Goal: Task Accomplishment & Management: Manage account settings

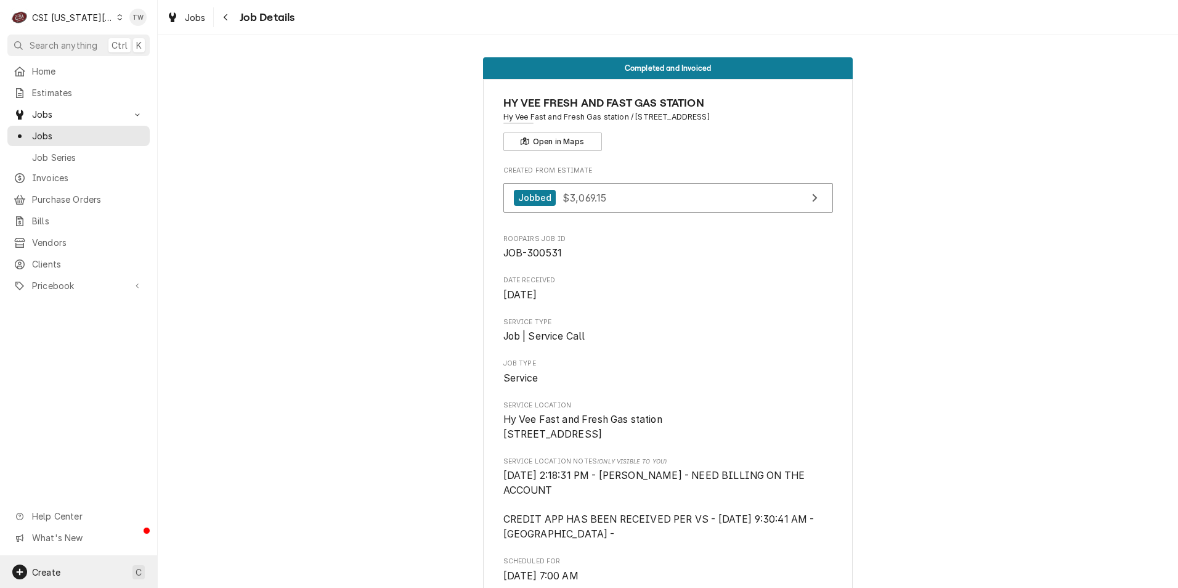
scroll to position [678, 0]
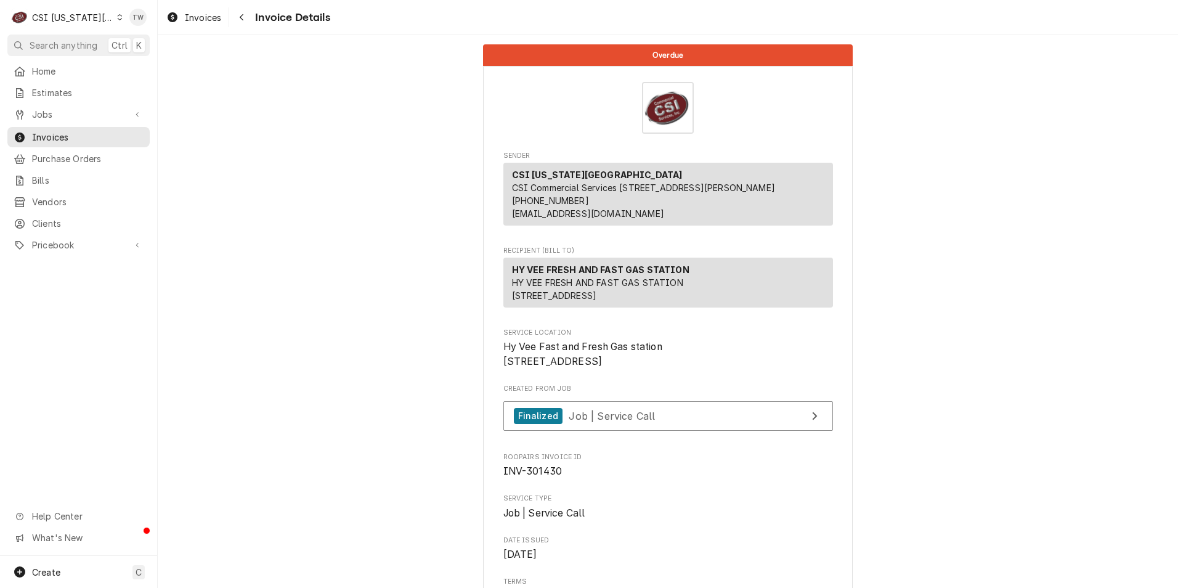
scroll to position [123, 0]
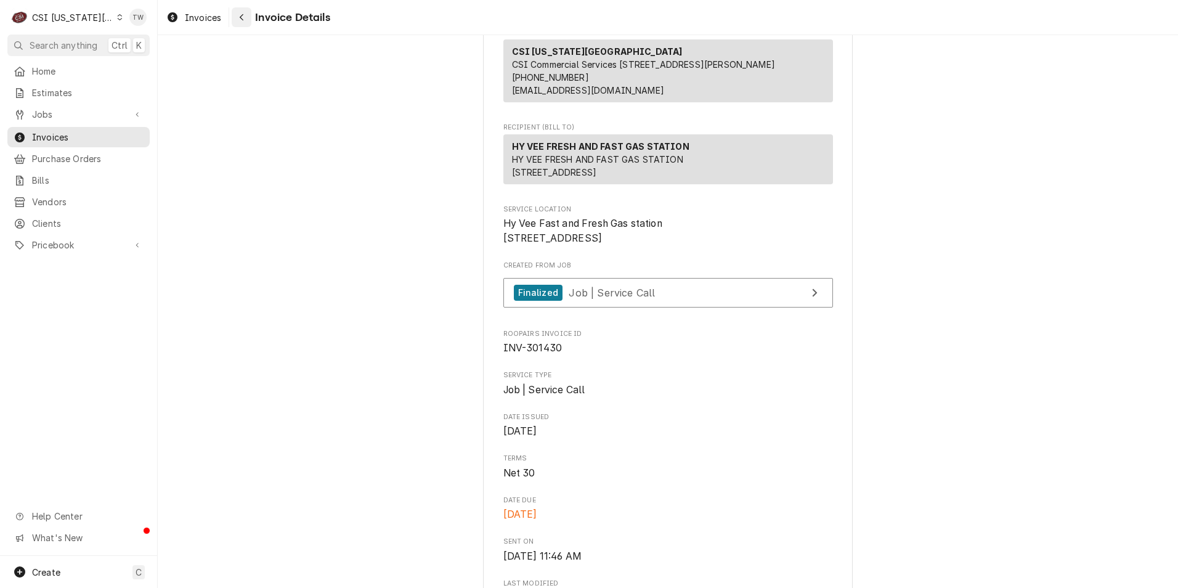
click at [245, 17] on div "Navigate back" at bounding box center [241, 17] width 12 height 12
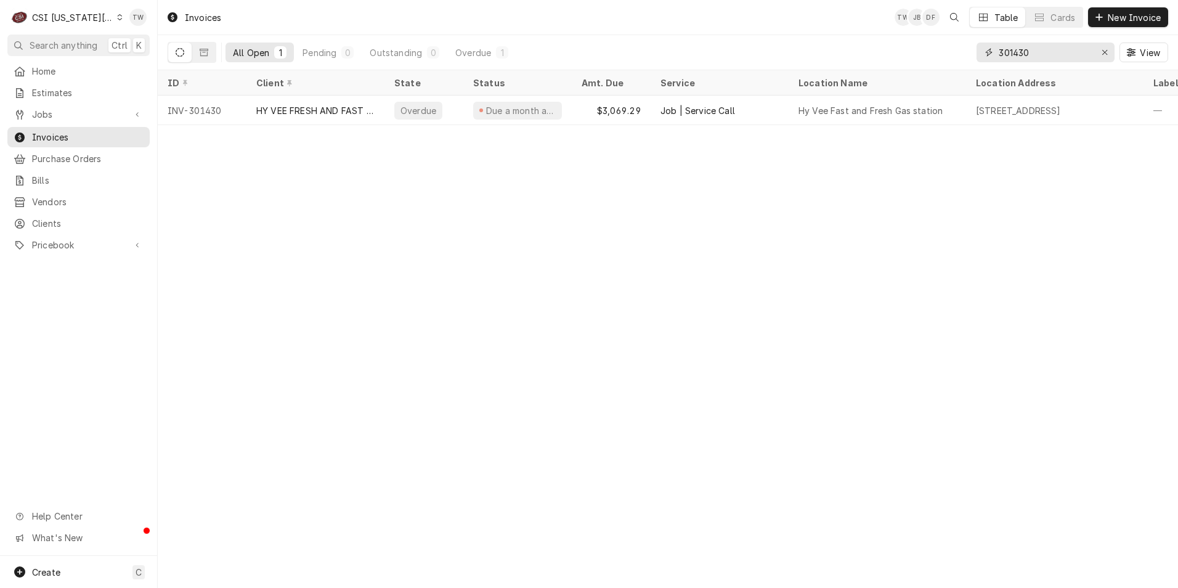
click at [1033, 51] on input "301430" at bounding box center [1045, 53] width 92 height 20
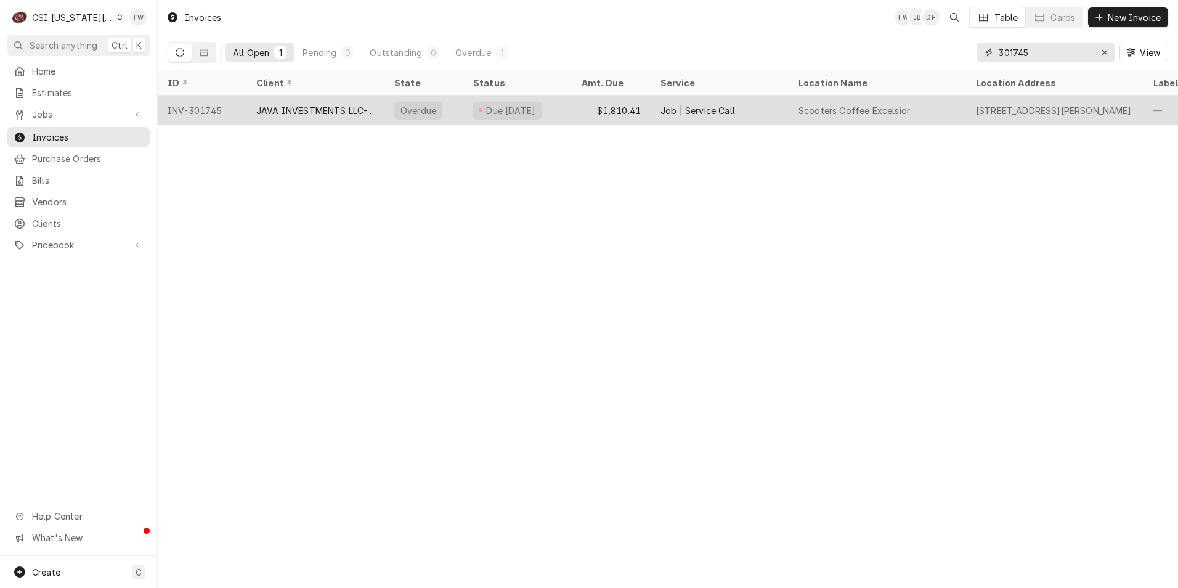
type input "301745"
click at [344, 121] on div "JAVA INVESTMENTS LLC-SCOOTERS" at bounding box center [315, 110] width 138 height 30
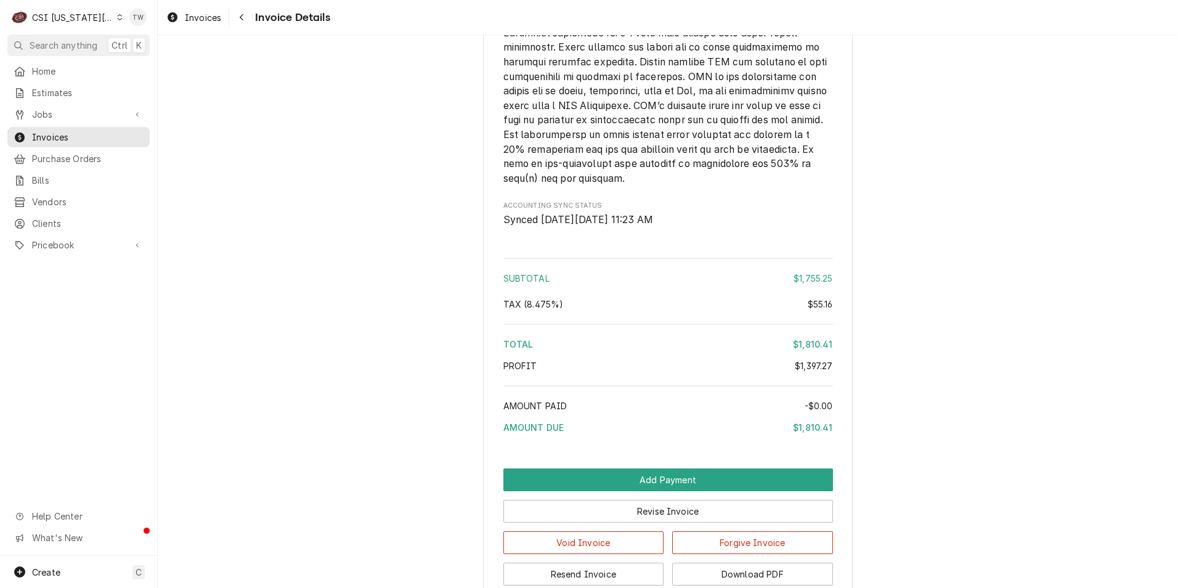
scroll to position [2380, 0]
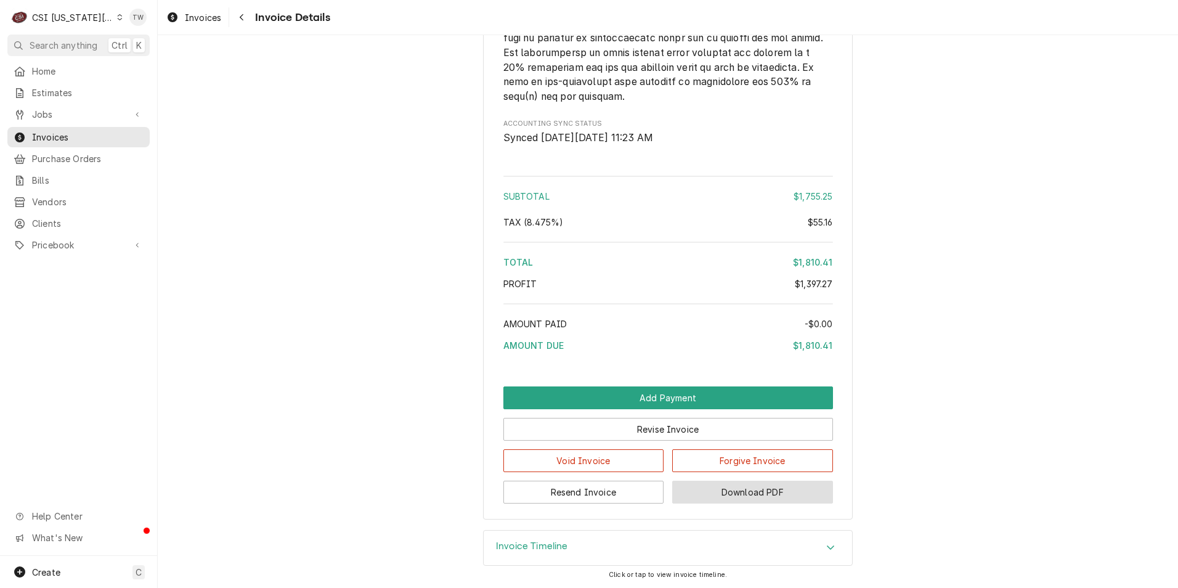
click at [776, 497] on button "Download PDF" at bounding box center [752, 491] width 161 height 23
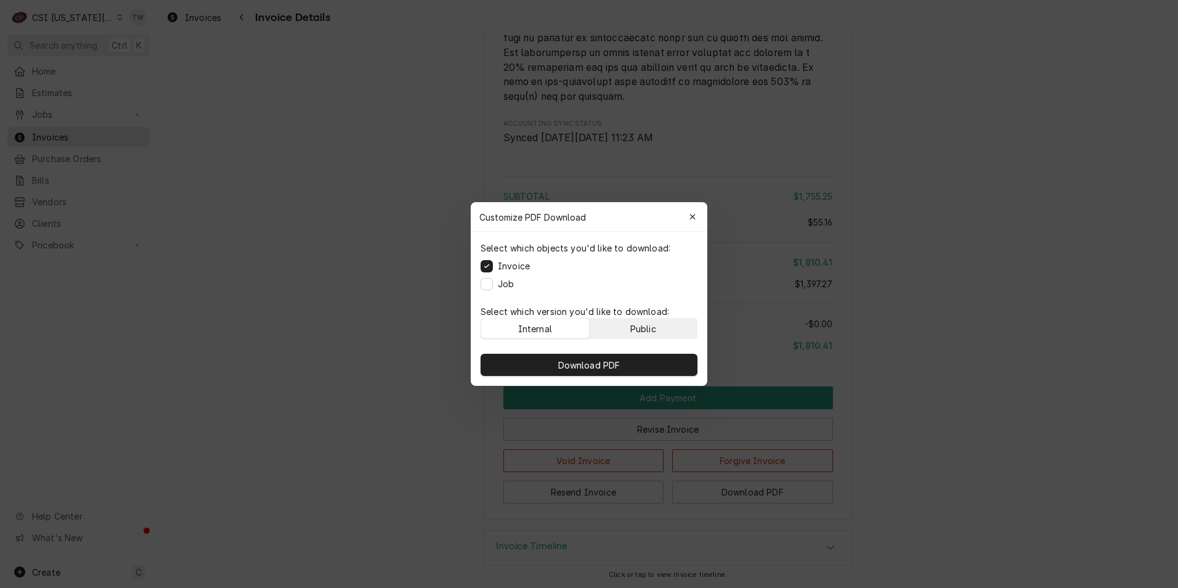
click at [665, 323] on button "Public" at bounding box center [643, 328] width 108 height 20
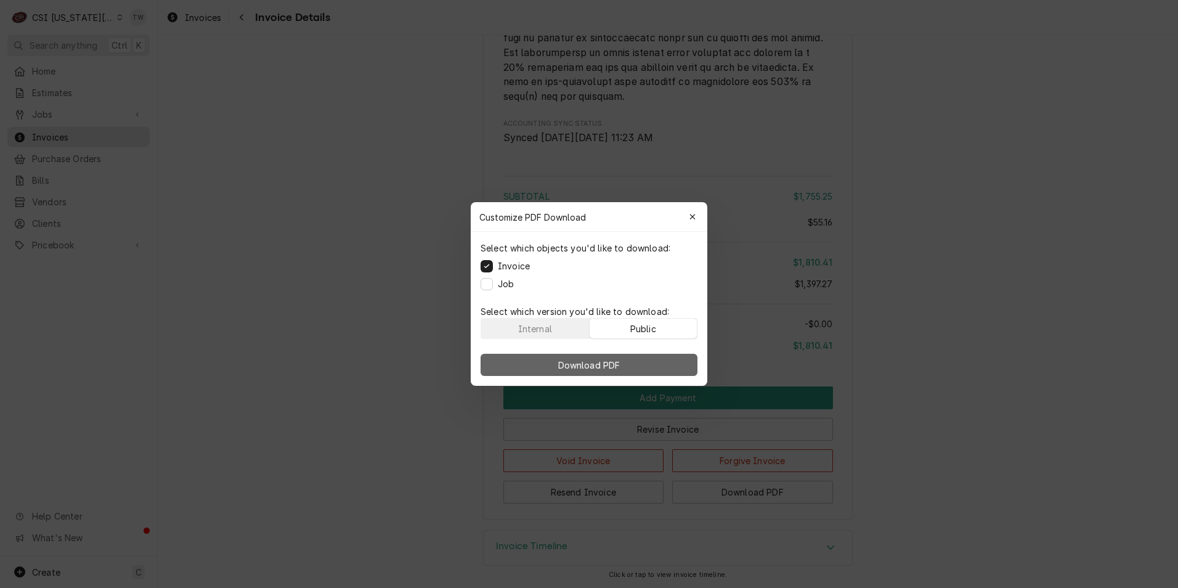
click at [653, 371] on button "Download PDF" at bounding box center [588, 365] width 217 height 22
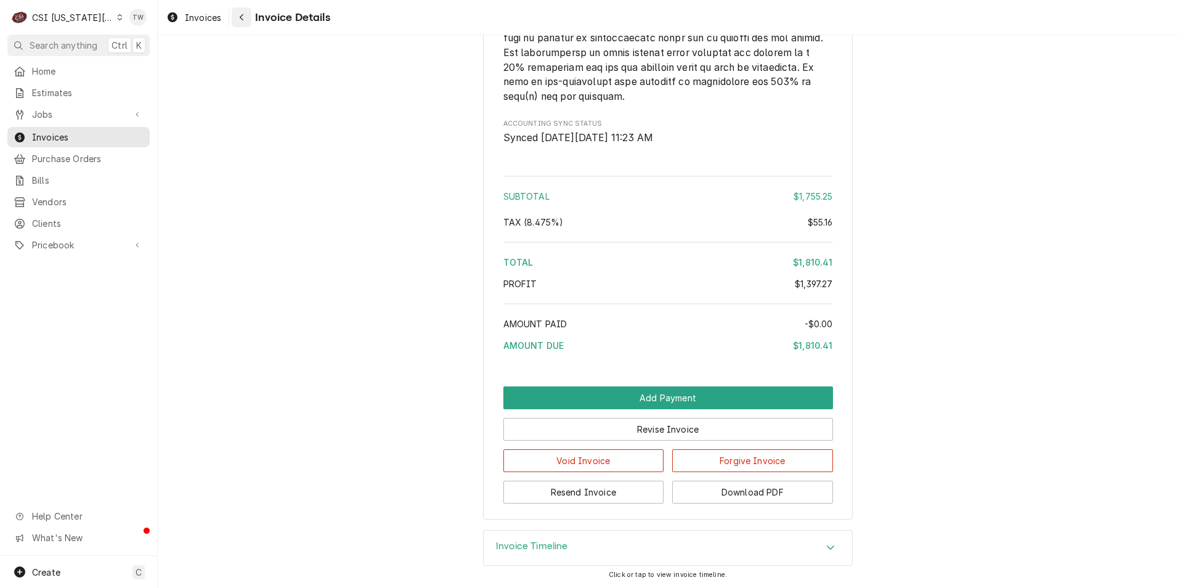
click at [241, 23] on div "Navigate back" at bounding box center [241, 17] width 12 height 12
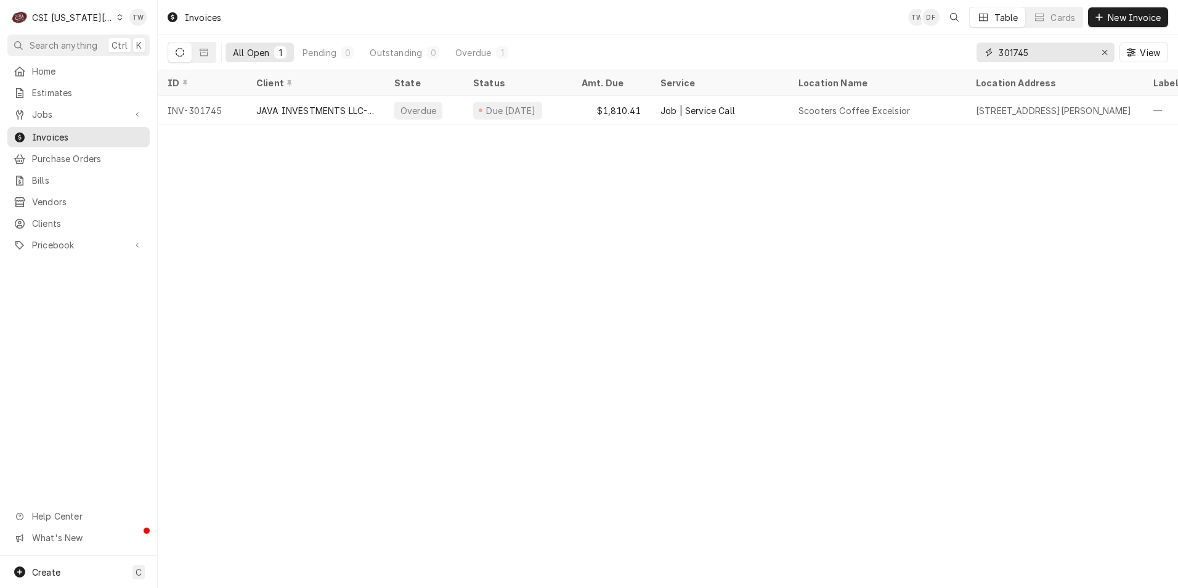
drag, startPoint x: 1048, startPoint y: 51, endPoint x: 793, endPoint y: 36, distance: 254.8
click at [793, 36] on div "All Open 1 Pending 0 Outstanding 0 Overdue 1 301745 View" at bounding box center [668, 52] width 1000 height 34
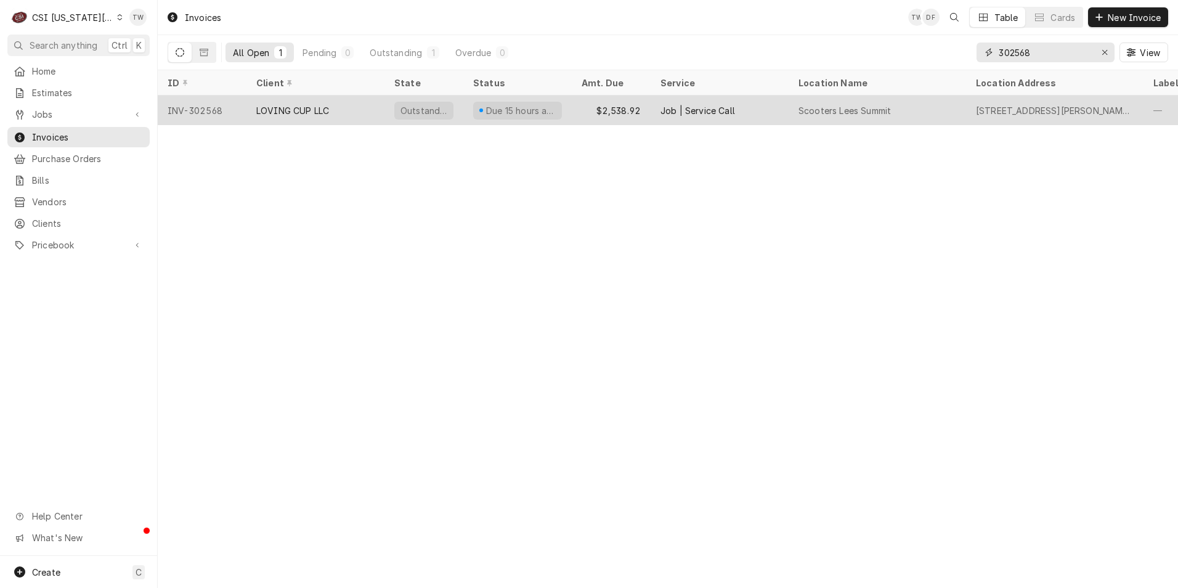
type input "302568"
click at [366, 105] on div "LOVING CUP LLC" at bounding box center [315, 110] width 138 height 30
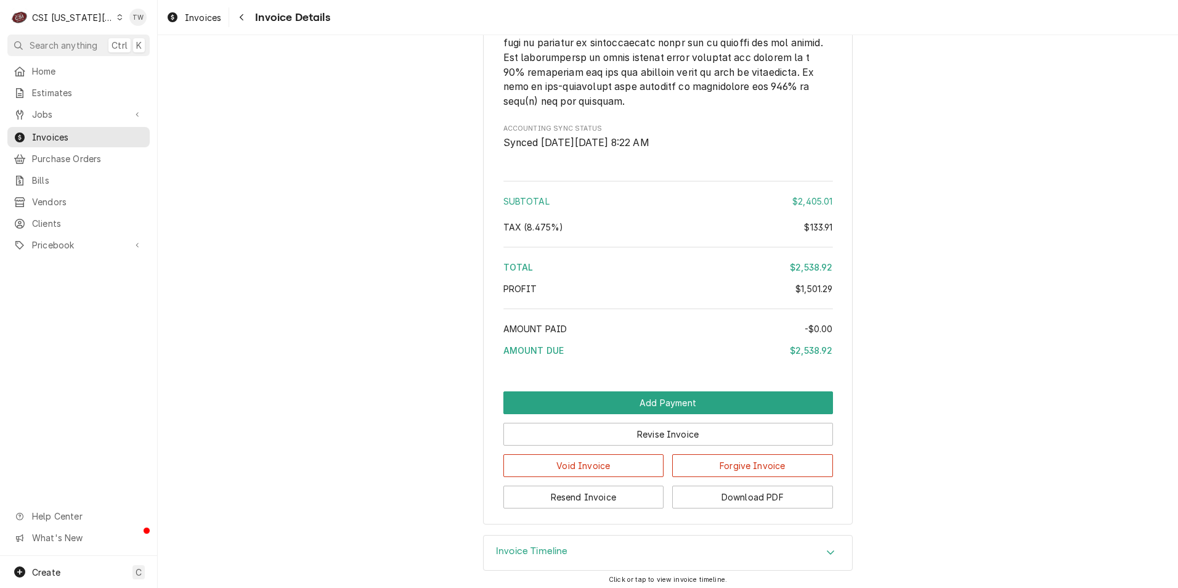
scroll to position [3058, 0]
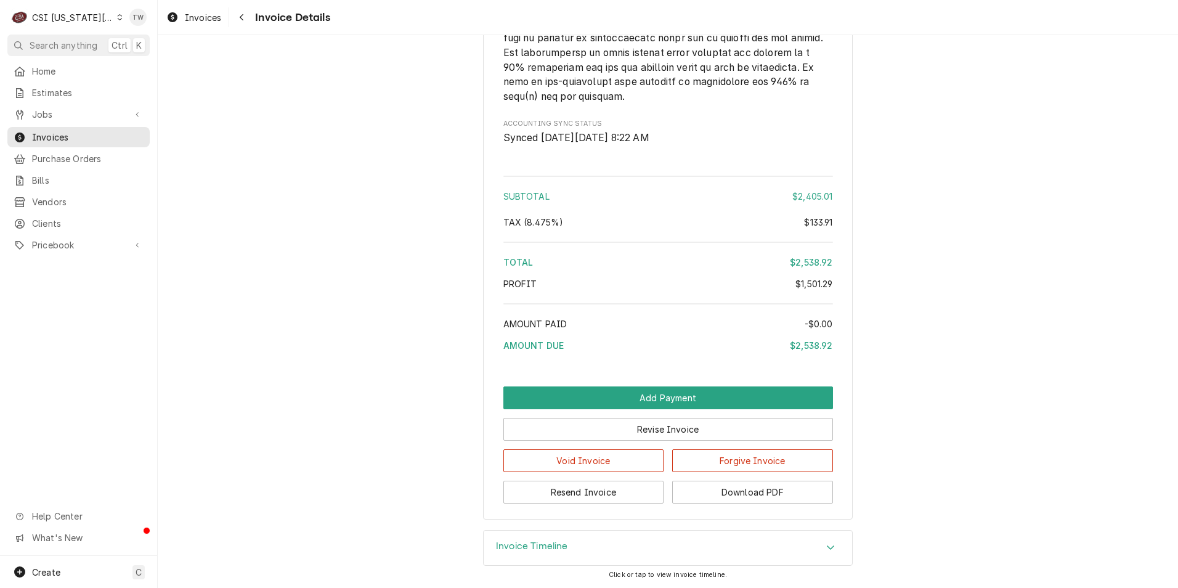
click at [577, 542] on div "Invoice Timeline" at bounding box center [668, 547] width 368 height 34
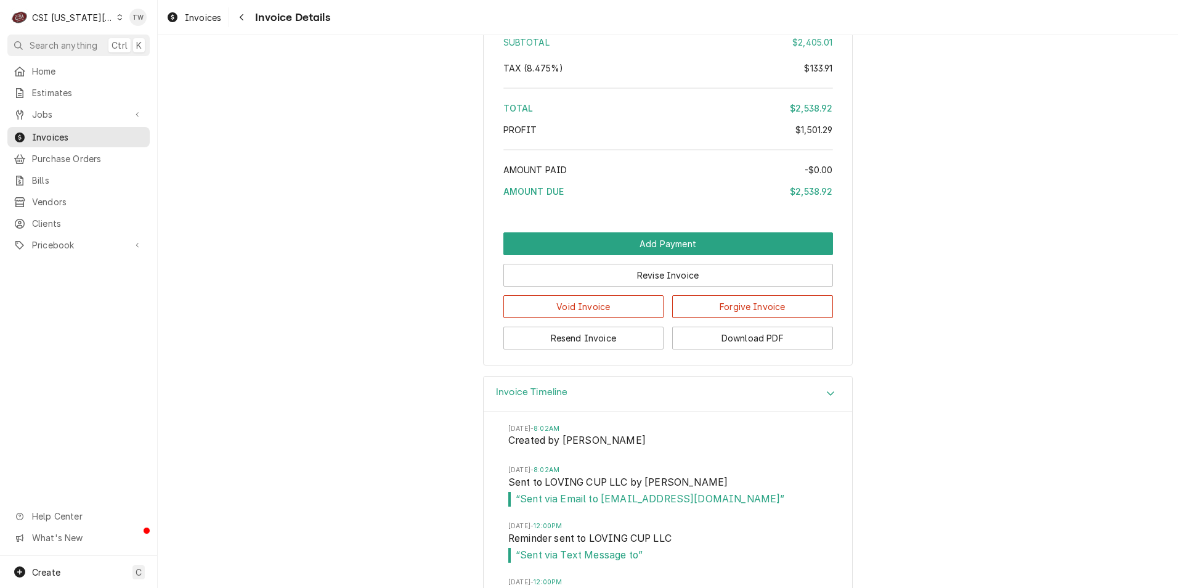
scroll to position [3271, 0]
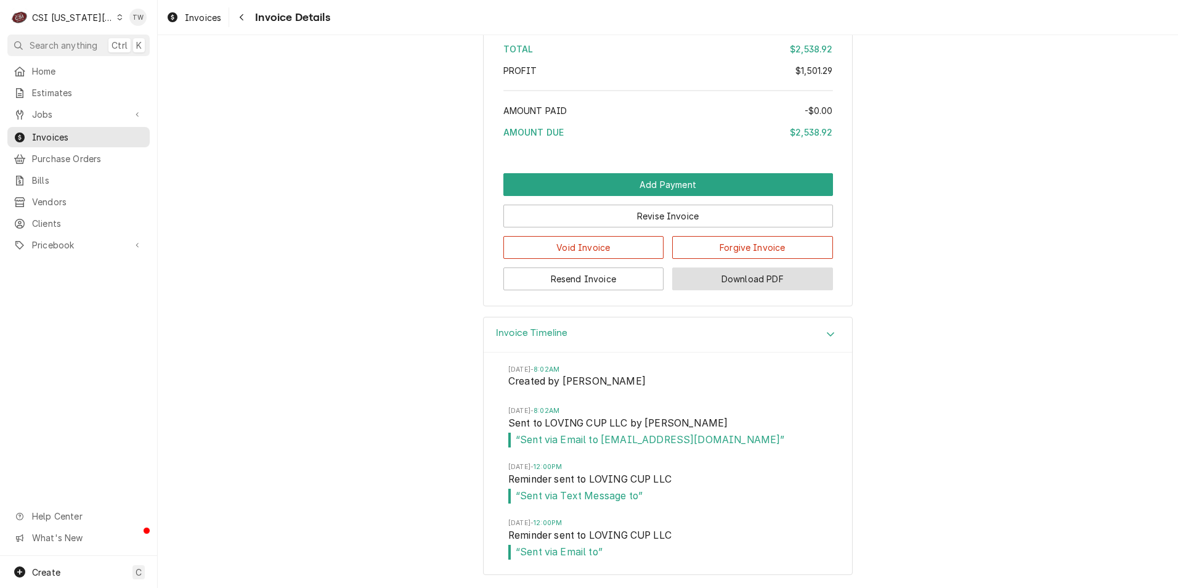
click at [764, 285] on button "Download PDF" at bounding box center [752, 278] width 161 height 23
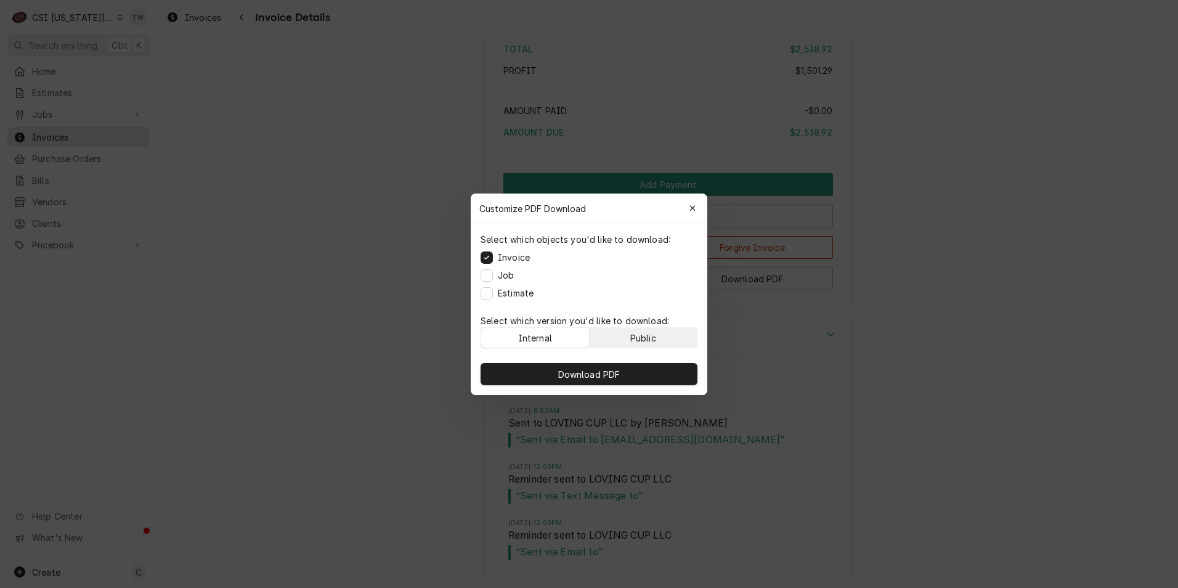
click at [631, 342] on button "Public" at bounding box center [643, 338] width 108 height 20
click at [574, 377] on span "Download PDF" at bounding box center [589, 373] width 67 height 13
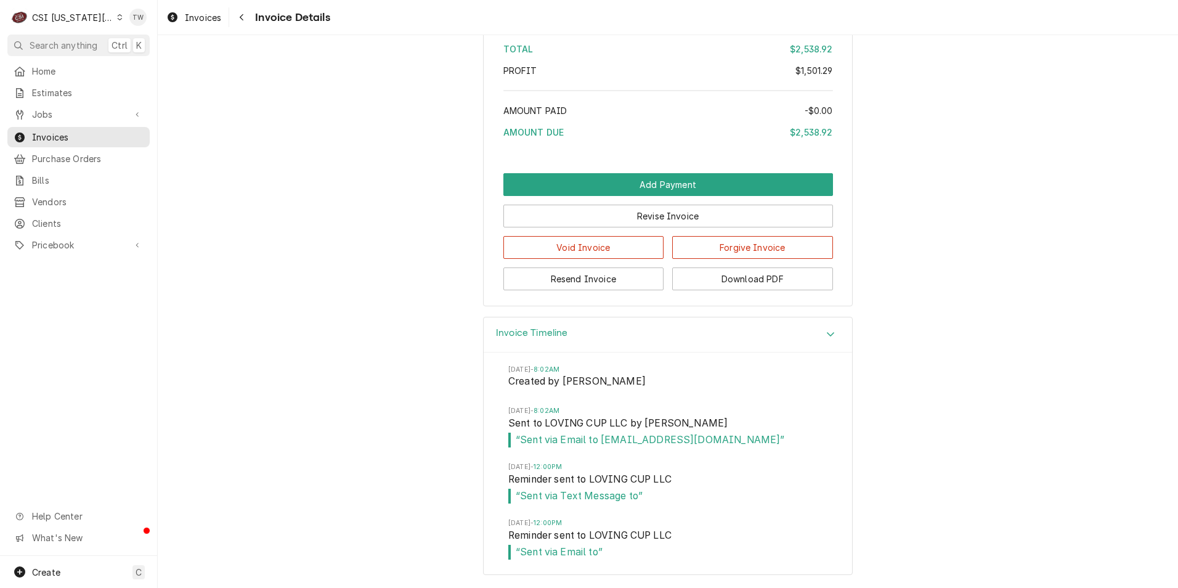
click at [267, 405] on div "Invoice Timeline Tue, Aug 19, 2025 - 8:02AM Created by Kyley Hunnicutt Tue, Aug…" at bounding box center [668, 452] width 1020 height 271
click at [566, 329] on div "Invoice Timeline" at bounding box center [668, 334] width 368 height 35
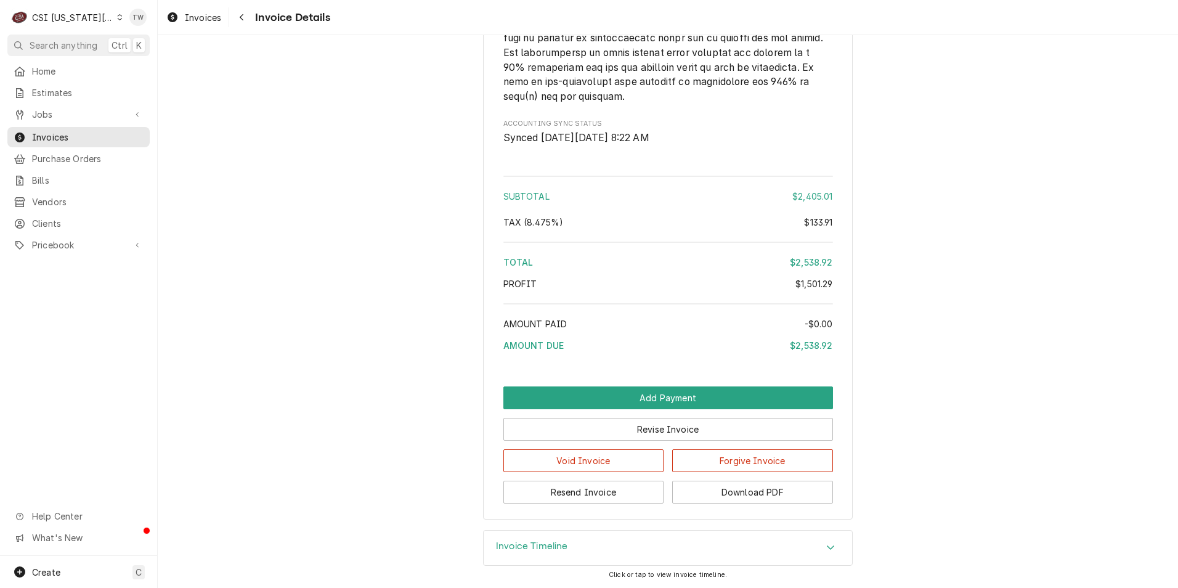
click at [522, 547] on h3 "Invoice Timeline" at bounding box center [532, 546] width 72 height 12
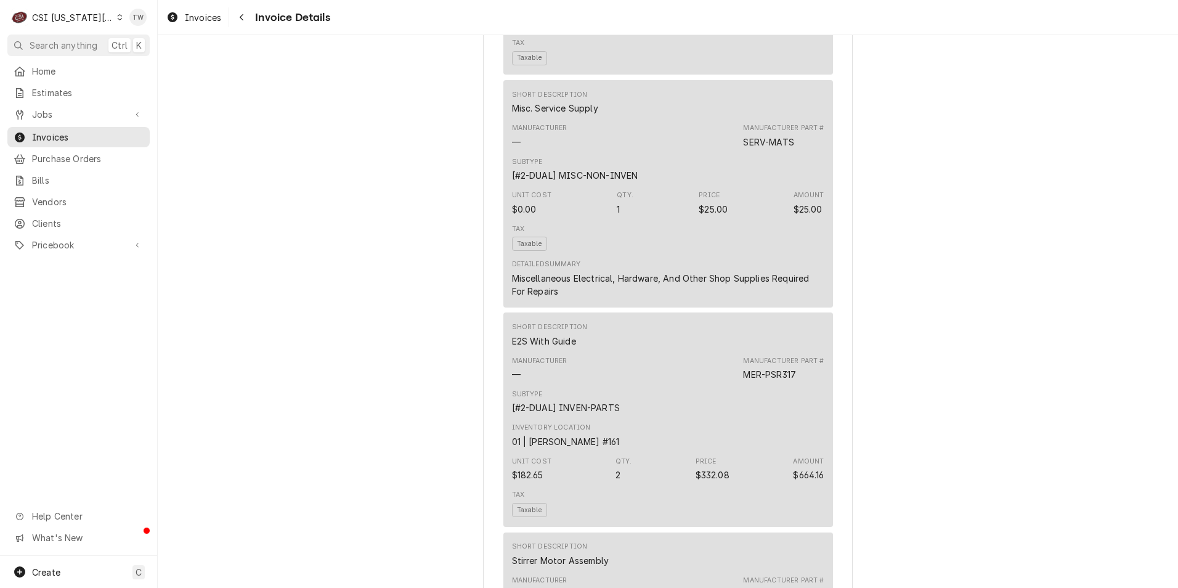
scroll to position [1115, 0]
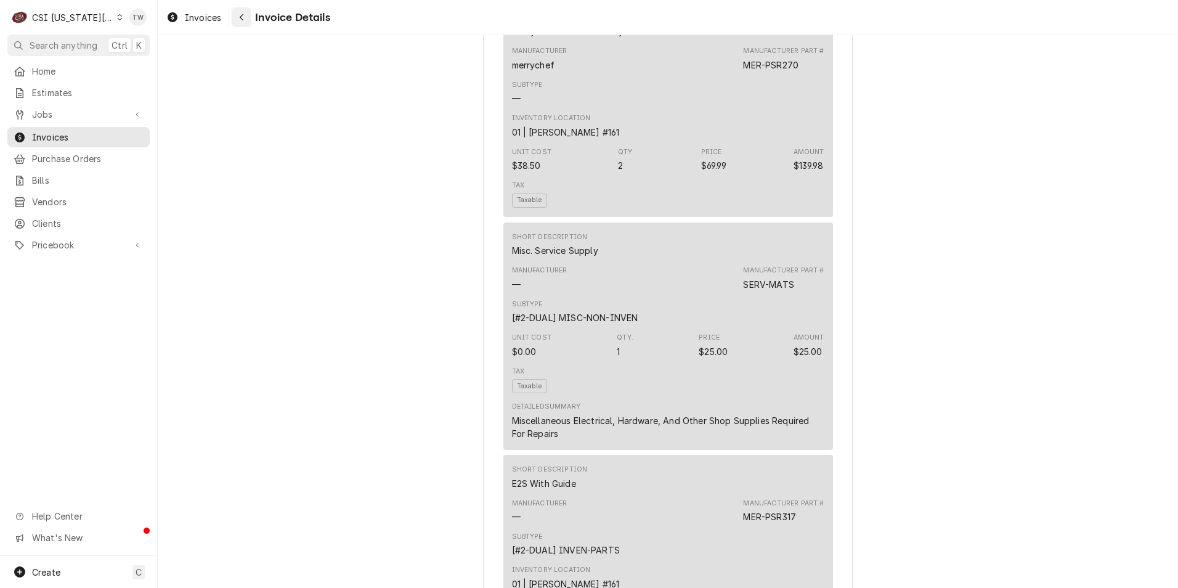
click at [249, 15] on button "Navigate back" at bounding box center [242, 17] width 20 height 20
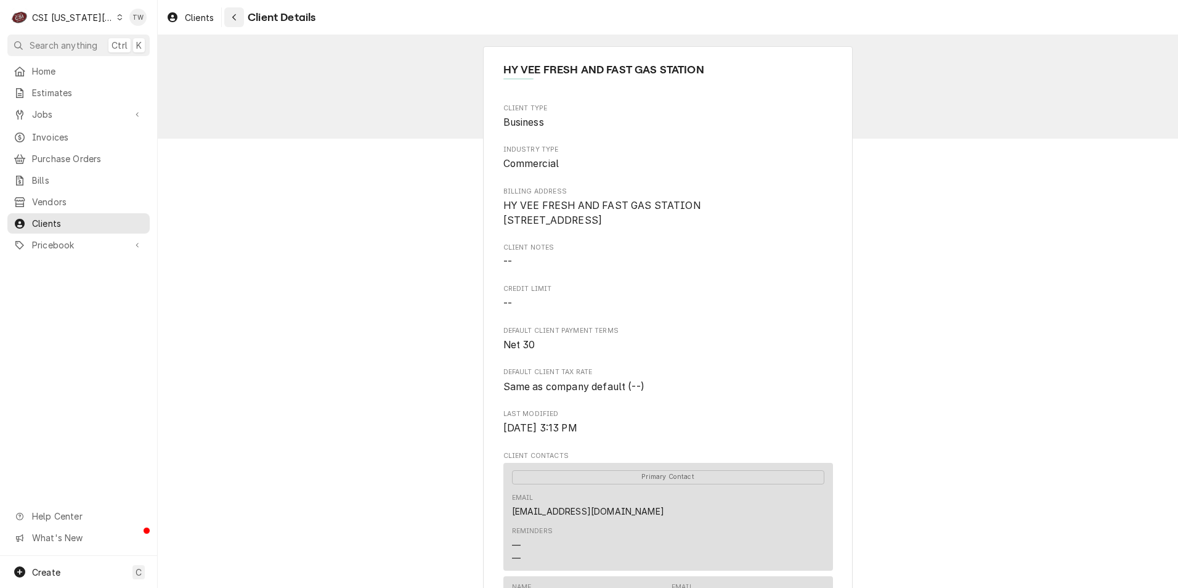
scroll to position [449, 0]
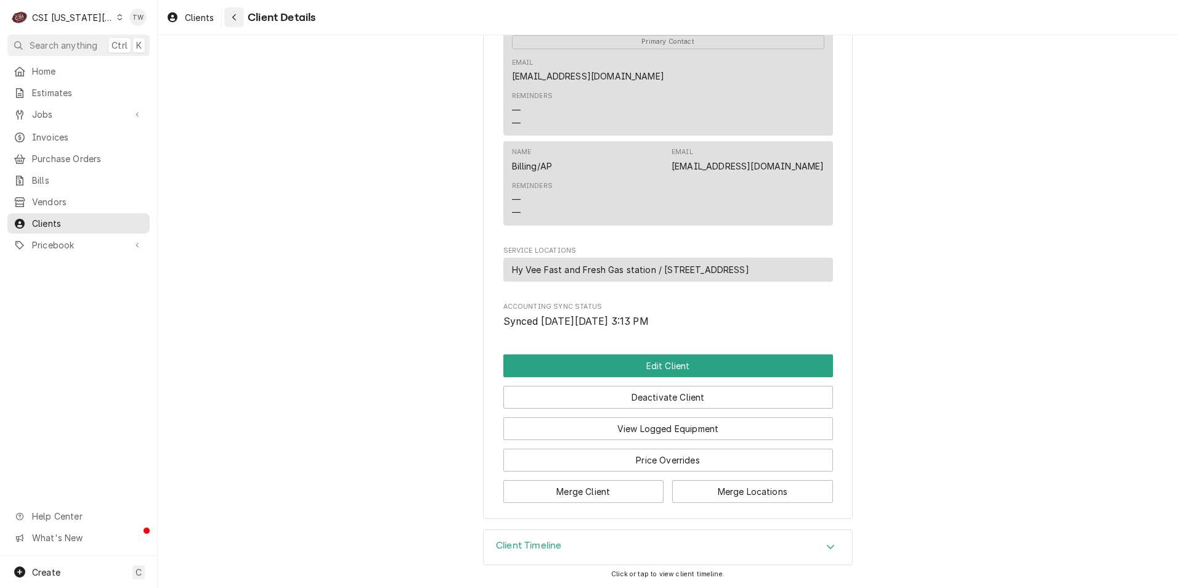
click at [238, 21] on div "Navigate back" at bounding box center [234, 17] width 12 height 12
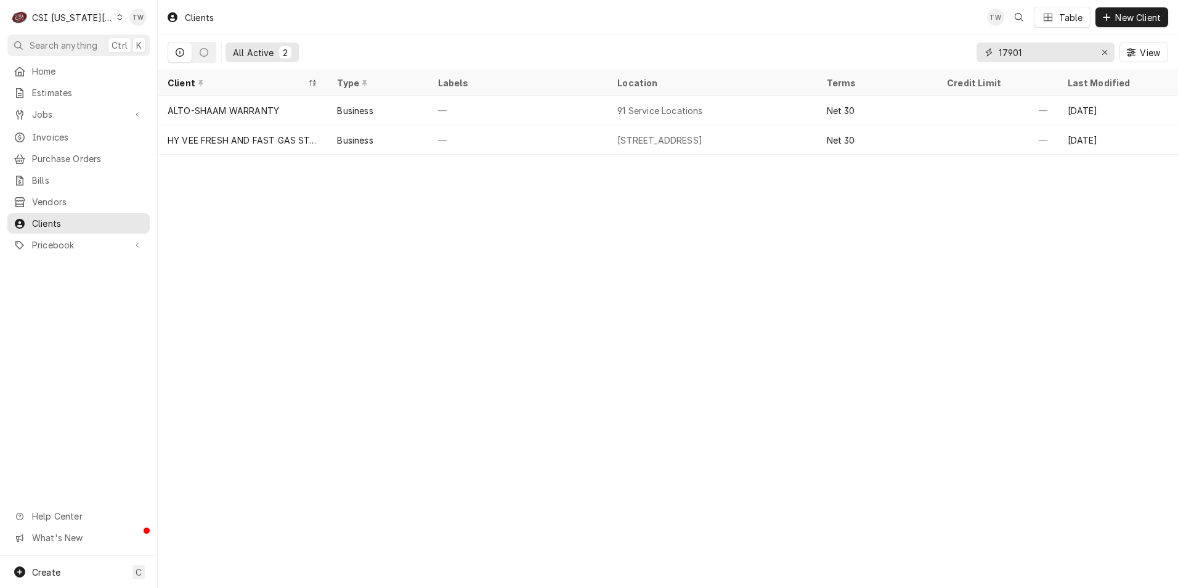
drag, startPoint x: 1030, startPoint y: 52, endPoint x: 761, endPoint y: 25, distance: 269.9
click at [762, 25] on div "Clients TW Table New Client All Active 2 17901 View" at bounding box center [668, 35] width 1020 height 70
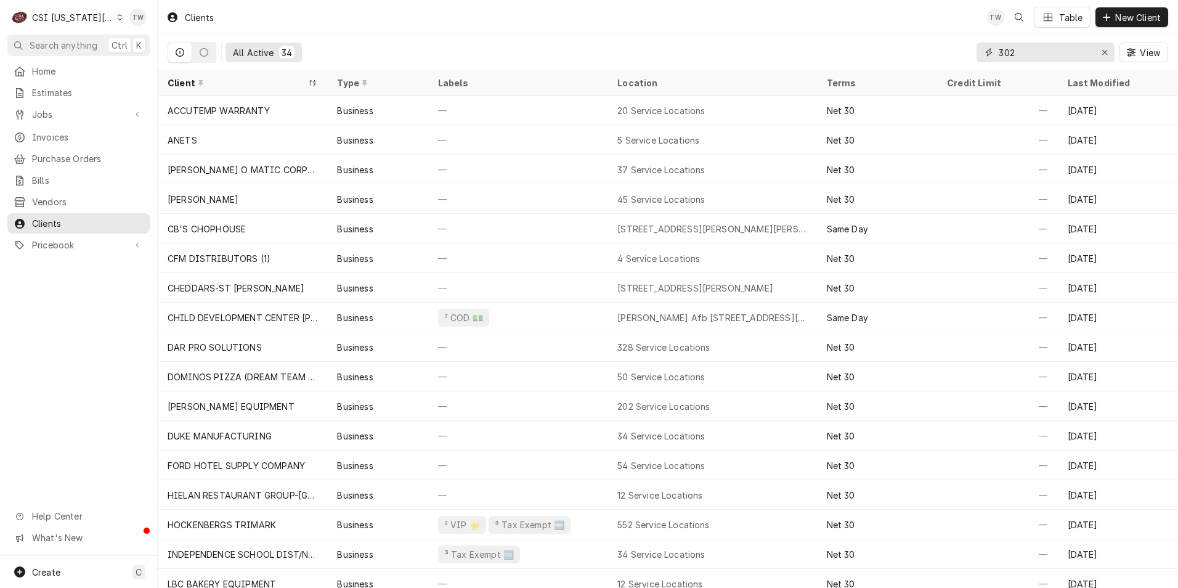
click at [1025, 56] on input "302" at bounding box center [1045, 53] width 92 height 20
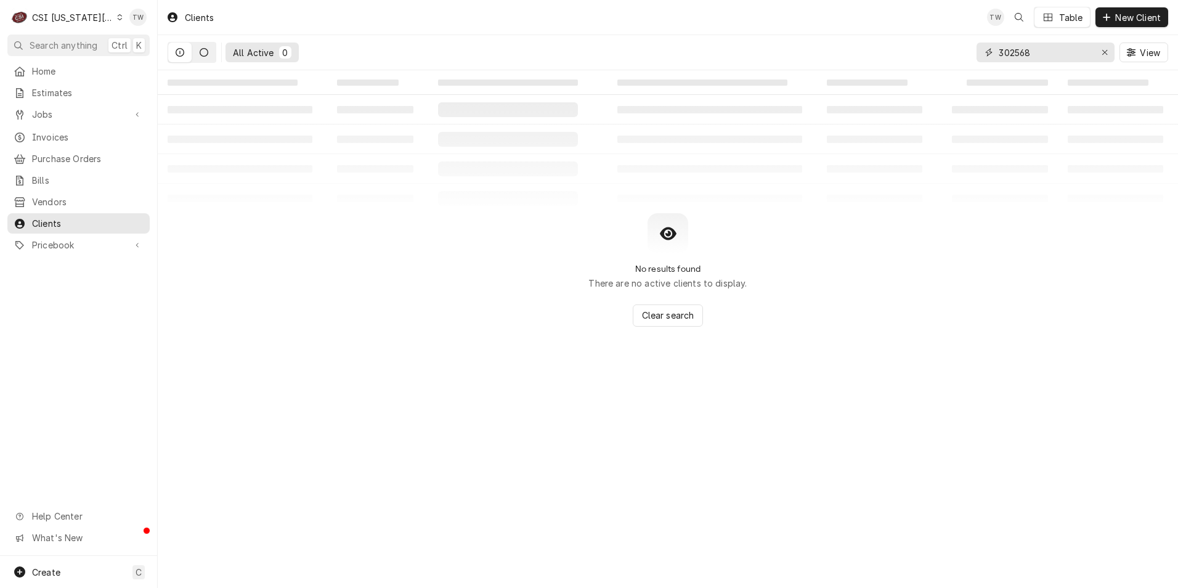
type input "302568"
click at [201, 54] on icon "Dynamic Content Wrapper" at bounding box center [204, 52] width 9 height 9
click at [184, 54] on button "Dynamic Content Wrapper" at bounding box center [179, 53] width 23 height 20
drag, startPoint x: 1036, startPoint y: 52, endPoint x: 802, endPoint y: 28, distance: 235.3
click at [802, 28] on div "Clients TW Table New Client All Active 0 302568 View" at bounding box center [668, 35] width 1020 height 70
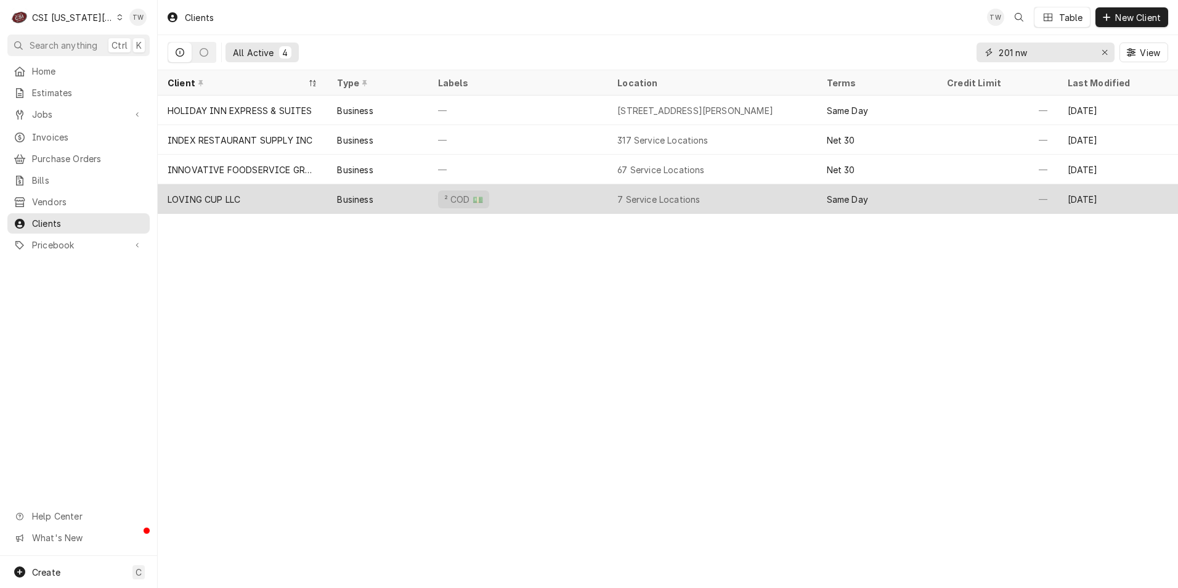
type input "201 nw"
click at [511, 200] on div "² COD 💵" at bounding box center [517, 199] width 179 height 30
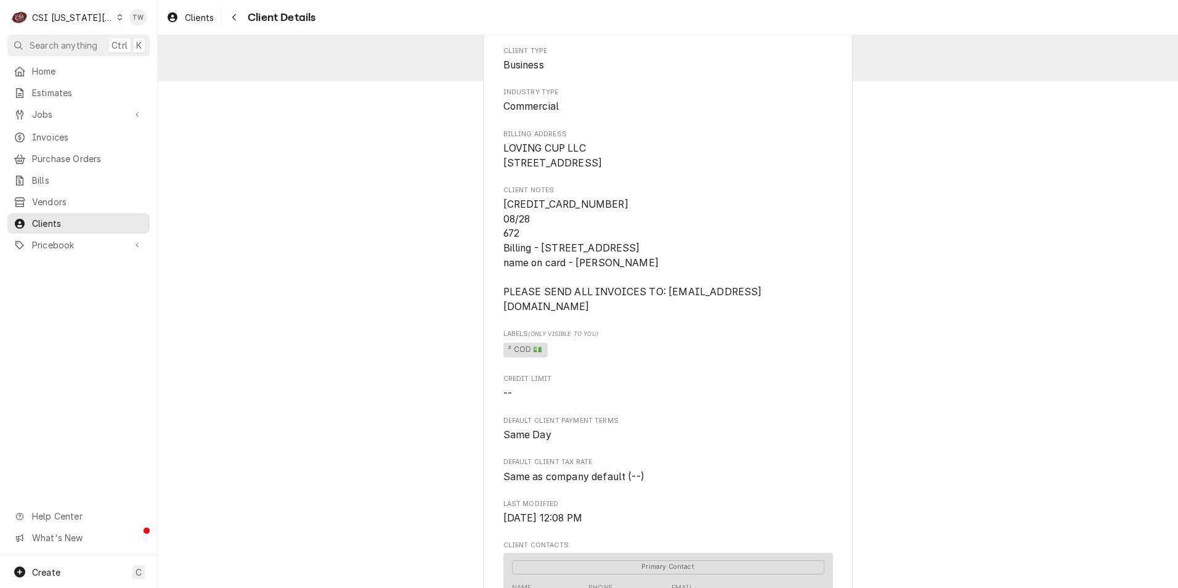
scroll to position [123, 0]
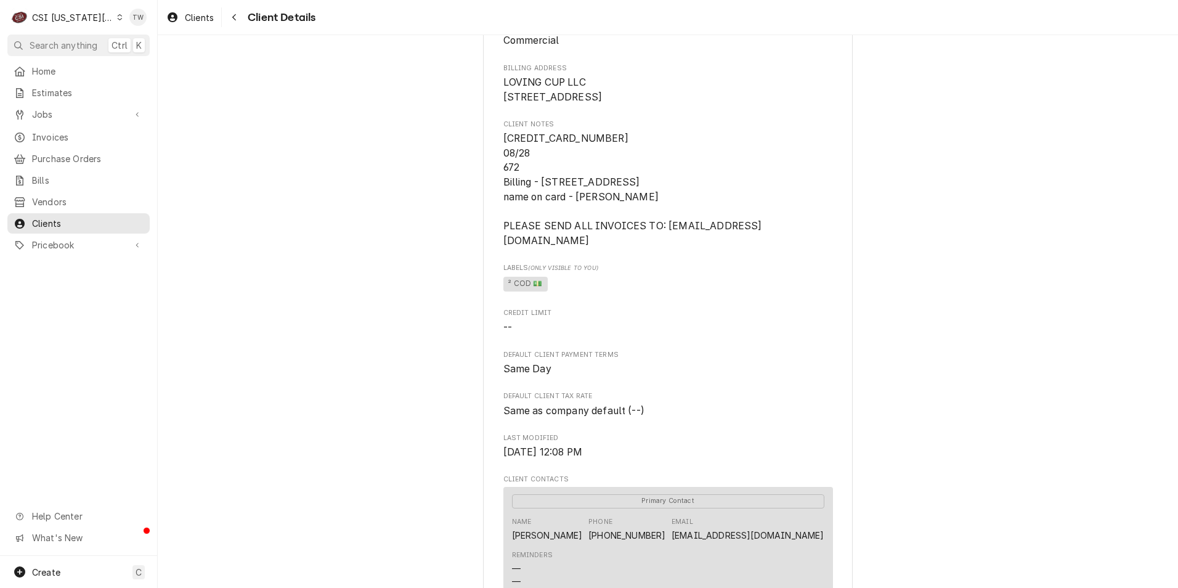
click at [680, 276] on div "Client Type Business Industry Type Commercial Billing Address LOVING CUP LLC [S…" at bounding box center [668, 439] width 330 height 918
drag, startPoint x: 684, startPoint y: 256, endPoint x: 490, endPoint y: 256, distance: 194.0
click at [490, 256] on div "LOVING CUP LLC Client Type Business Industry Type Commercial Billing Address LO…" at bounding box center [668, 505] width 370 height 1165
copy span "[EMAIL_ADDRESS][DOMAIN_NAME]"
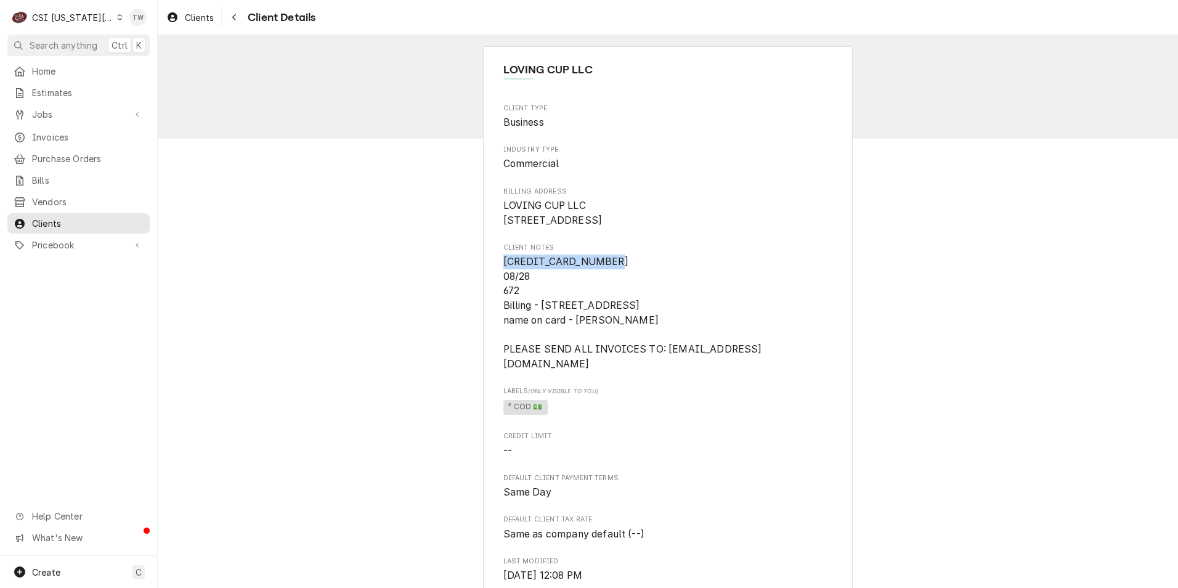
drag, startPoint x: 606, startPoint y: 275, endPoint x: 475, endPoint y: 277, distance: 130.6
copy span "[CREDIT_CARD_NUMBER]"
drag, startPoint x: 508, startPoint y: 287, endPoint x: 452, endPoint y: 284, distance: 56.1
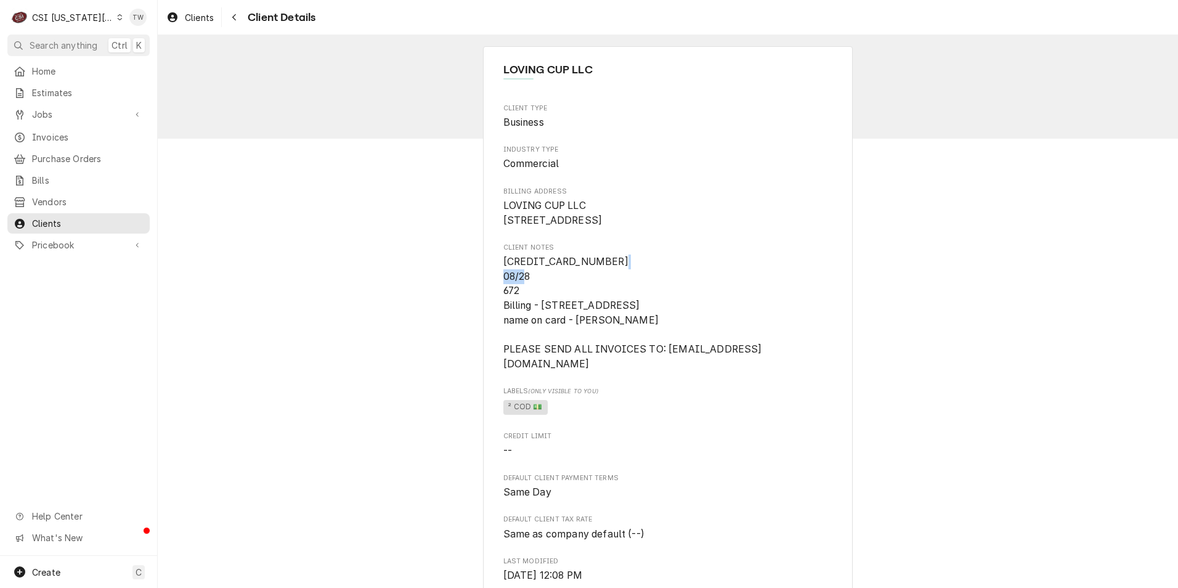
copy span "08/28"
drag, startPoint x: 514, startPoint y: 306, endPoint x: 485, endPoint y: 299, distance: 30.5
copy span "672"
drag, startPoint x: 537, startPoint y: 320, endPoint x: 625, endPoint y: 319, distance: 88.7
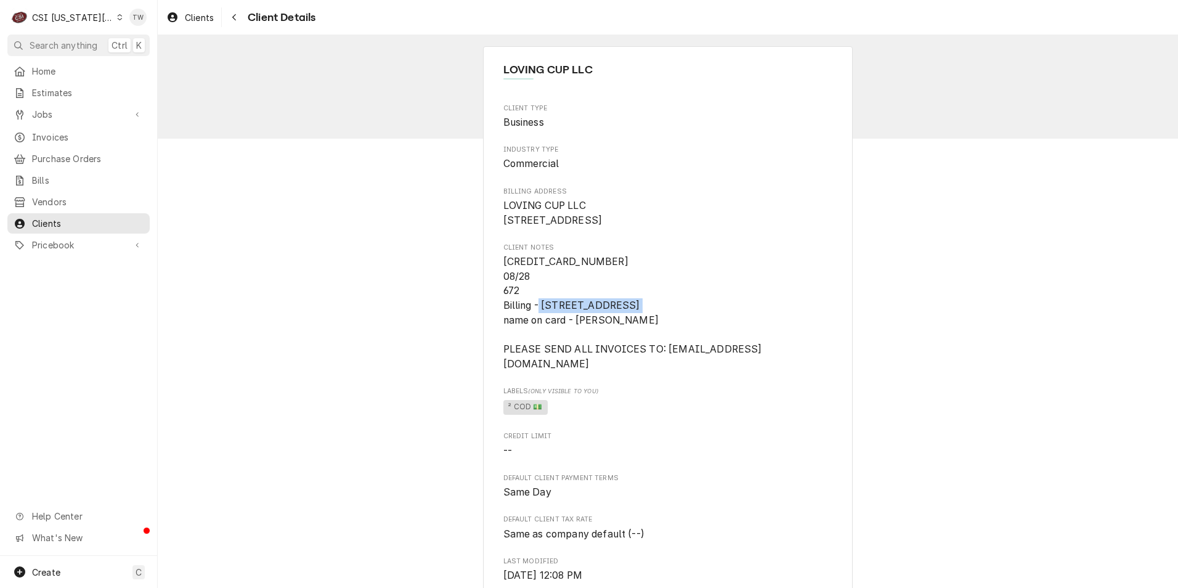
click at [625, 319] on span "[CREDIT_CARD_NUMBER] 08/28 672 Billing - [STREET_ADDRESS] name on card - [PERSO…" at bounding box center [632, 312] width 259 height 113
copy span "[STREET_ADDRESS]"
drag, startPoint x: 653, startPoint y: 334, endPoint x: 574, endPoint y: 339, distance: 79.0
click at [574, 339] on span "4246-3153-7791-4054 08/28 672 Billing - 201 NW 11th Street - 64015 name on card…" at bounding box center [668, 312] width 330 height 116
copy span "Jason Anderson"
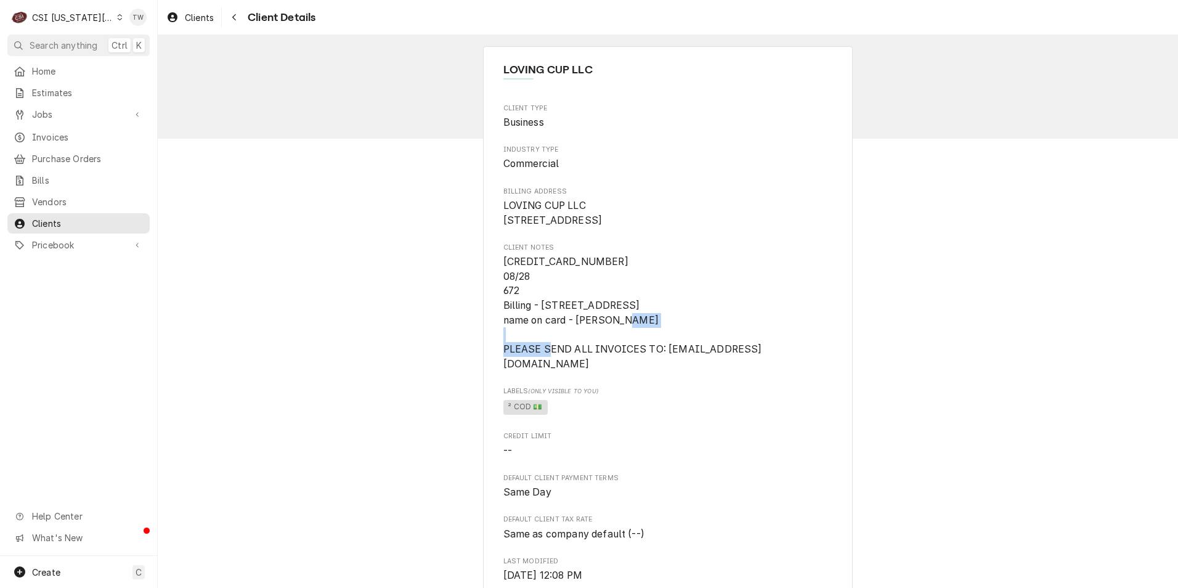
drag, startPoint x: 684, startPoint y: 377, endPoint x: 493, endPoint y: 384, distance: 191.1
copy span "MAINTENANCE@LOVINGCUPLLC.COM"
click at [226, 23] on button "Navigate back" at bounding box center [234, 17] width 20 height 20
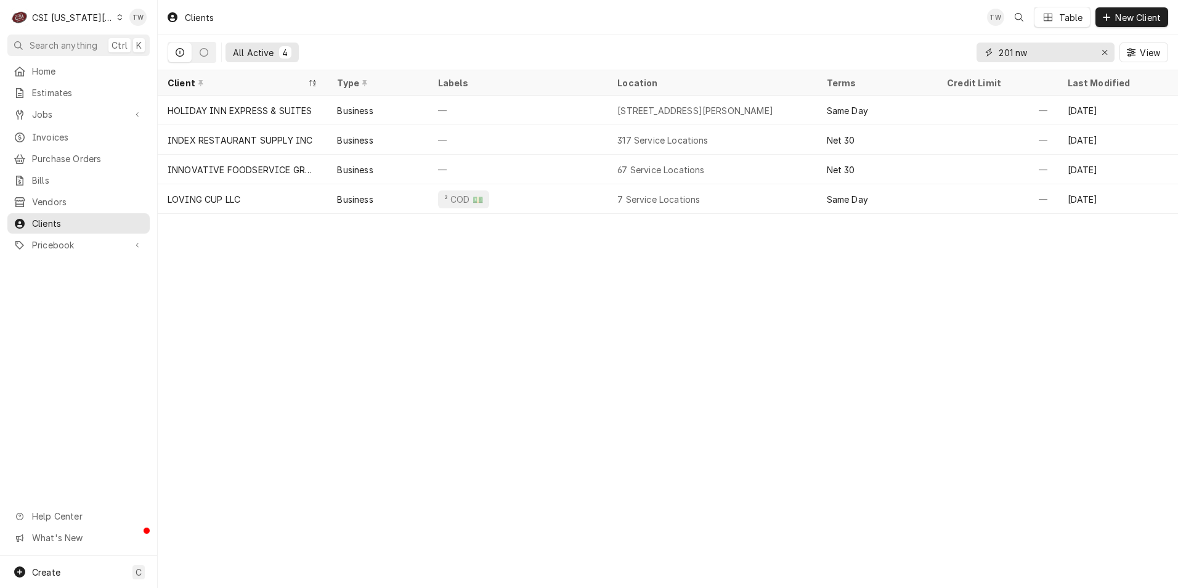
drag, startPoint x: 1044, startPoint y: 54, endPoint x: 718, endPoint y: 44, distance: 326.0
click at [718, 44] on div "All Active [STREET_ADDRESS]" at bounding box center [668, 52] width 1000 height 34
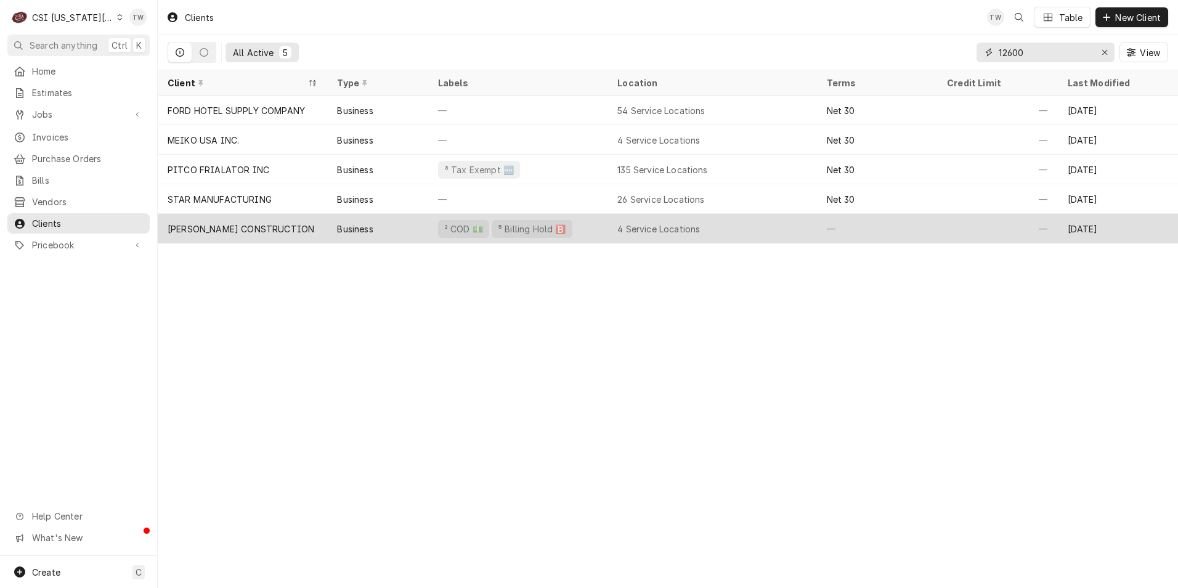
type input "12600"
click at [294, 235] on div "[PERSON_NAME] CONSTRUCTION" at bounding box center [242, 229] width 169 height 30
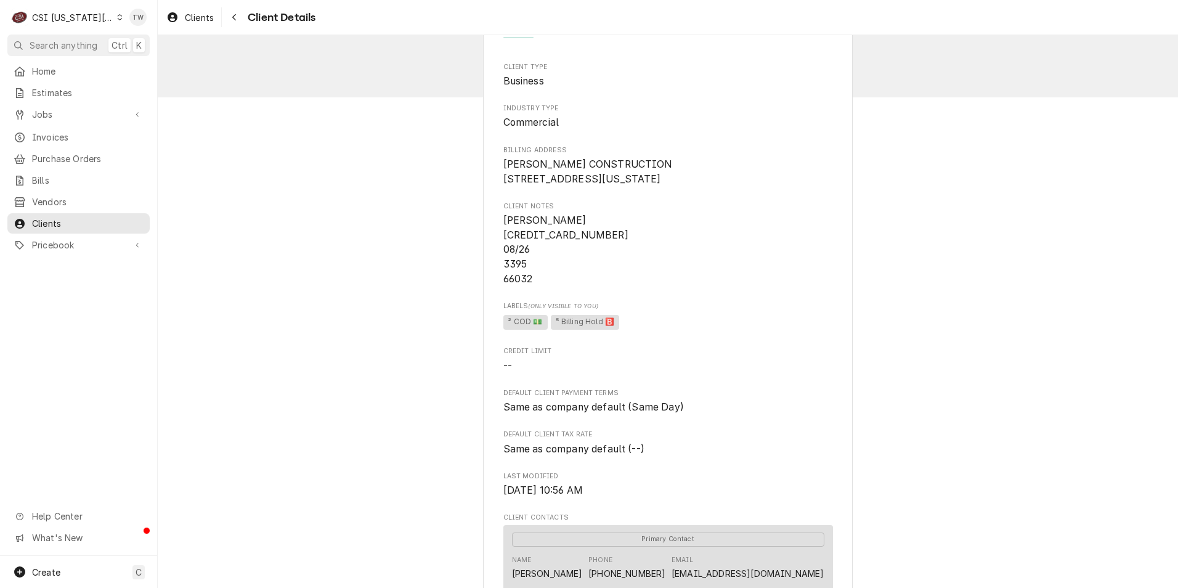
scroll to position [62, 0]
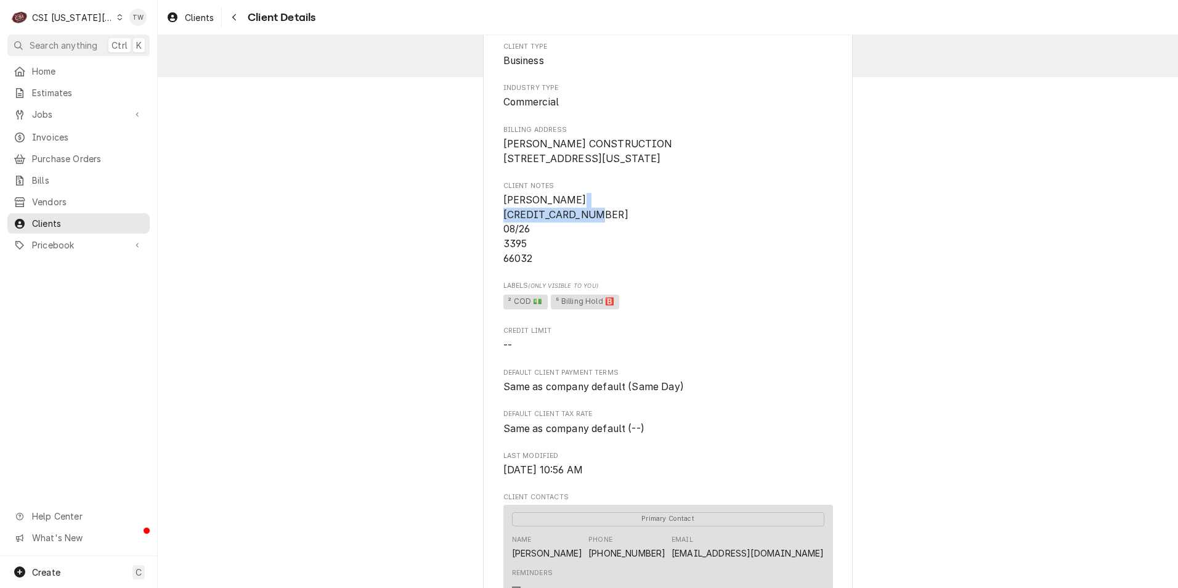
drag, startPoint x: 593, startPoint y: 228, endPoint x: 484, endPoint y: 227, distance: 109.7
click at [484, 227] on div "TURNER CONSTRUCTION Client Type Business Industry Type Commercial Billing Addre…" at bounding box center [668, 534] width 370 height 1098
copy span "3794 3166 9661 001"
drag, startPoint x: 555, startPoint y: 210, endPoint x: 485, endPoint y: 206, distance: 69.7
click at [485, 206] on div "TURNER CONSTRUCTION Client Type Business Industry Type Commercial Billing Addre…" at bounding box center [668, 534] width 370 height 1098
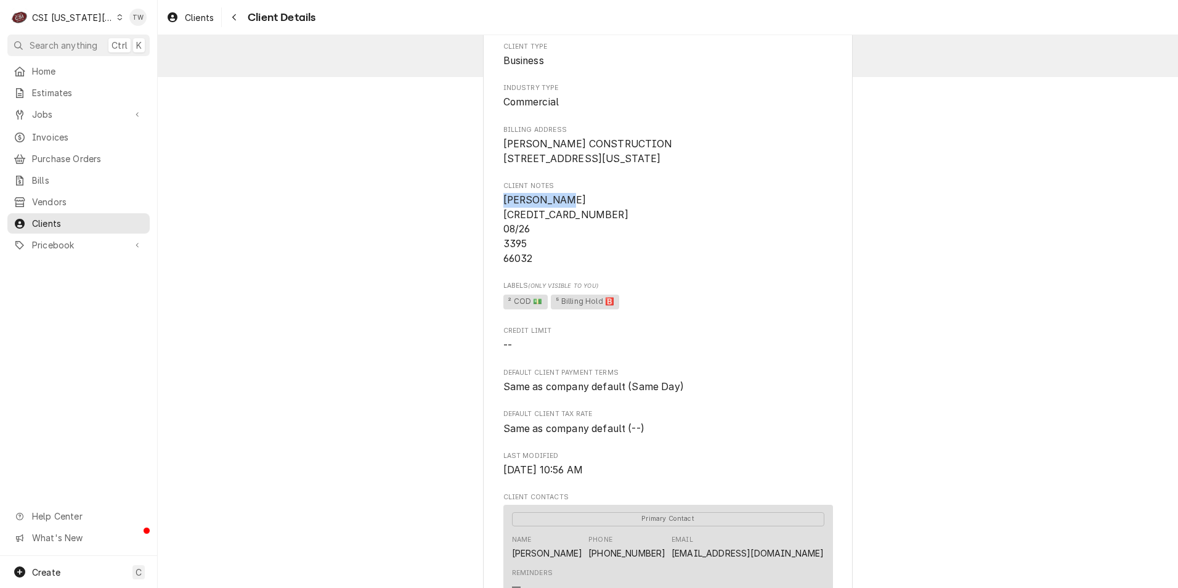
copy span "Nick Durand"
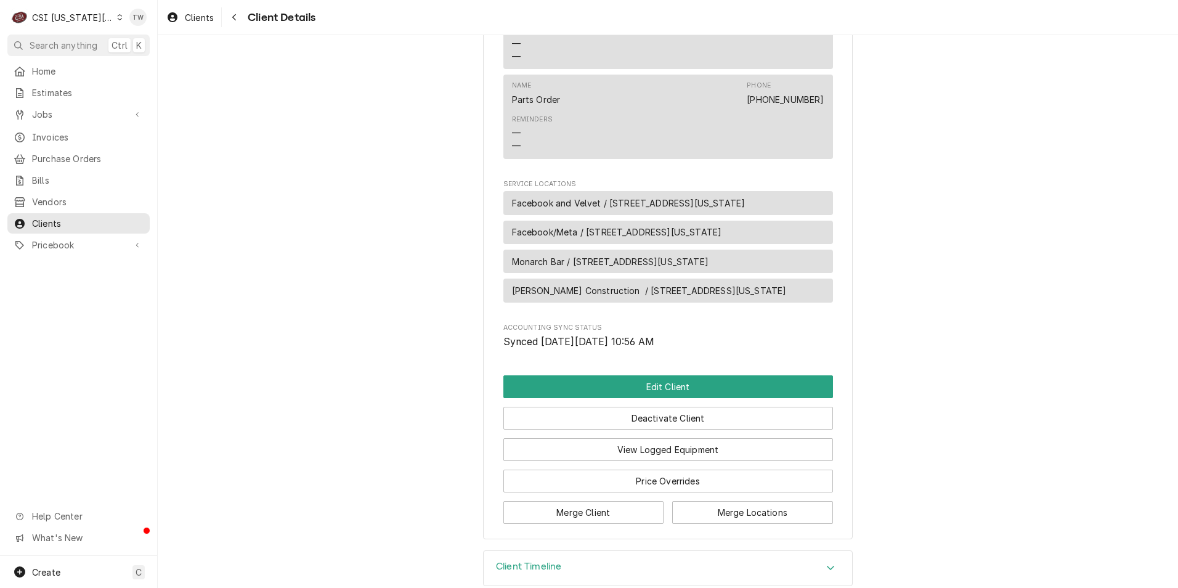
scroll to position [640, 0]
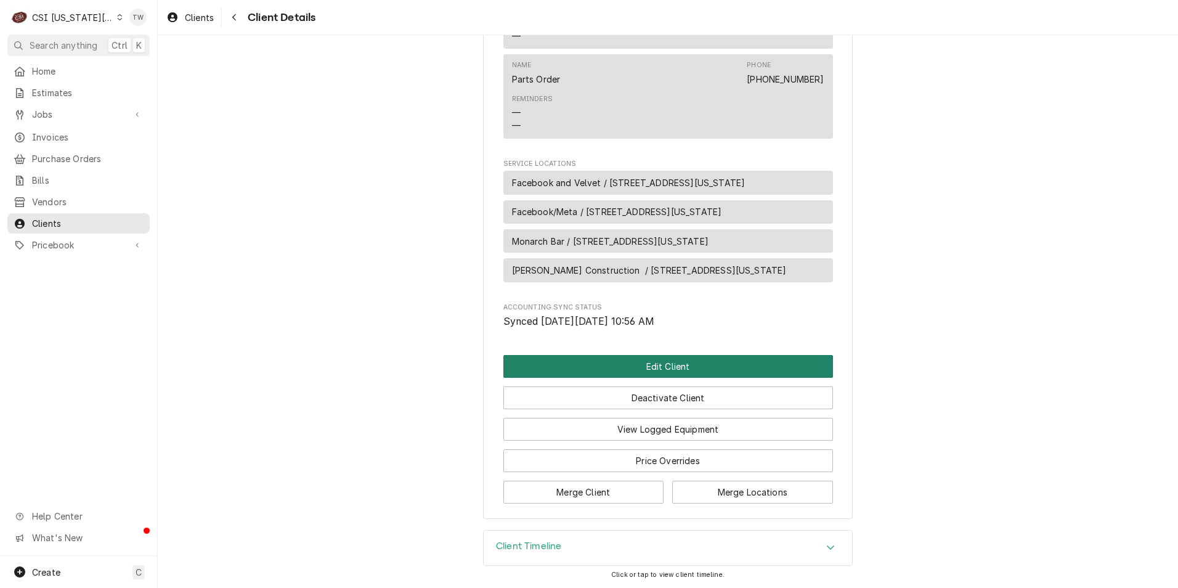
click at [681, 367] on button "Edit Client" at bounding box center [668, 366] width 330 height 23
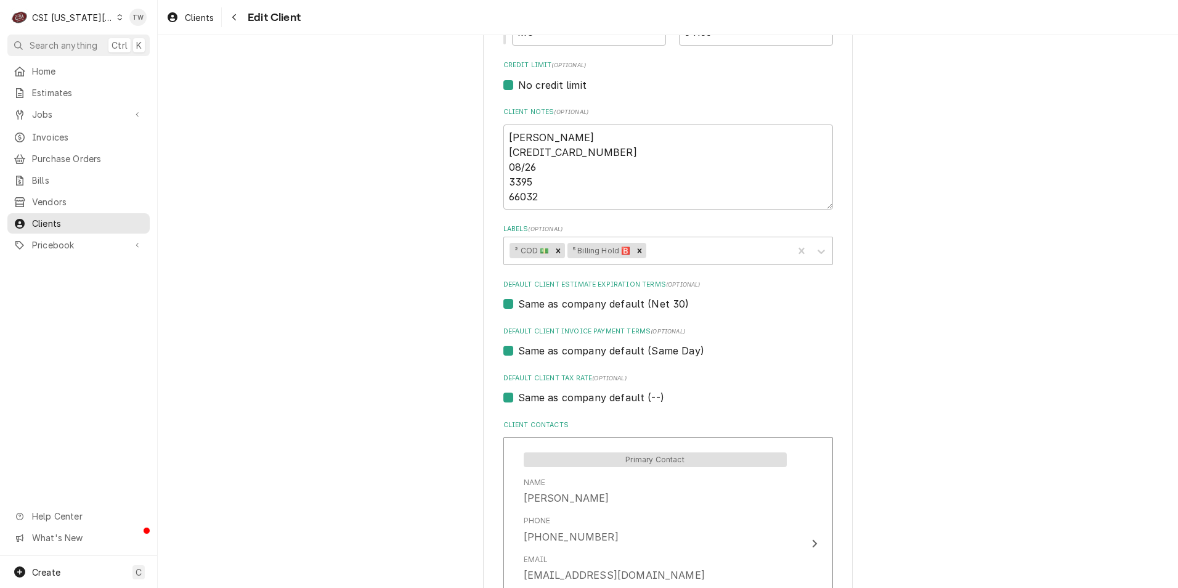
scroll to position [616, 0]
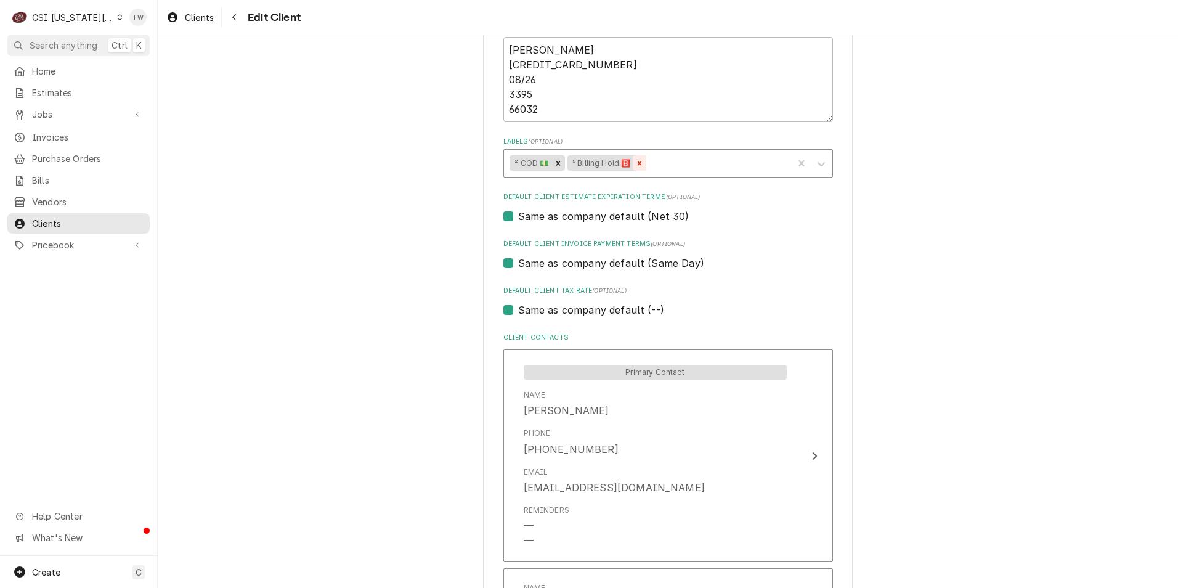
click at [638, 169] on div "Remove ⁵ Billing Hold 🅱️" at bounding box center [640, 163] width 14 height 16
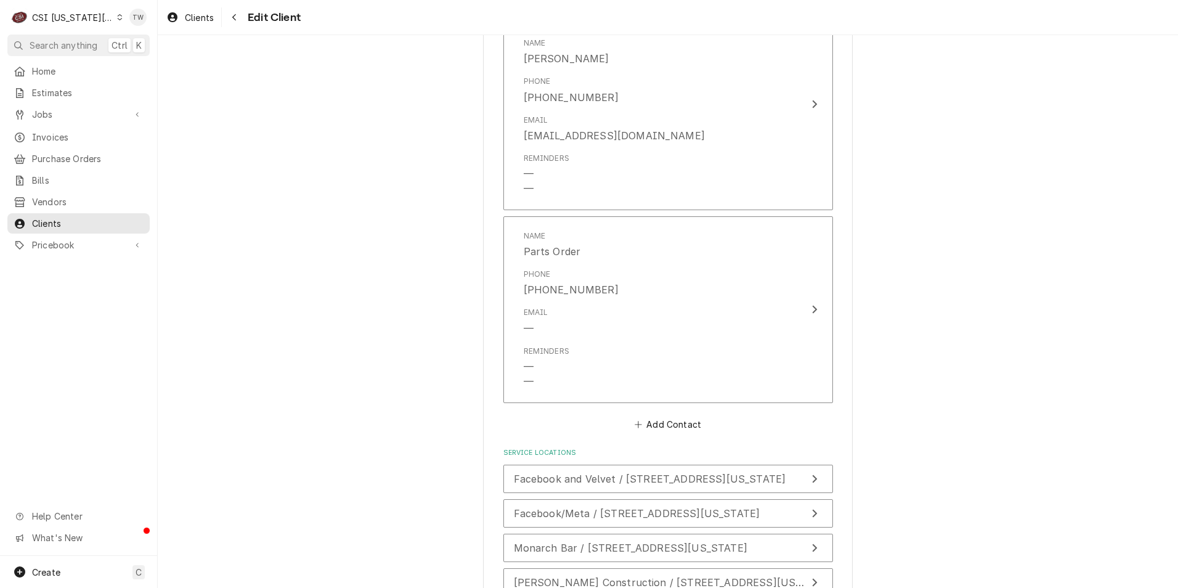
scroll to position [1082, 0]
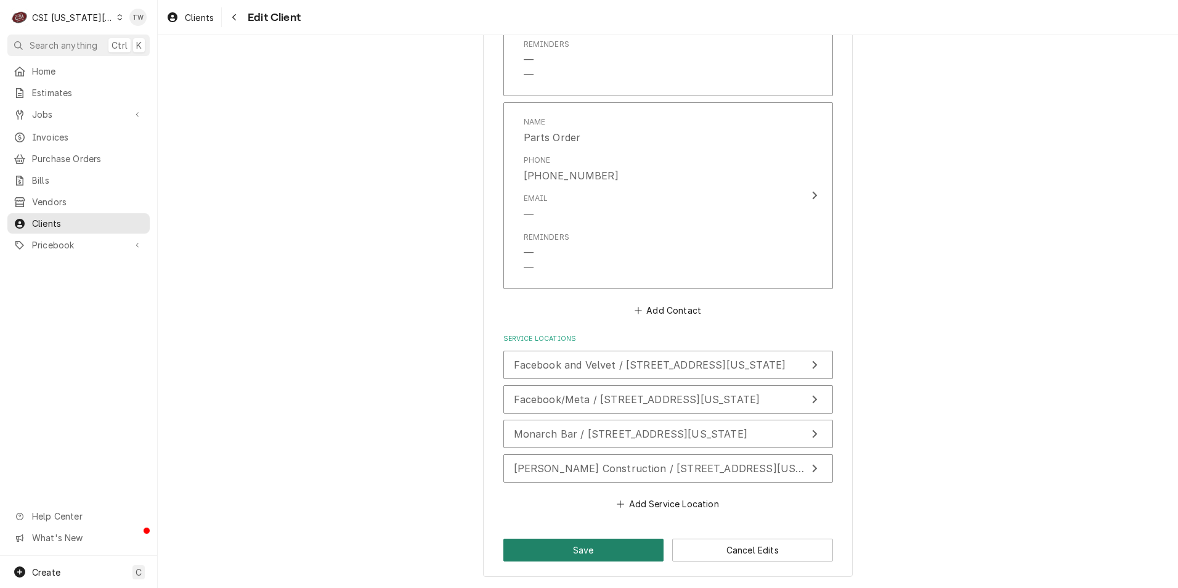
click at [626, 546] on button "Save" at bounding box center [583, 549] width 161 height 23
type textarea "x"
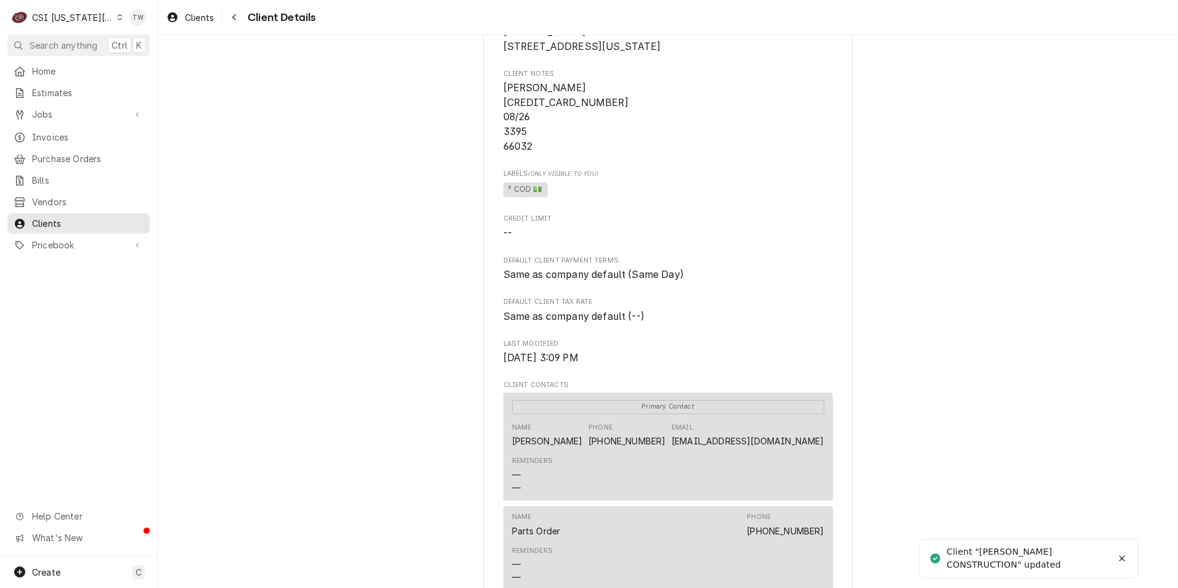
scroll to position [185, 0]
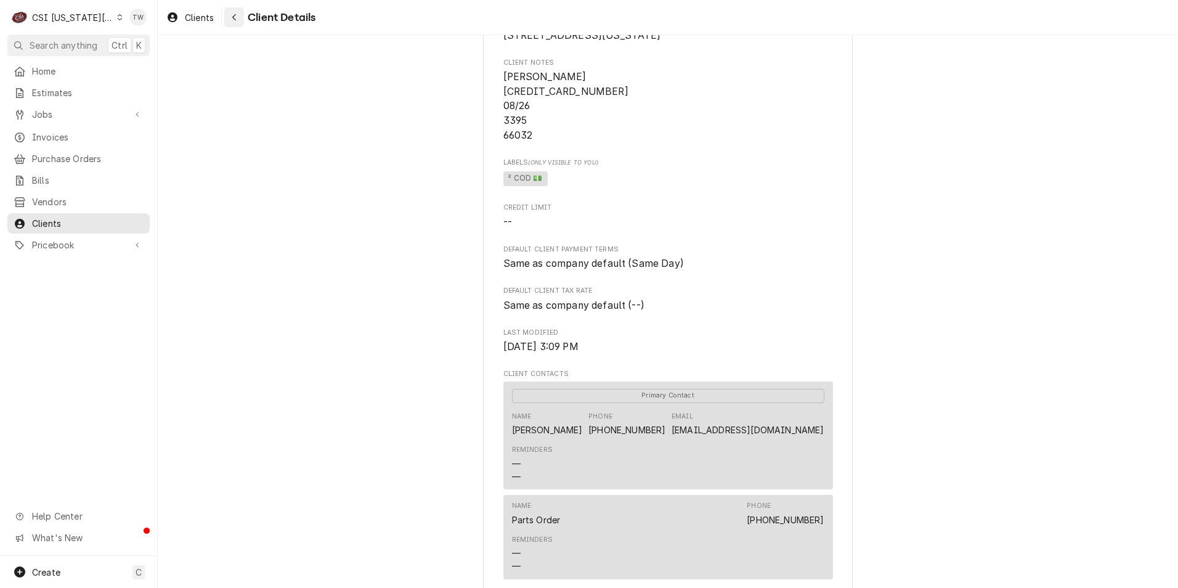
click at [228, 21] on div "Navigate back" at bounding box center [234, 17] width 12 height 12
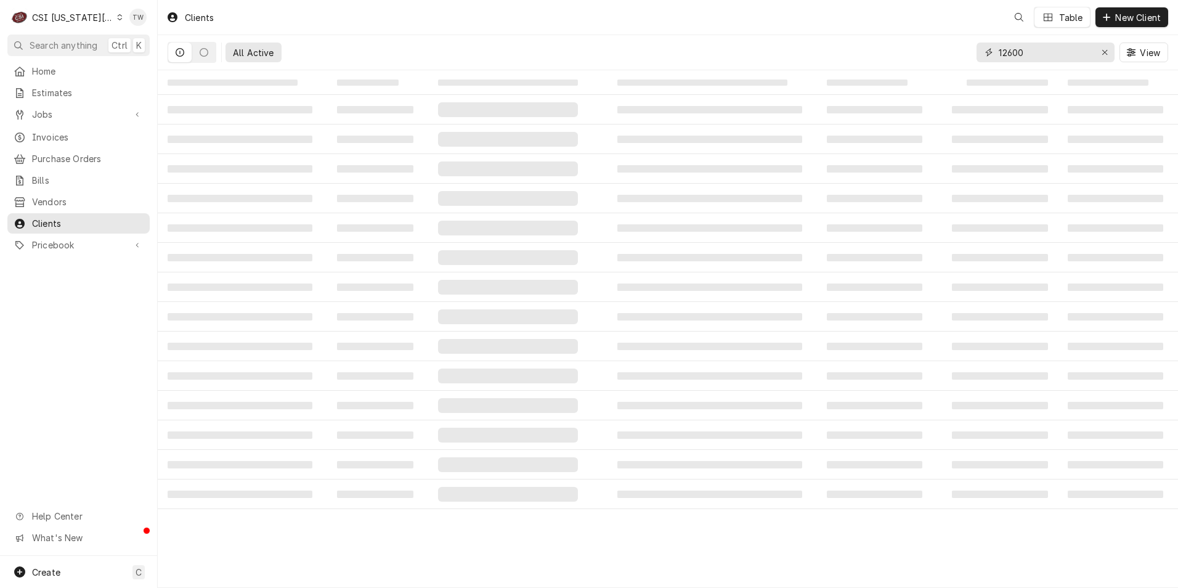
drag, startPoint x: 1027, startPoint y: 51, endPoint x: 836, endPoint y: 30, distance: 192.7
click at [843, 30] on div "Clients Table New Client All Active 12600 View" at bounding box center [668, 35] width 1020 height 70
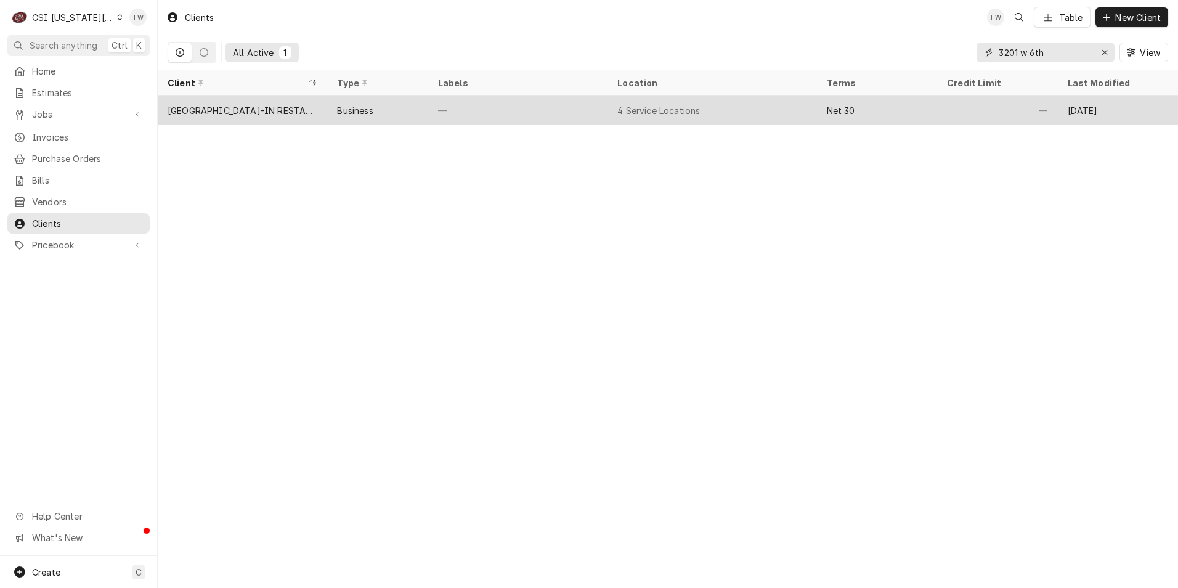
type input "3201 w 6th"
click at [431, 108] on div "—" at bounding box center [517, 110] width 179 height 30
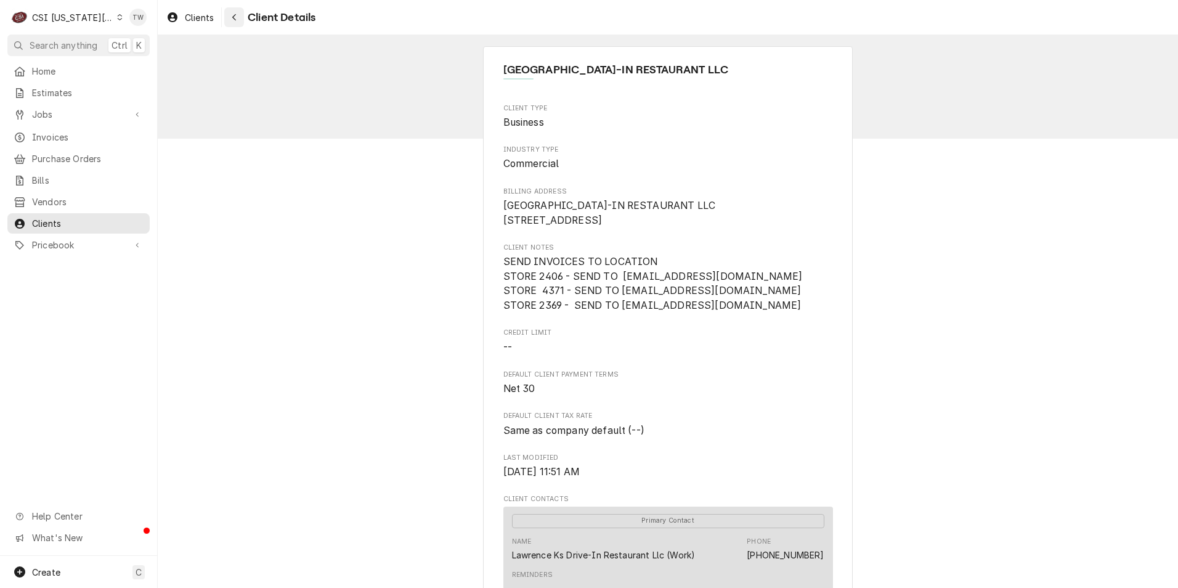
click at [244, 22] on button "Navigate back" at bounding box center [234, 17] width 20 height 20
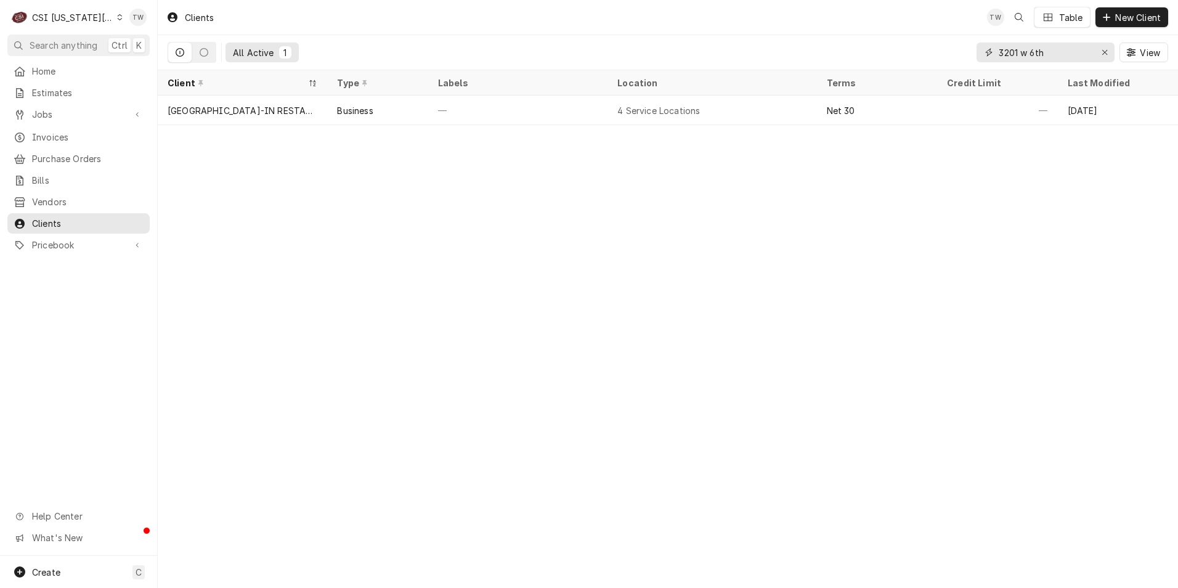
drag, startPoint x: 1050, startPoint y: 53, endPoint x: 774, endPoint y: 32, distance: 277.4
click at [774, 32] on div "Clients TW Table New Client All Active 1 3201 w 6th View" at bounding box center [668, 35] width 1020 height 70
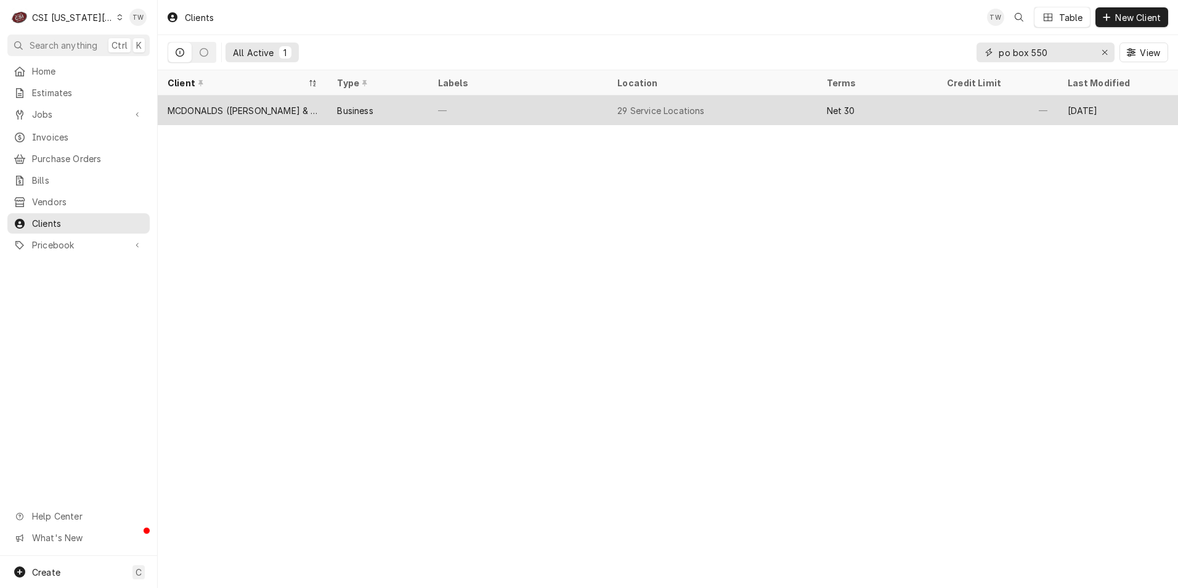
type input "po box 550"
click at [777, 102] on div "29 Service Locations" at bounding box center [711, 110] width 209 height 30
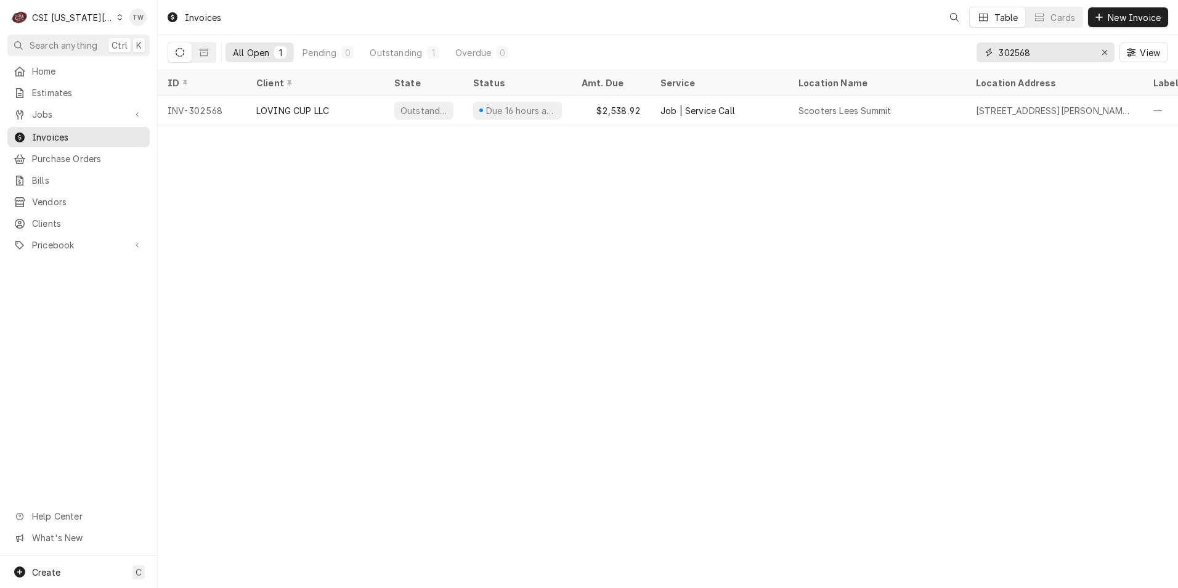
drag, startPoint x: 1055, startPoint y: 47, endPoint x: 790, endPoint y: 37, distance: 264.5
click at [795, 40] on div "All Open 1 Pending 0 Outstanding 1 Overdue 0 302568 View" at bounding box center [668, 52] width 1000 height 34
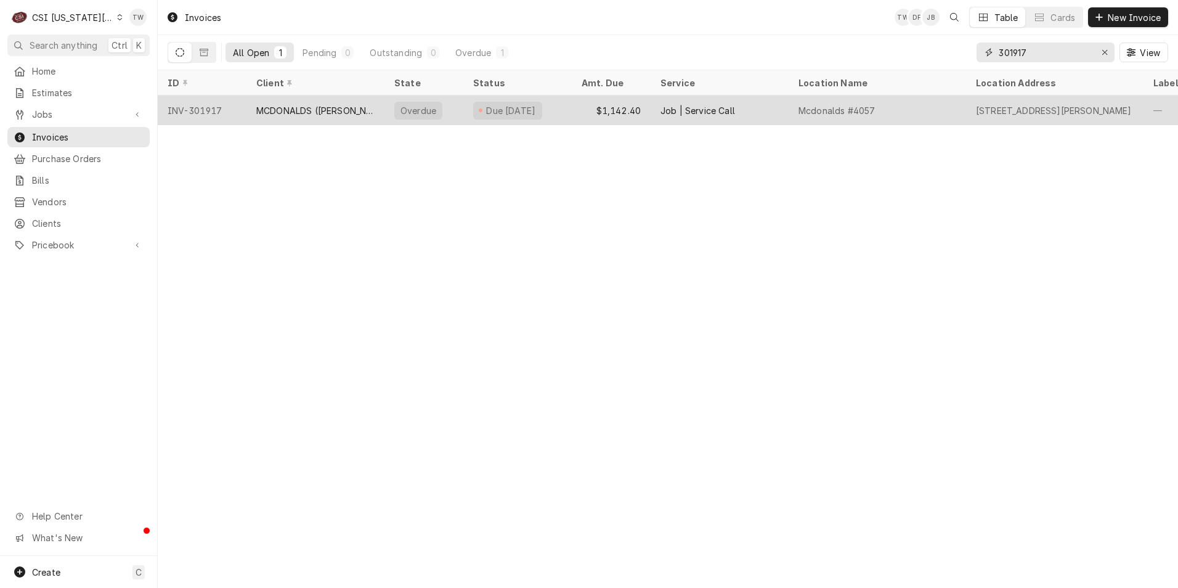
type input "301917"
click at [301, 114] on div "MCDONALDS ([PERSON_NAME] & ASSOCIATES INC)" at bounding box center [315, 110] width 118 height 13
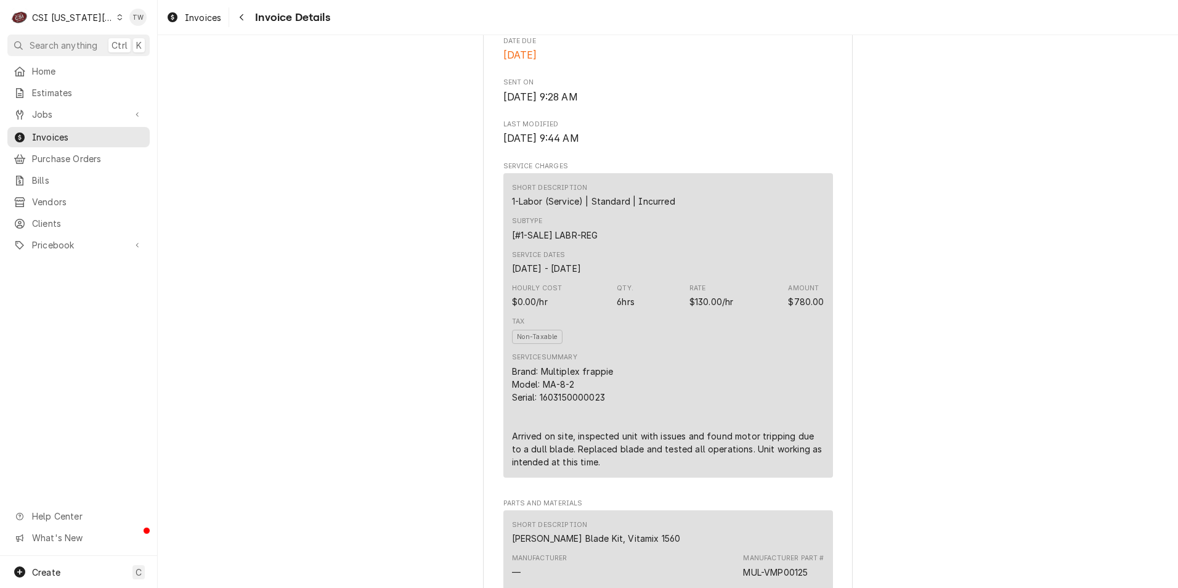
scroll to position [554, 0]
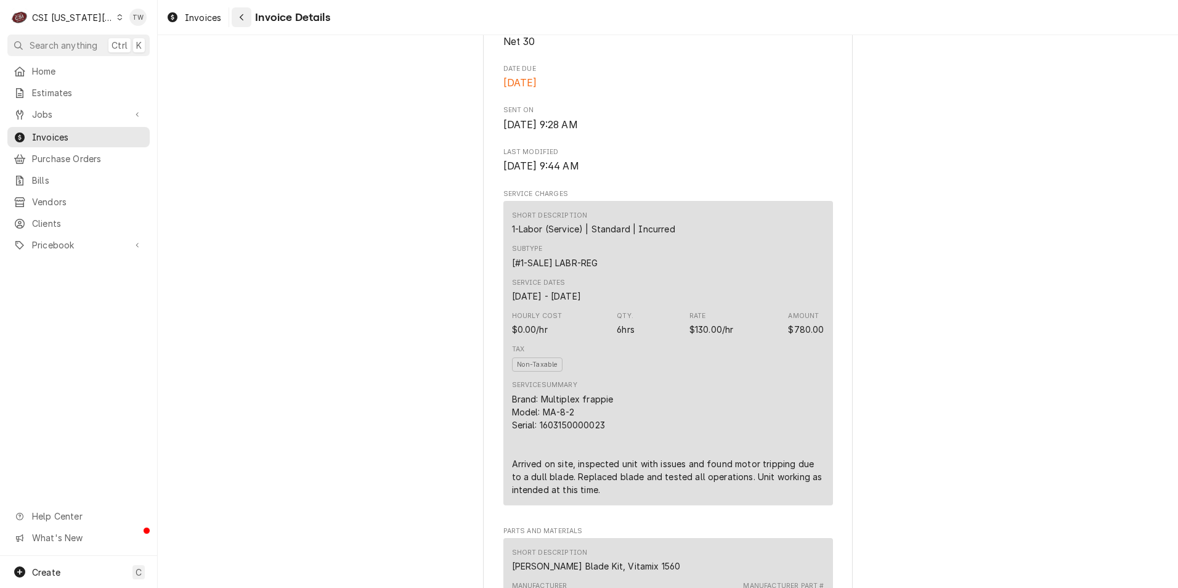
click at [243, 20] on icon "Navigate back" at bounding box center [242, 17] width 4 height 7
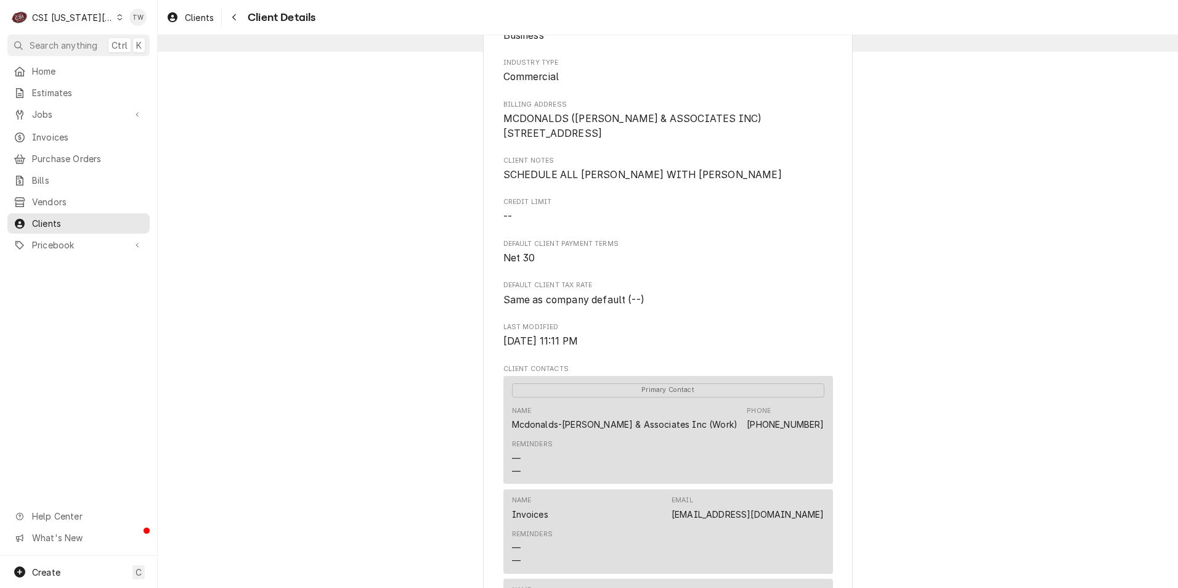
scroll to position [246, 0]
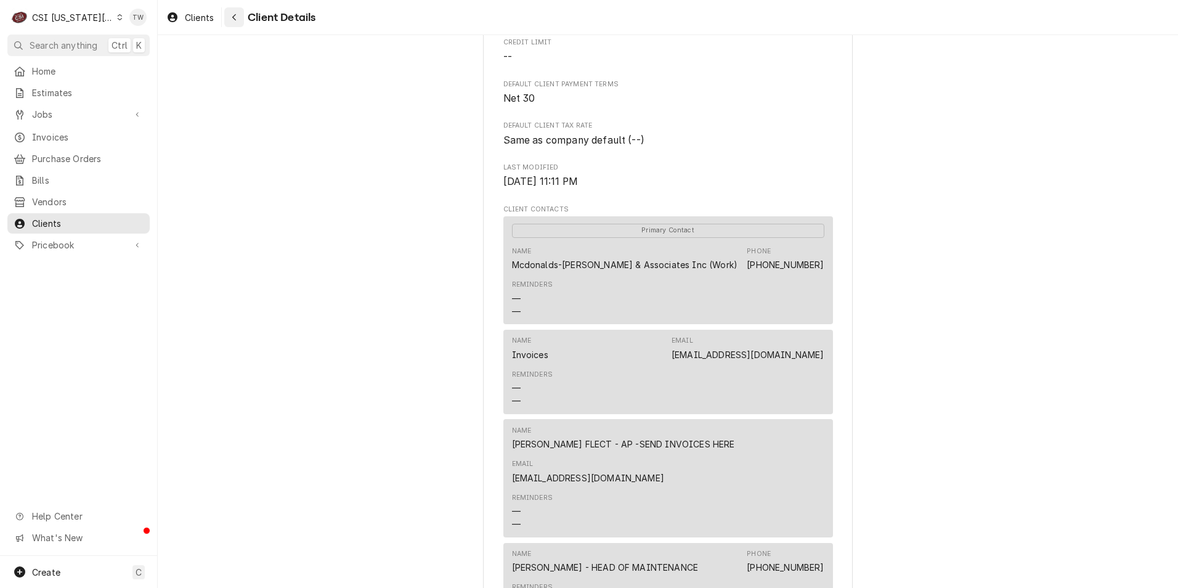
click at [229, 17] on div "Navigate back" at bounding box center [234, 17] width 12 height 12
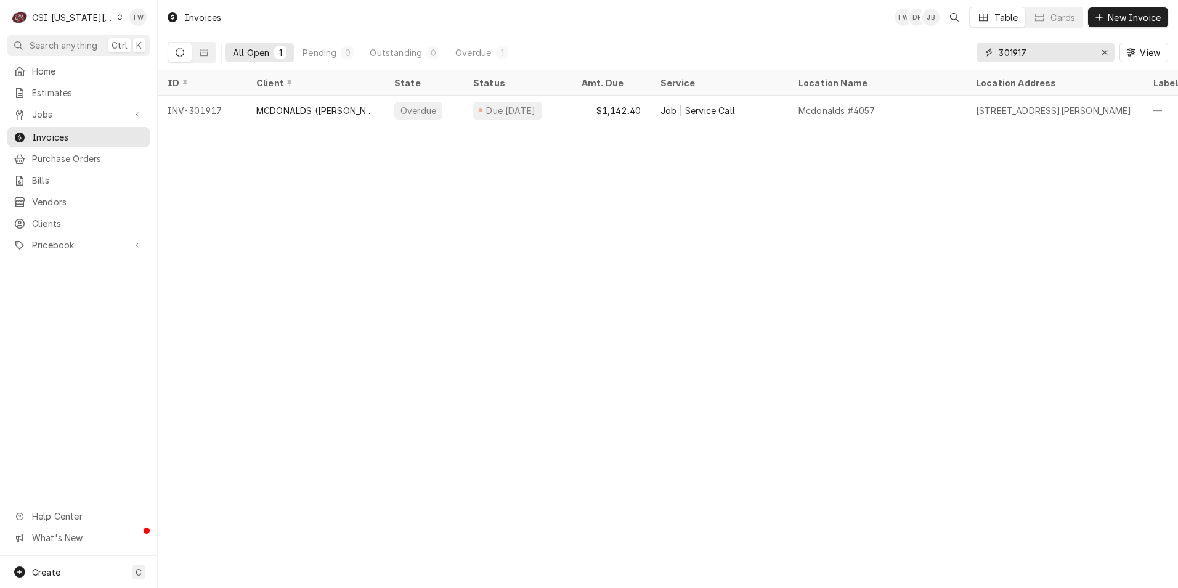
drag, startPoint x: 1058, startPoint y: 52, endPoint x: 689, endPoint y: 19, distance: 370.4
click at [704, 21] on div "Invoices TW DF JB Table Cards New Invoice All Open 1 Pending 0 Outstanding 0 Ov…" at bounding box center [668, 35] width 1020 height 70
type input "301698"
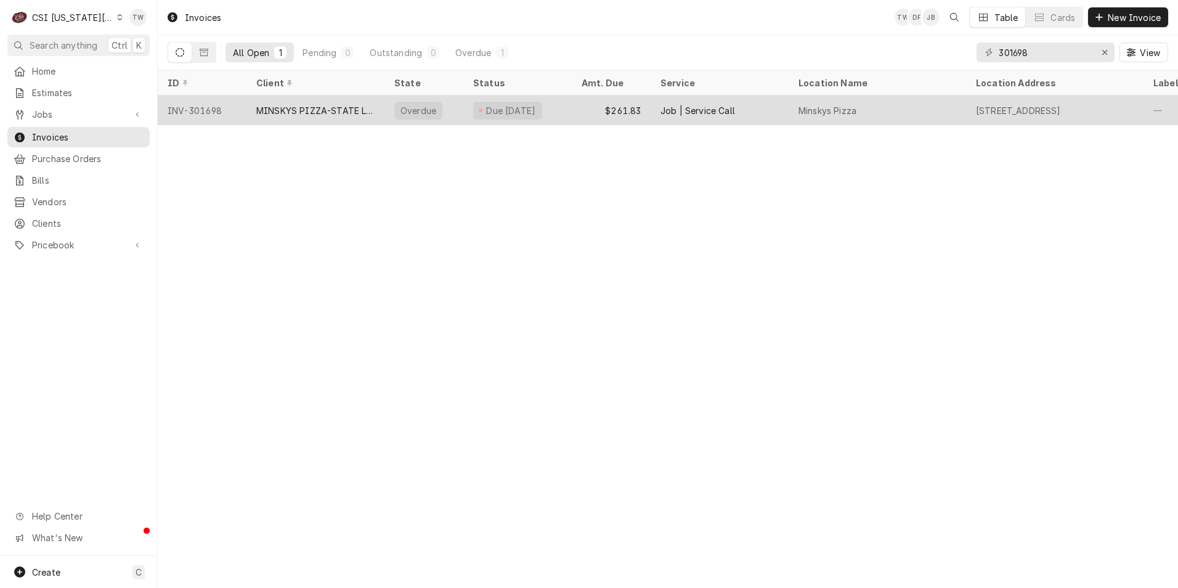
click at [588, 101] on div "$261.83" at bounding box center [611, 110] width 79 height 30
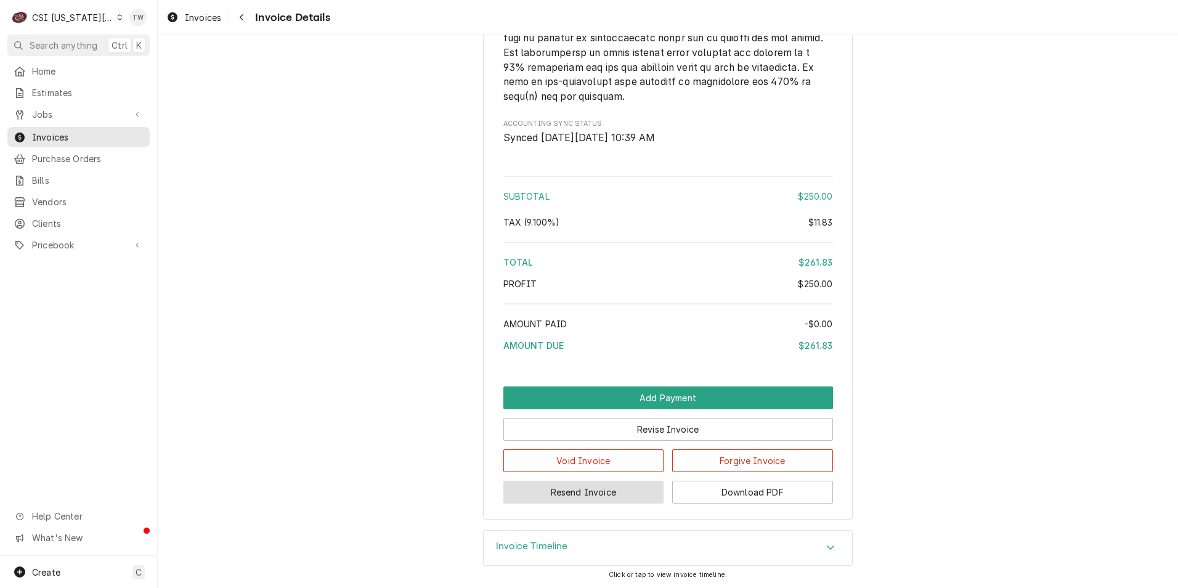
scroll to position [1914, 0]
click at [698, 492] on button "Download PDF" at bounding box center [752, 491] width 161 height 23
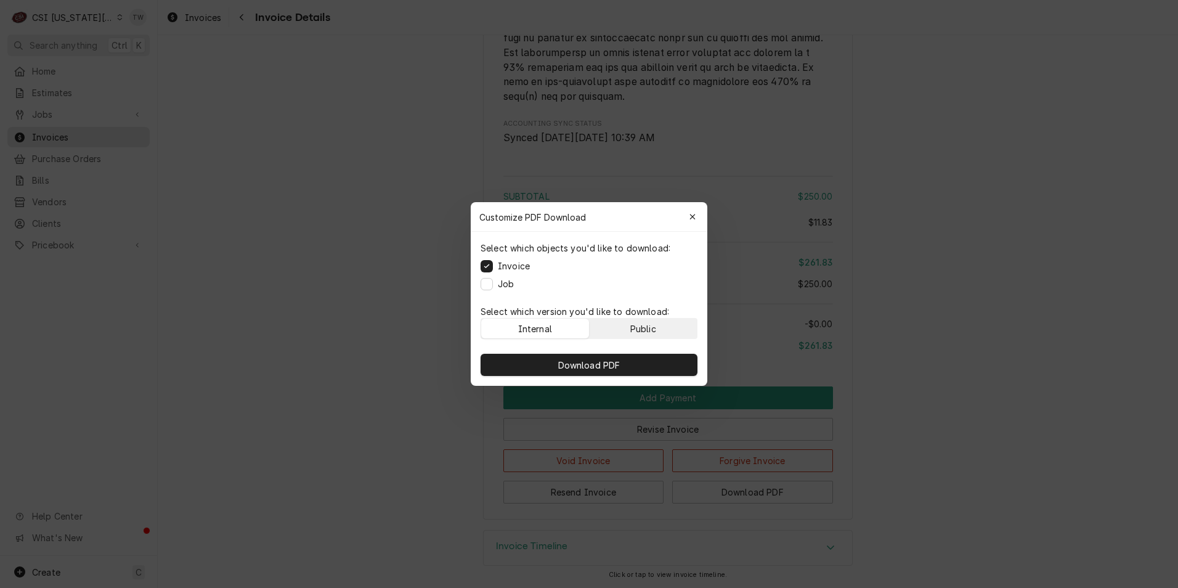
click at [661, 331] on button "Public" at bounding box center [643, 328] width 108 height 20
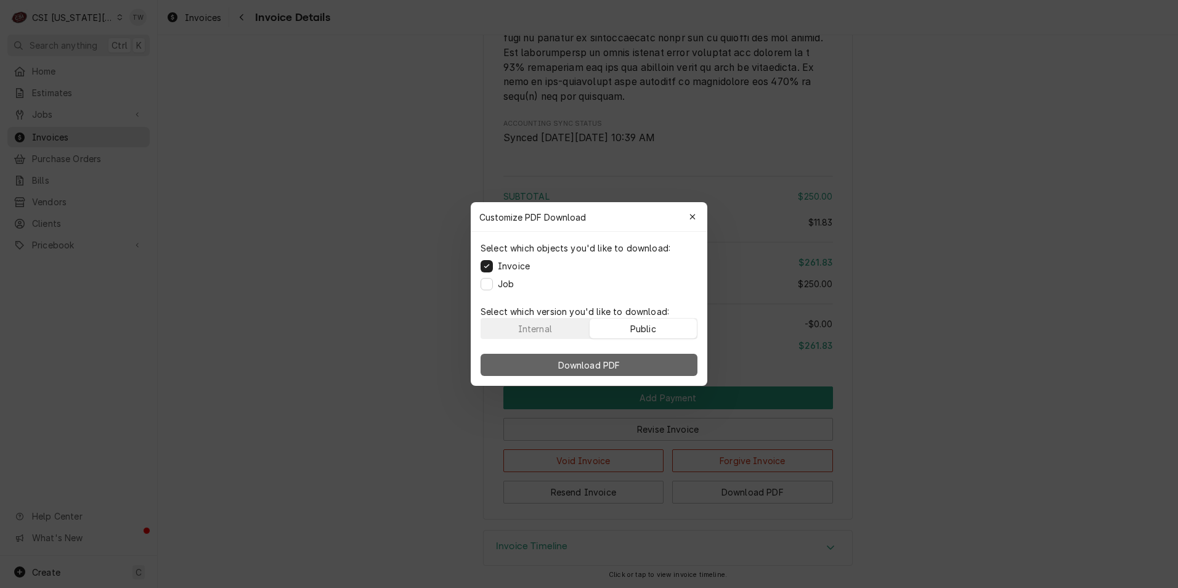
click at [637, 368] on button "Download PDF" at bounding box center [588, 365] width 217 height 22
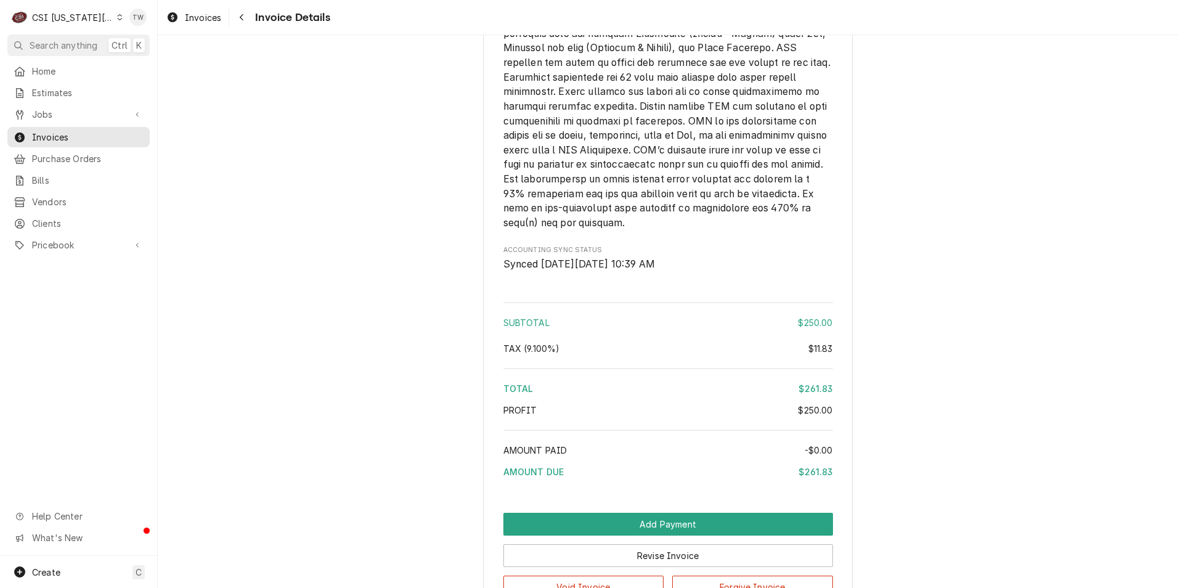
scroll to position [1606, 0]
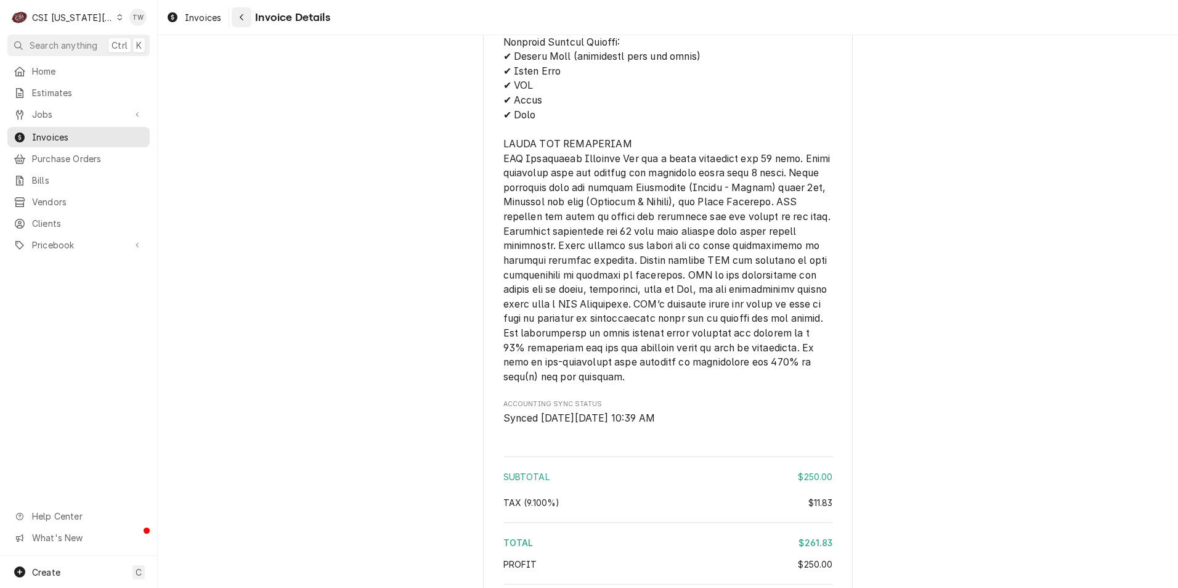
click at [241, 14] on icon "Navigate back" at bounding box center [242, 17] width 6 height 9
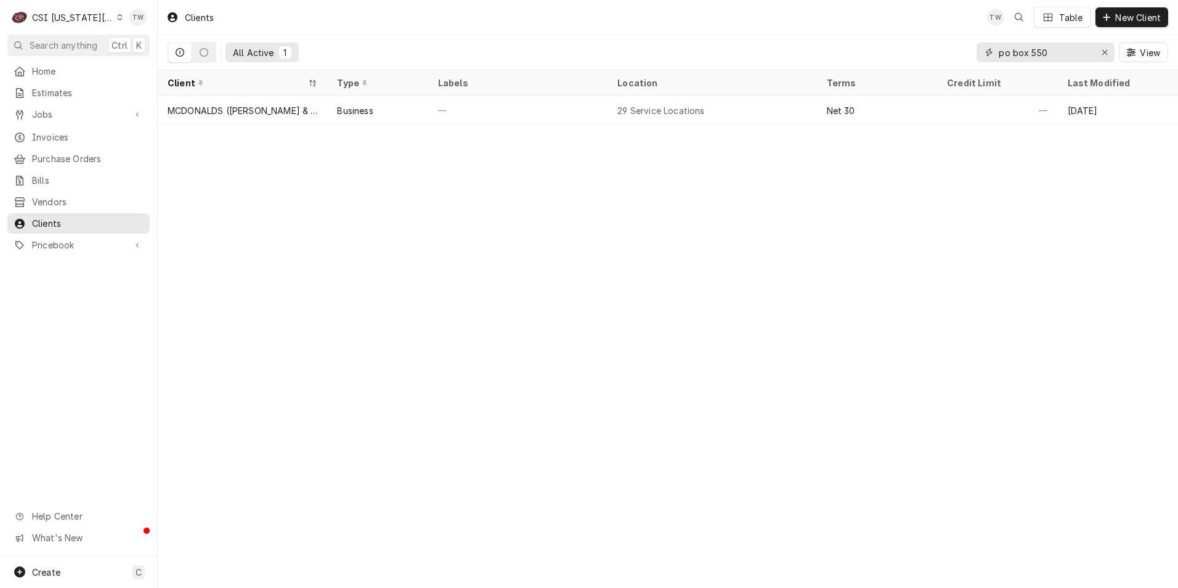
drag, startPoint x: 1051, startPoint y: 52, endPoint x: 721, endPoint y: 57, distance: 329.6
click at [722, 57] on div "All Active 1 po box 550 View" at bounding box center [668, 52] width 1000 height 34
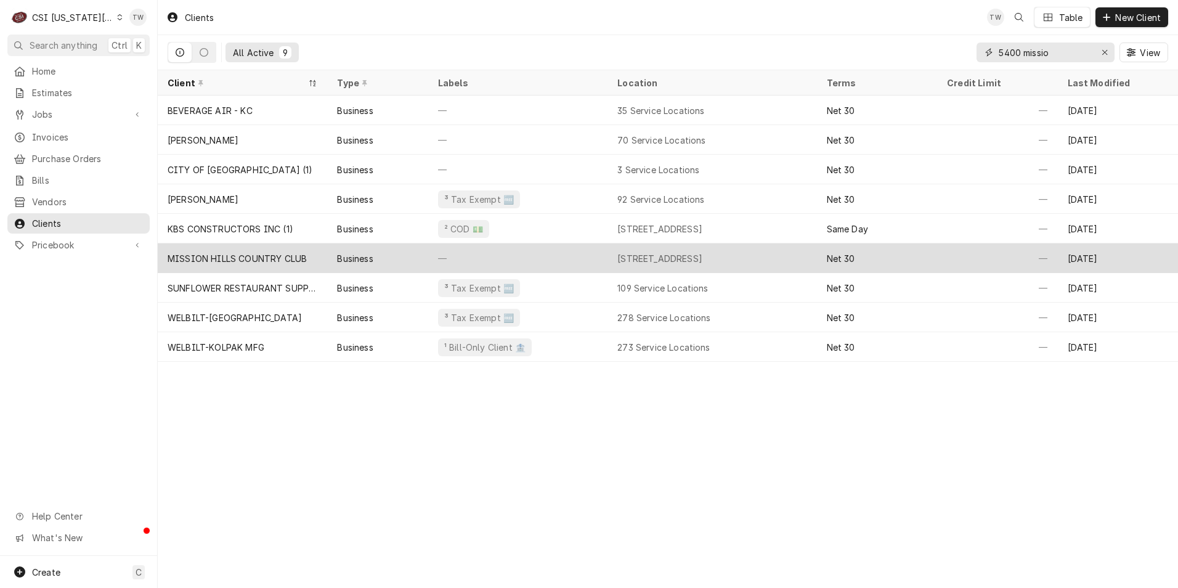
type input "5400 missio"
click at [300, 254] on div "MISSION HILLS COUNTRY CLUB" at bounding box center [237, 258] width 139 height 13
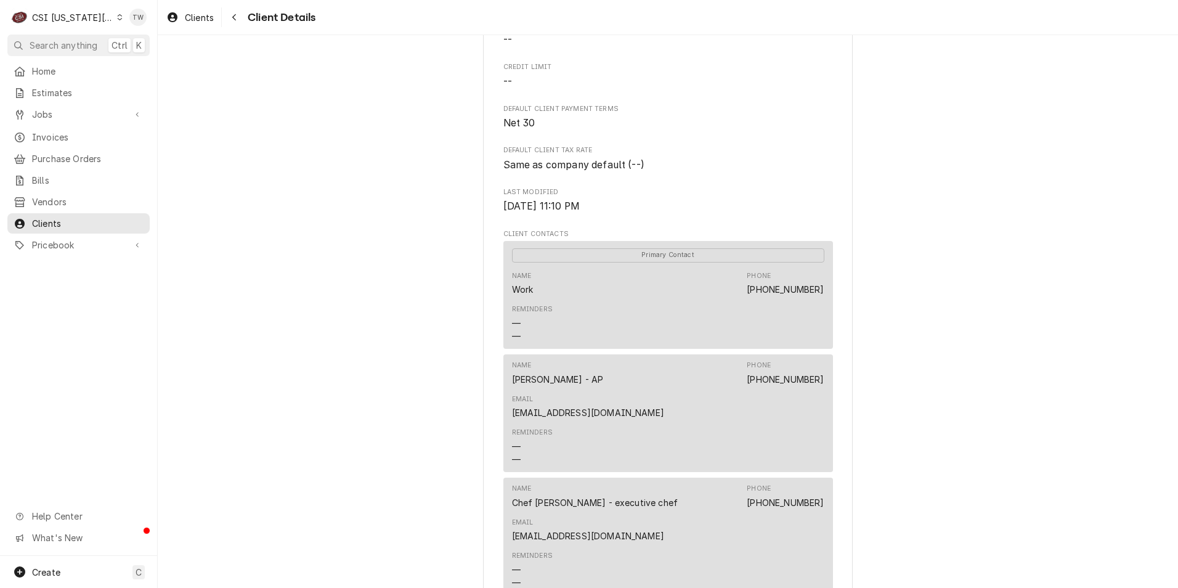
scroll to position [246, 0]
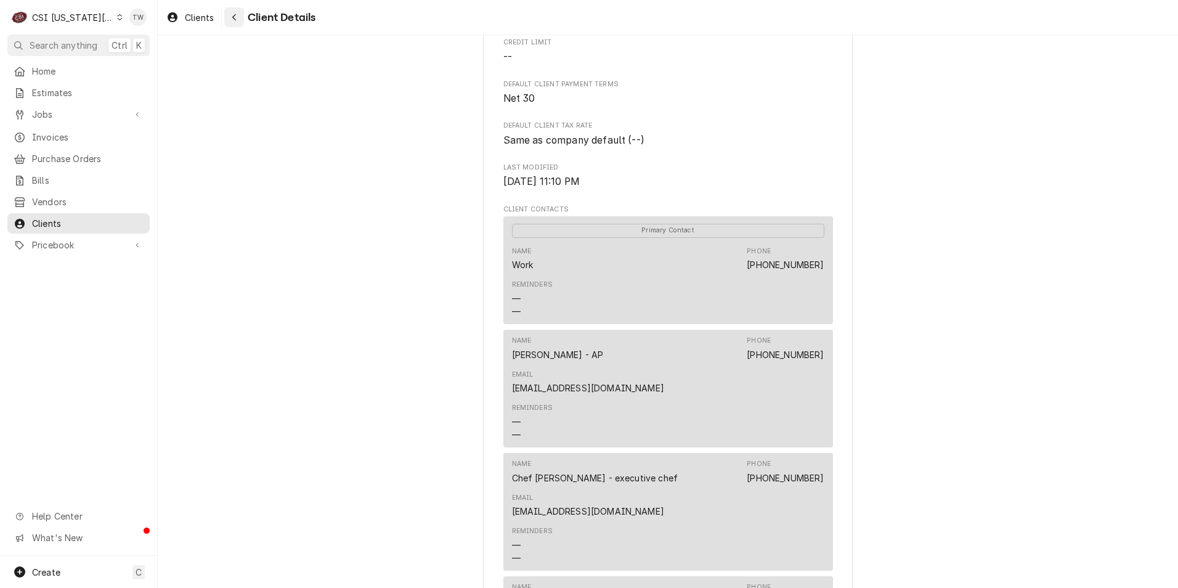
click at [241, 21] on button "Navigate back" at bounding box center [234, 17] width 20 height 20
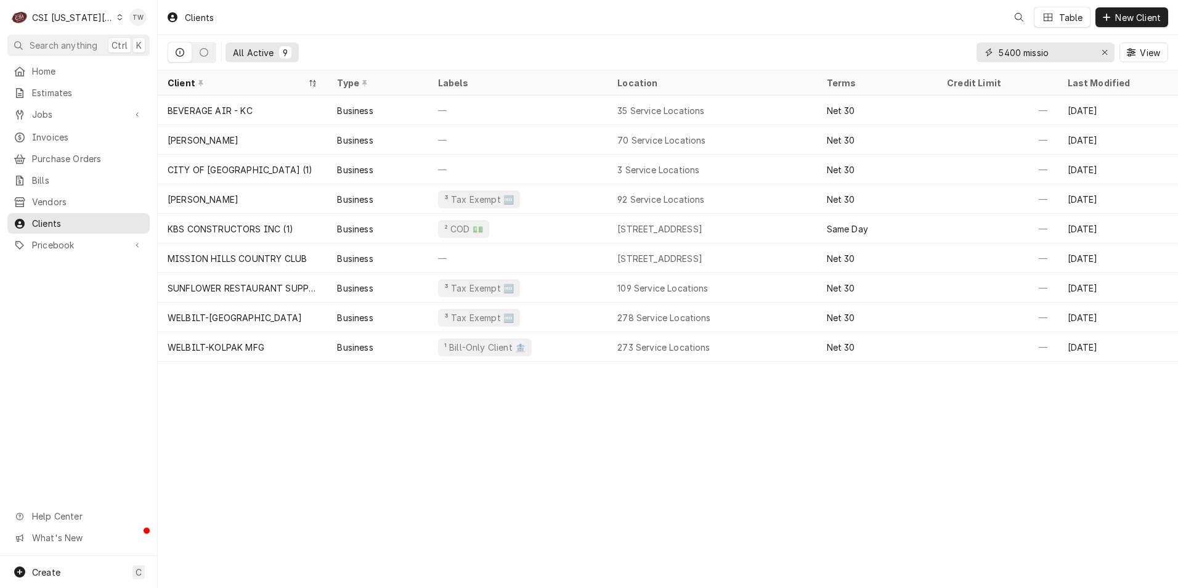
drag, startPoint x: 1061, startPoint y: 52, endPoint x: 867, endPoint y: 32, distance: 194.5
click at [870, 33] on div "Clients Table New Client All Active 9 5400 missio View" at bounding box center [668, 35] width 1020 height 70
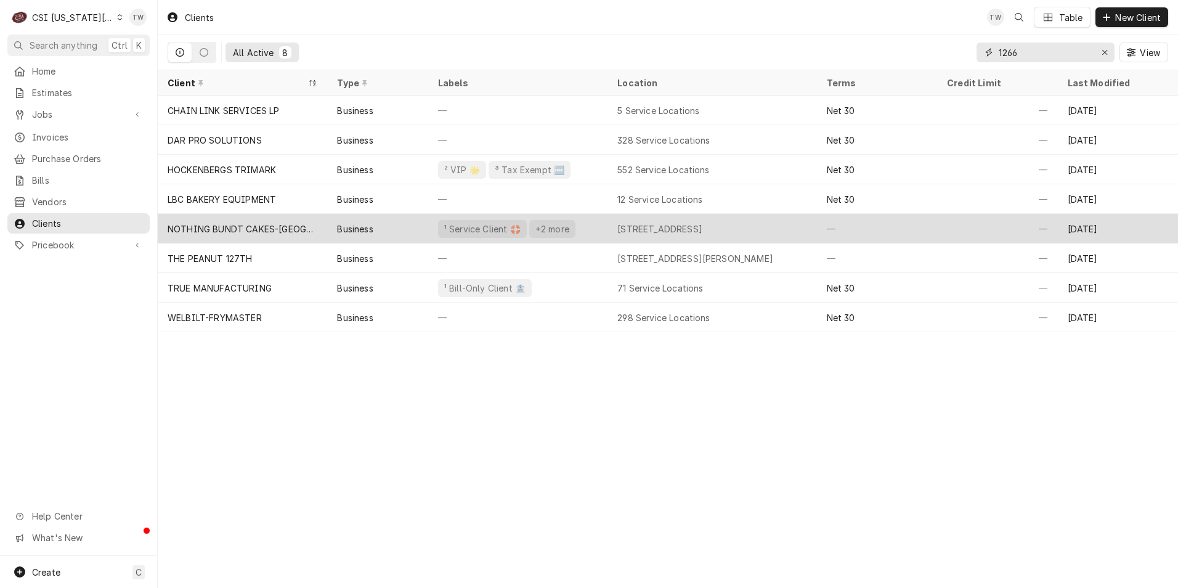
type input "1266"
click at [405, 234] on div "Business" at bounding box center [377, 229] width 100 height 30
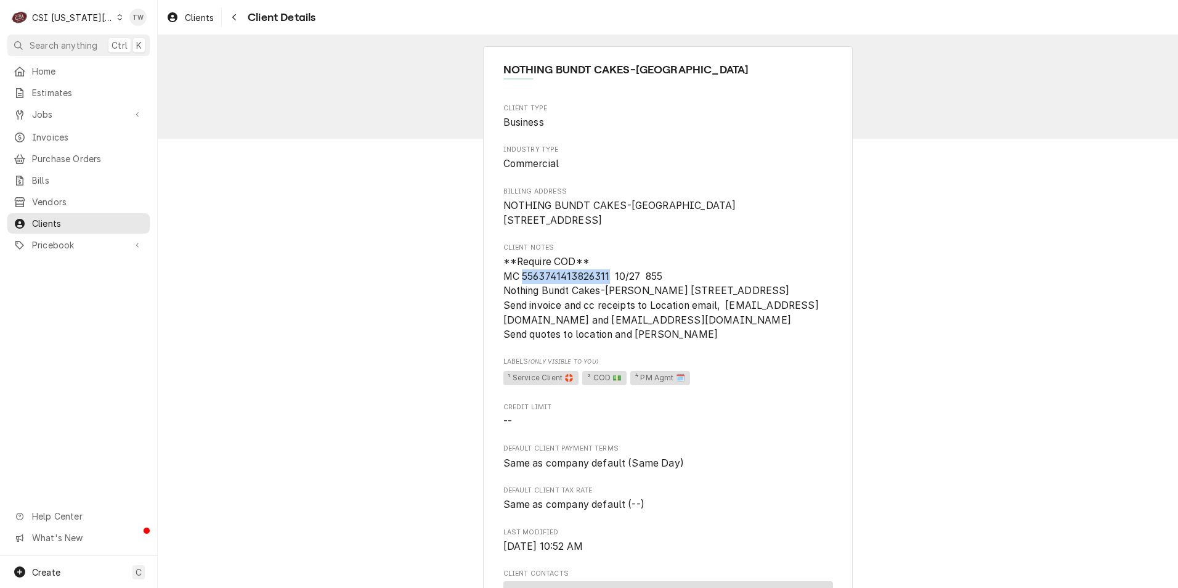
drag, startPoint x: 604, startPoint y: 291, endPoint x: 519, endPoint y: 290, distance: 85.0
click at [519, 290] on span "**Require COD** MC 5563741413826311 10/27 855 Nothing Bundt Cakes-Belton 9401 I…" at bounding box center [660, 298] width 315 height 84
click at [601, 293] on span "**Require COD** MC 5563741413826311 10/27 855 Nothing Bundt Cakes-Belton 9401 I…" at bounding box center [660, 298] width 315 height 84
drag, startPoint x: 607, startPoint y: 291, endPoint x: 516, endPoint y: 293, distance: 90.6
click at [516, 293] on span "**Require COD** MC 5563741413826311 10/27 855 Nothing Bundt Cakes-Belton 9401 I…" at bounding box center [660, 298] width 315 height 84
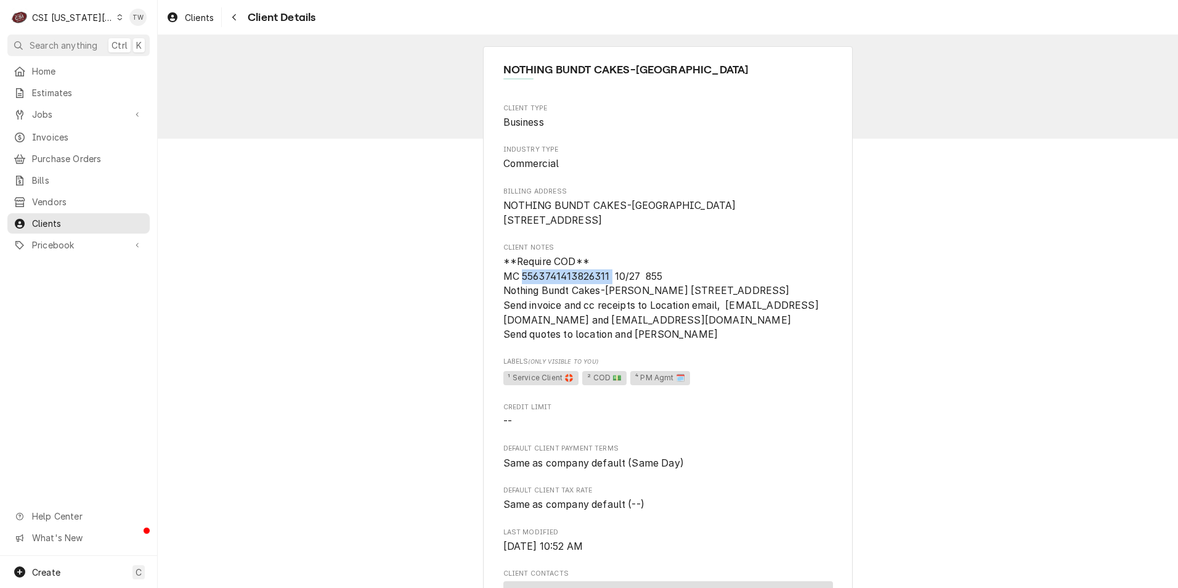
copy span "5563741413826311"
click at [632, 323] on span "**Require COD** MC 5563741413826311 10/27 855 Nothing Bundt Cakes-Belton 9401 I…" at bounding box center [668, 297] width 330 height 87
drag, startPoint x: 597, startPoint y: 307, endPoint x: 480, endPoint y: 307, distance: 117.7
copy span "Nothing Bundt Cakes"
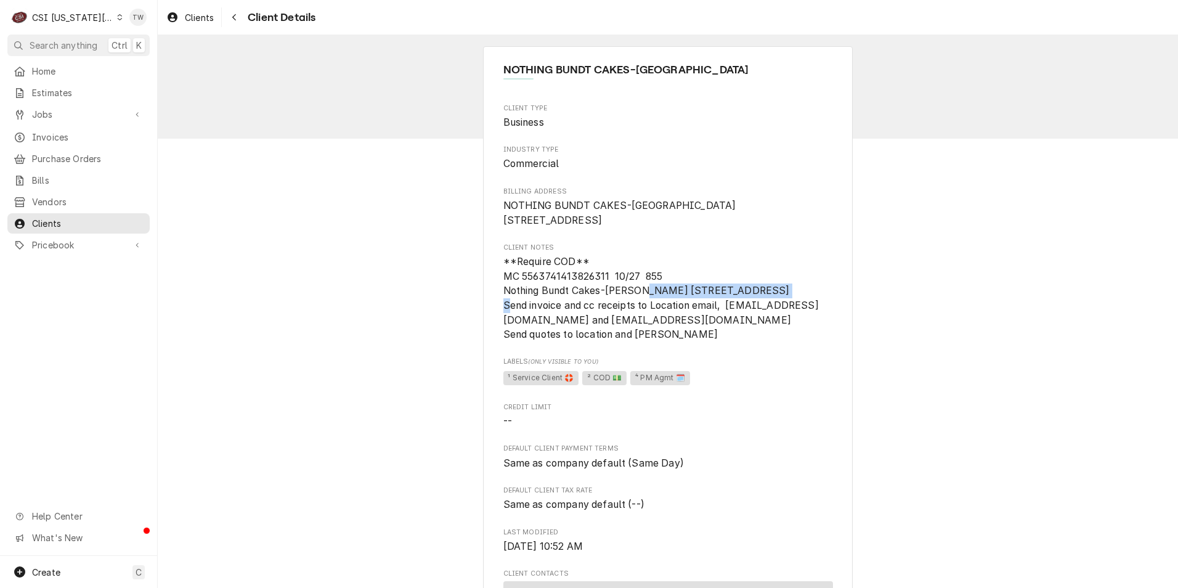
drag, startPoint x: 634, startPoint y: 304, endPoint x: 761, endPoint y: 303, distance: 126.3
click at [761, 303] on span "**Require COD** MC 5563741413826311 10/27 855 Nothing Bundt Cakes-Belton 9401 I…" at bounding box center [660, 298] width 315 height 84
copy span "9401 Indian Creek Parkway"
drag, startPoint x: 587, startPoint y: 320, endPoint x: 640, endPoint y: 320, distance: 53.0
click at [640, 320] on span "**Require COD** MC 5563741413826311 10/27 855 Nothing Bundt Cakes-Belton 9401 I…" at bounding box center [668, 297] width 330 height 87
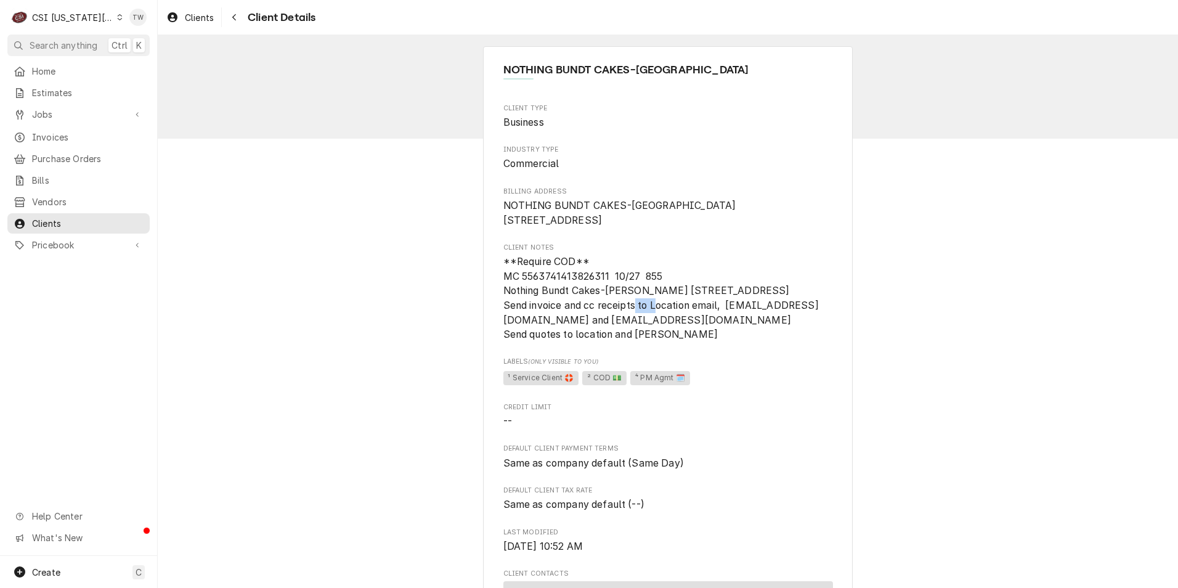
copy span "66210"
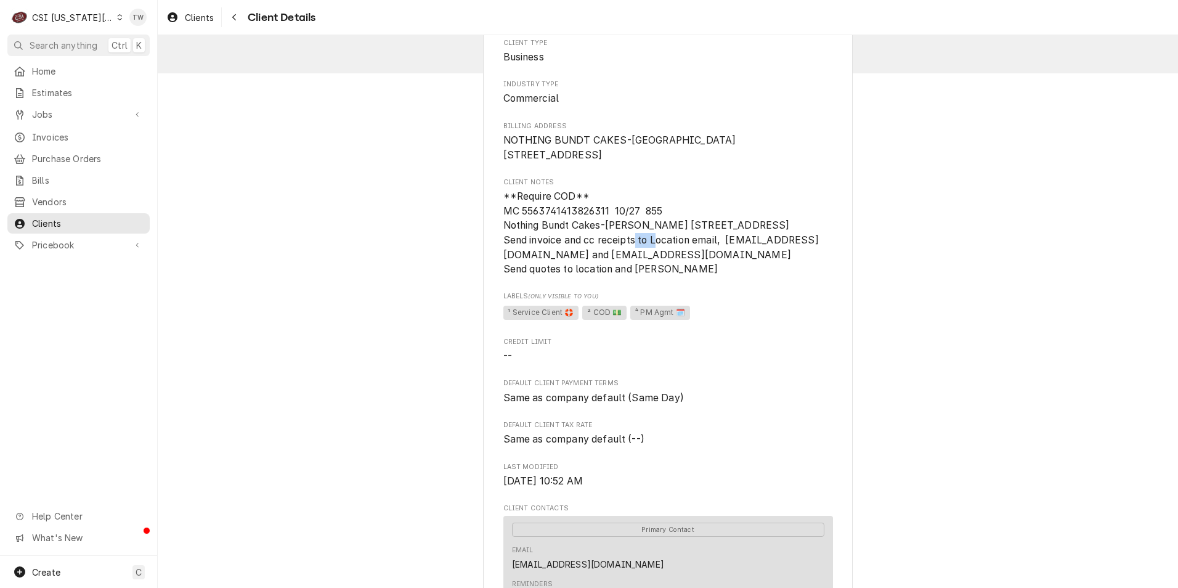
scroll to position [62, 0]
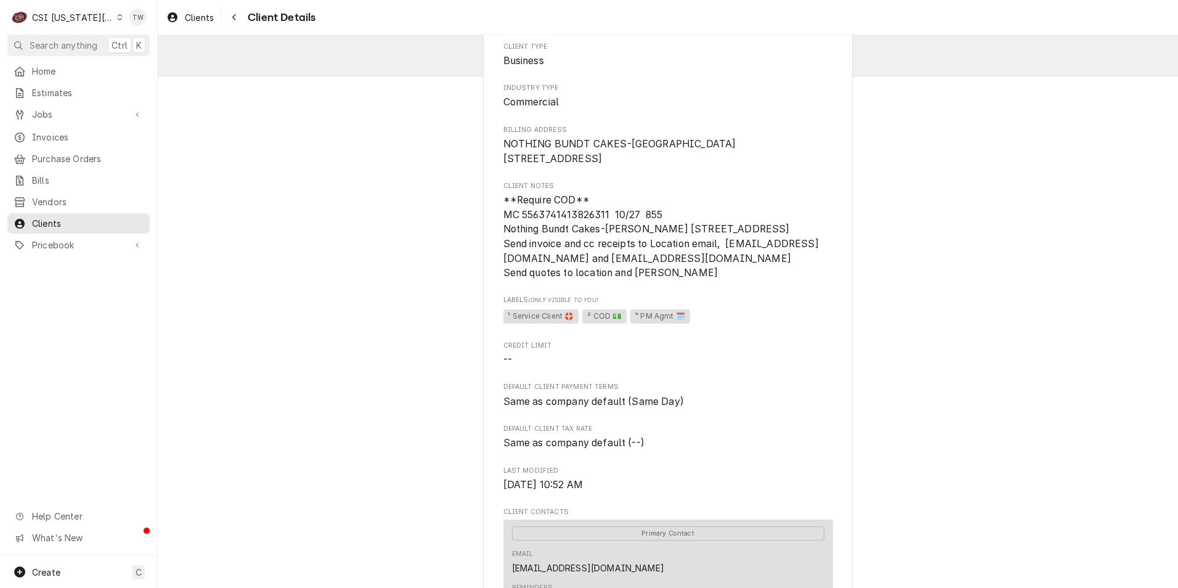
click at [588, 278] on span "**Require COD** MC 5563741413826311 10/27 855 Nothing Bundt Cakes-Belton 9401 I…" at bounding box center [660, 236] width 315 height 84
drag, startPoint x: 638, startPoint y: 287, endPoint x: 490, endPoint y: 290, distance: 147.9
click at [738, 280] on span "**Require COD** MC 5563741413826311 10/27 855 Nothing Bundt Cakes-Belton 9401 I…" at bounding box center [668, 236] width 330 height 87
drag, startPoint x: 639, startPoint y: 286, endPoint x: 487, endPoint y: 289, distance: 152.2
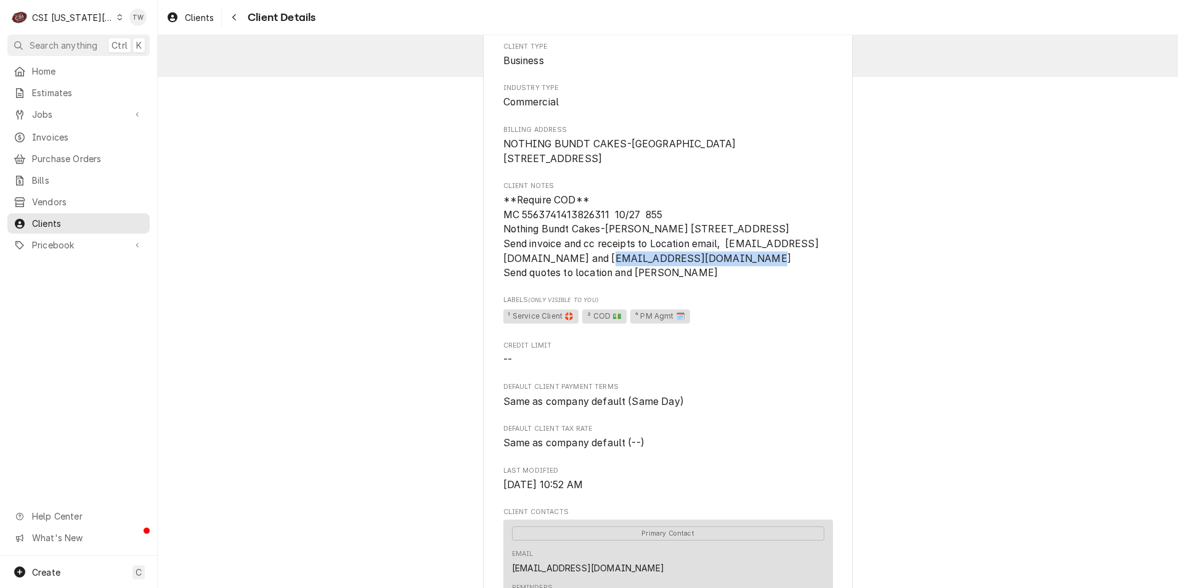
copy span "invoices@vantedgecakes.com"
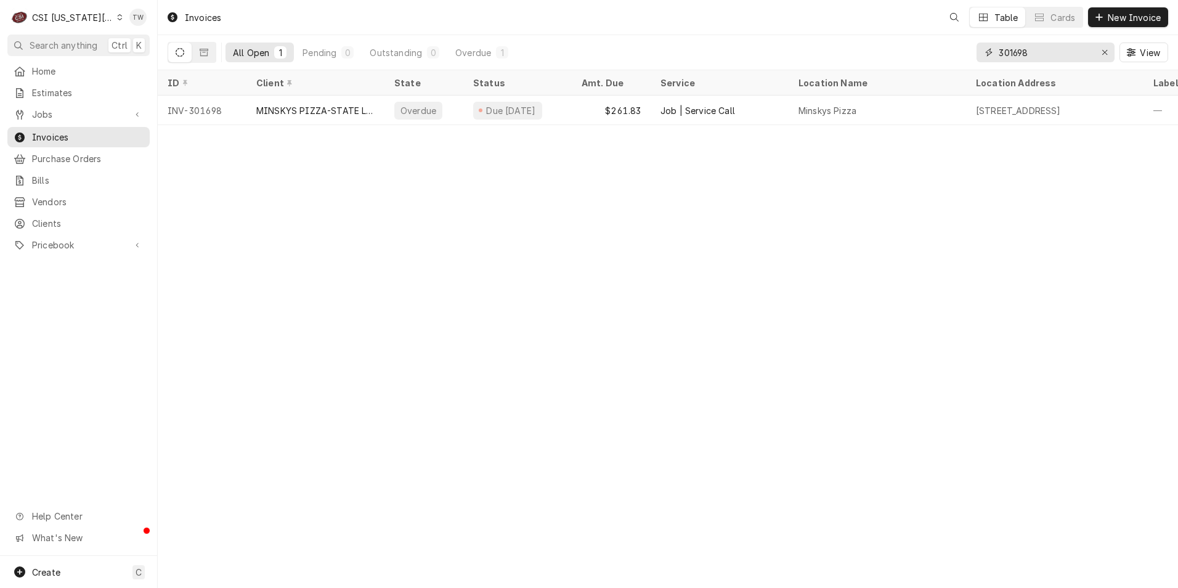
drag, startPoint x: 1034, startPoint y: 54, endPoint x: 878, endPoint y: 30, distance: 157.6
click at [878, 30] on div "Invoices Table Cards New Invoice All Open 1 Pending 0 Outstanding 0 Overdue 1 3…" at bounding box center [668, 35] width 1020 height 70
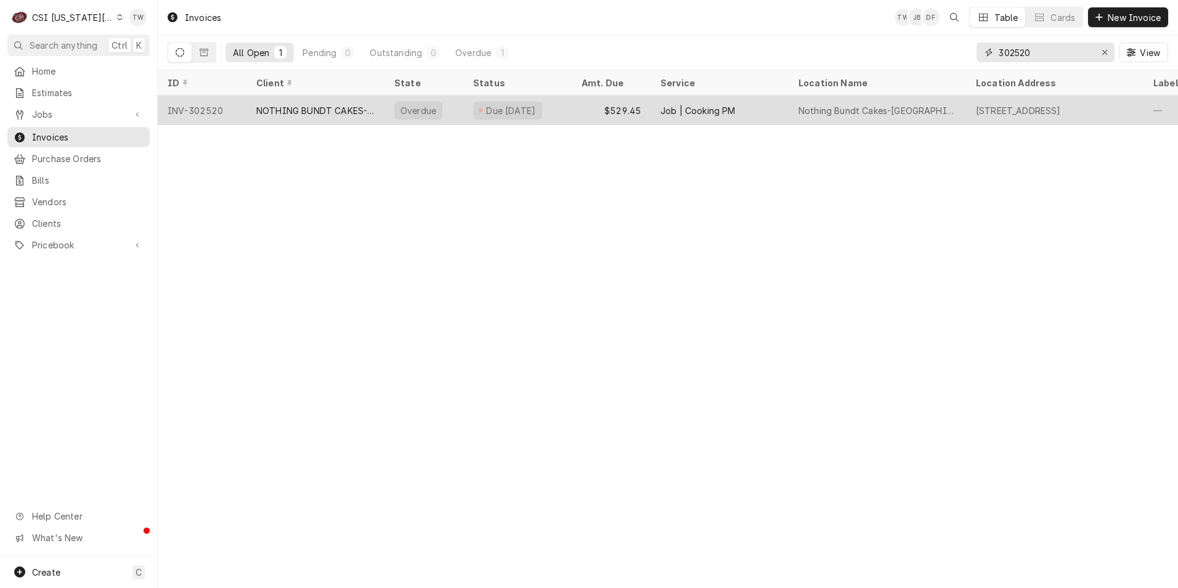
type input "302520"
click at [318, 106] on div "NOTHING BUNDT CAKES-BLUE SPRINGS" at bounding box center [315, 110] width 118 height 13
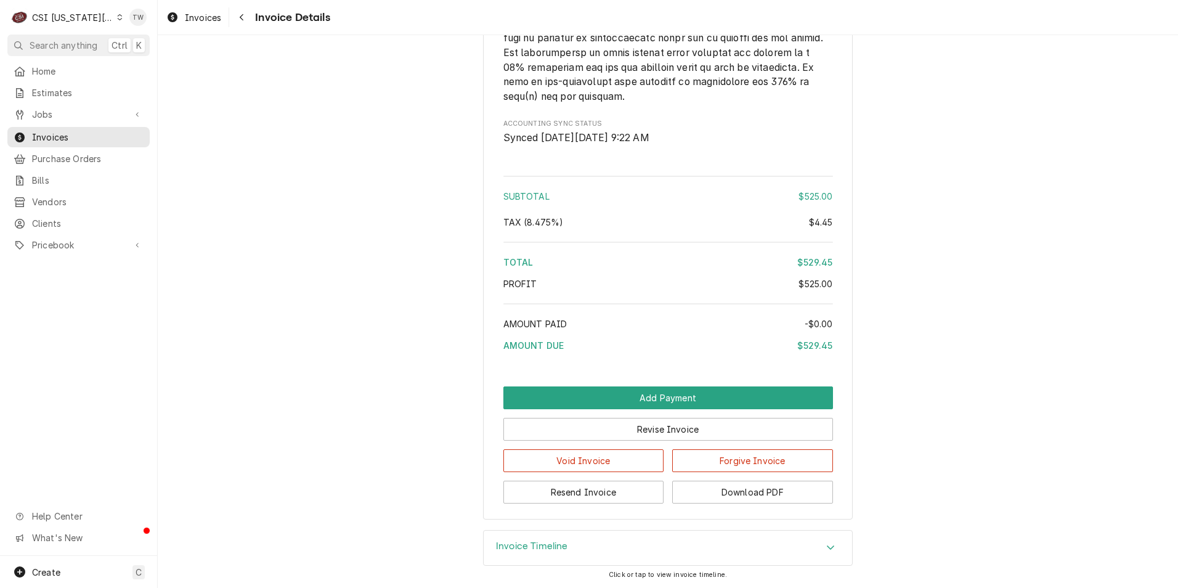
scroll to position [1925, 0]
click at [638, 556] on div "Invoice Timeline" at bounding box center [668, 547] width 368 height 34
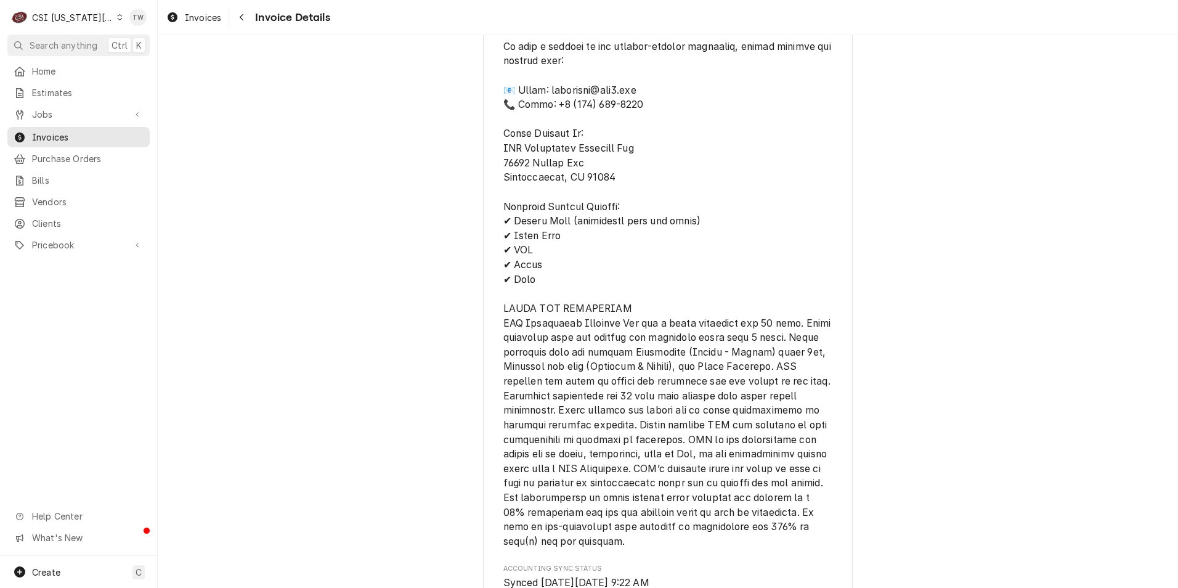
scroll to position [1351, 0]
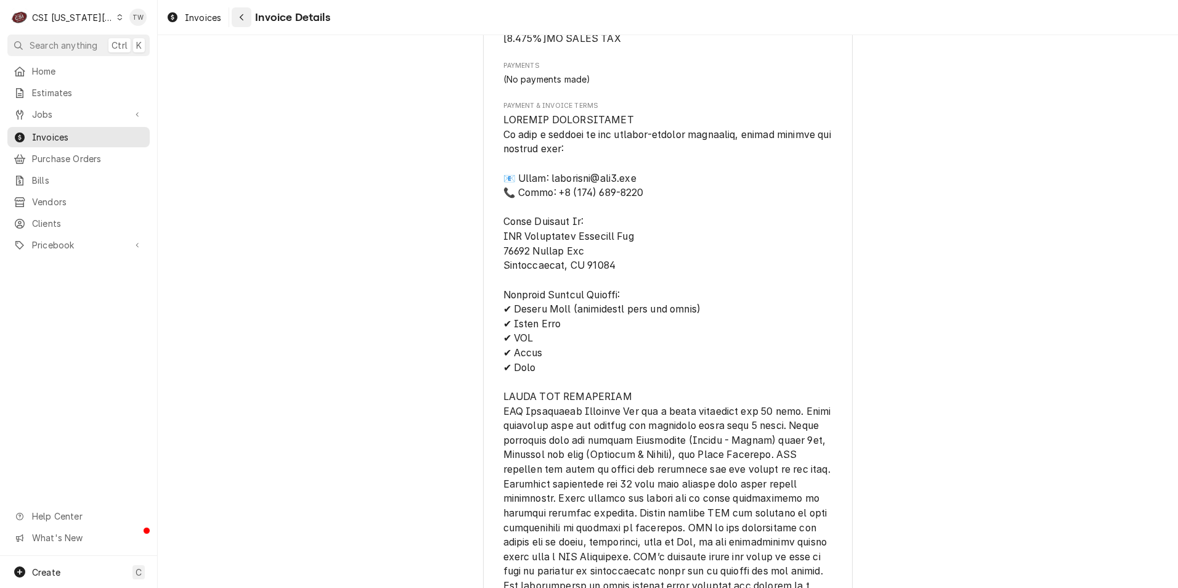
click at [246, 15] on div "Navigate back" at bounding box center [241, 17] width 12 height 12
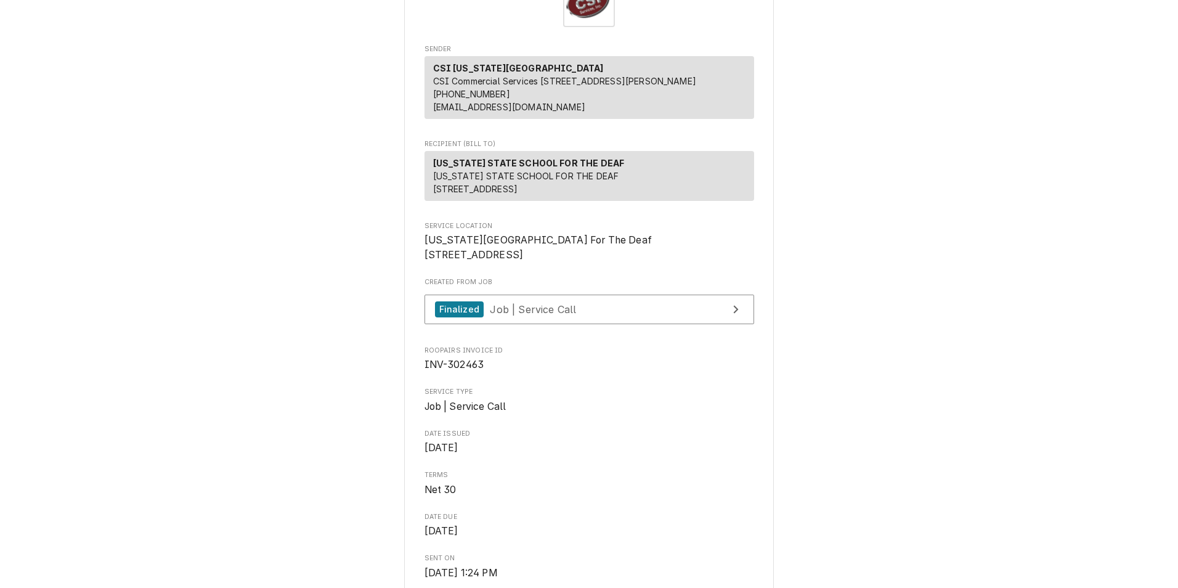
scroll to position [56, 0]
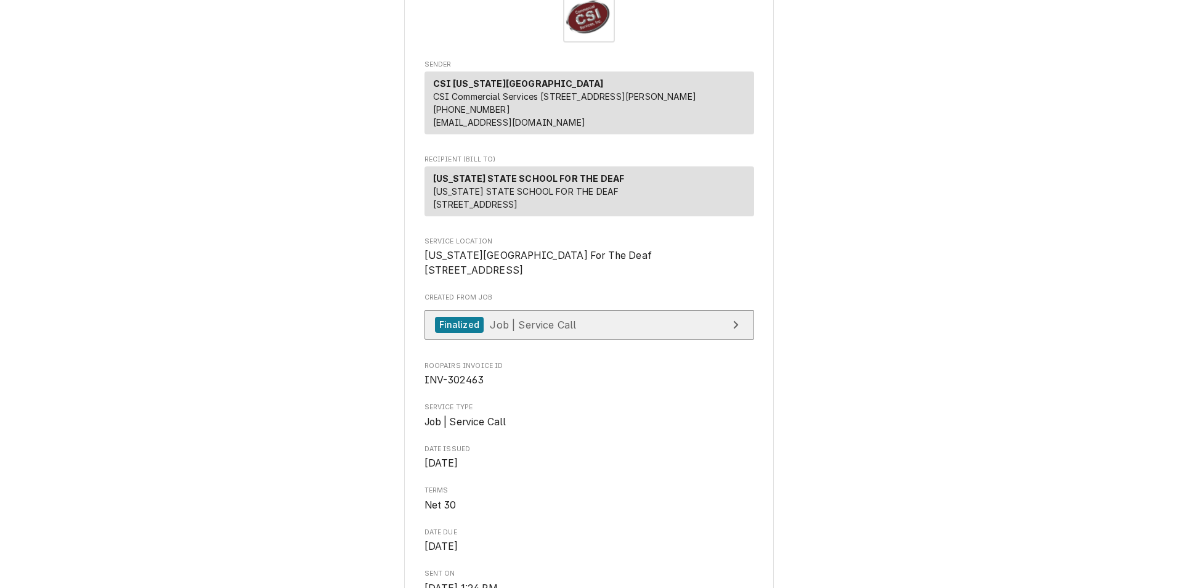
click at [563, 333] on div "Finalized Job | Service Call" at bounding box center [506, 325] width 142 height 17
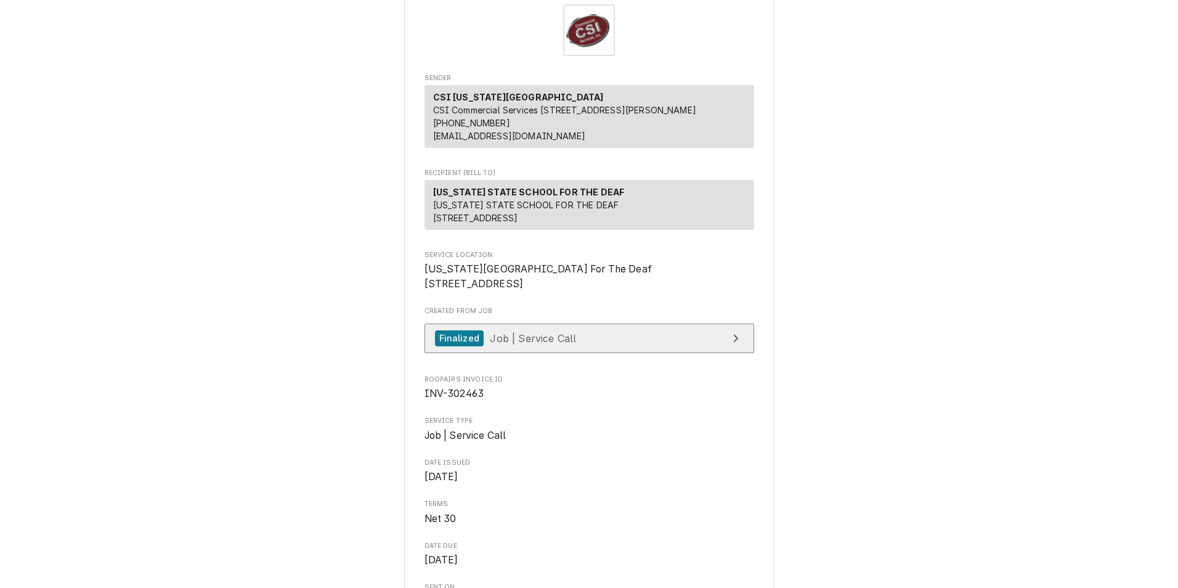
scroll to position [0, 0]
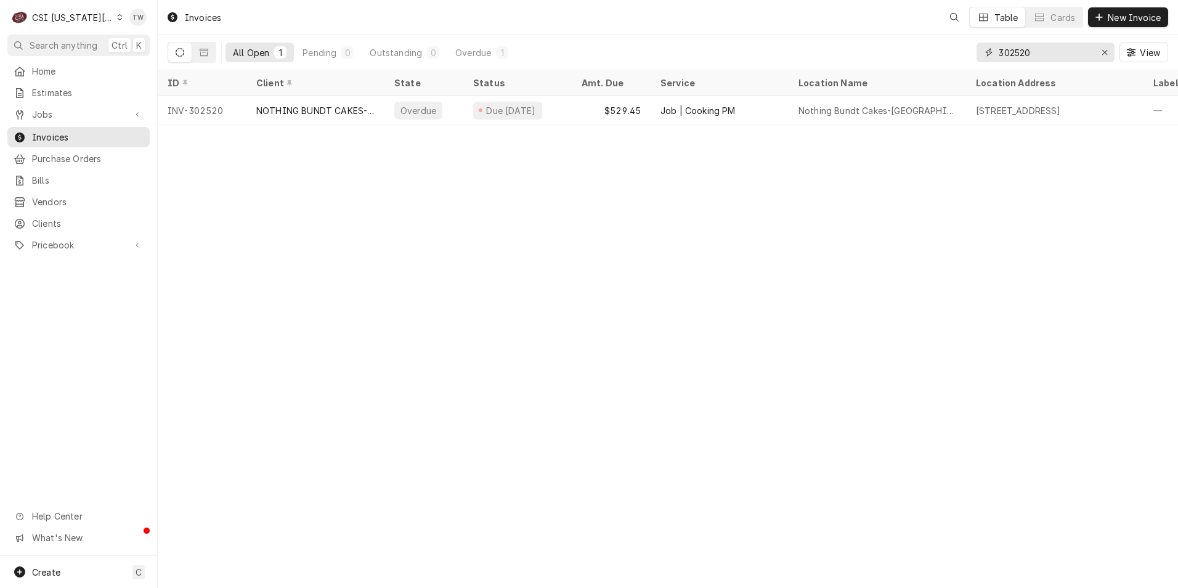
drag, startPoint x: 1062, startPoint y: 51, endPoint x: 692, endPoint y: 39, distance: 370.4
click at [694, 39] on div "All Open 1 Pending 0 Outstanding 0 Overdue 1 302520 View" at bounding box center [668, 52] width 1000 height 34
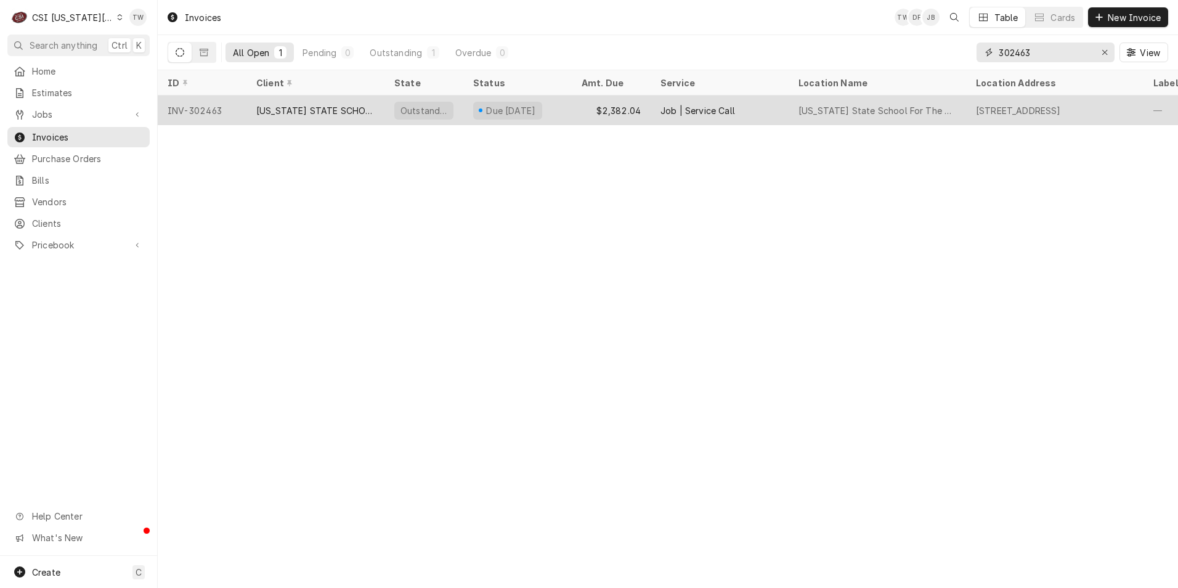
type input "302463"
click at [364, 108] on div "[US_STATE] STATE SCHOOL FOR THE DEAF" at bounding box center [315, 110] width 118 height 13
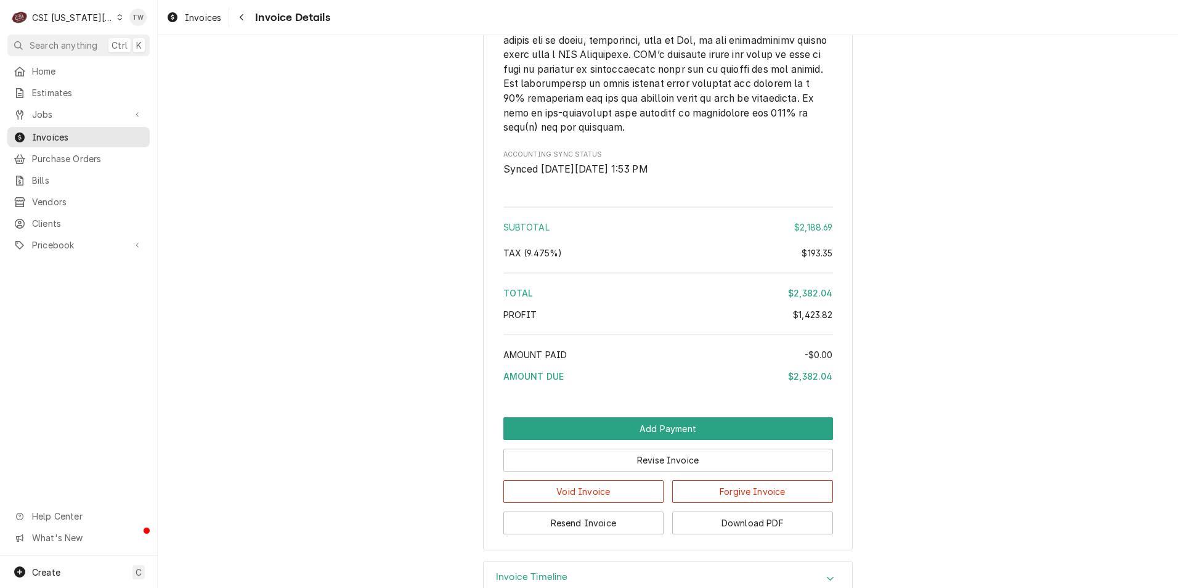
scroll to position [2870, 0]
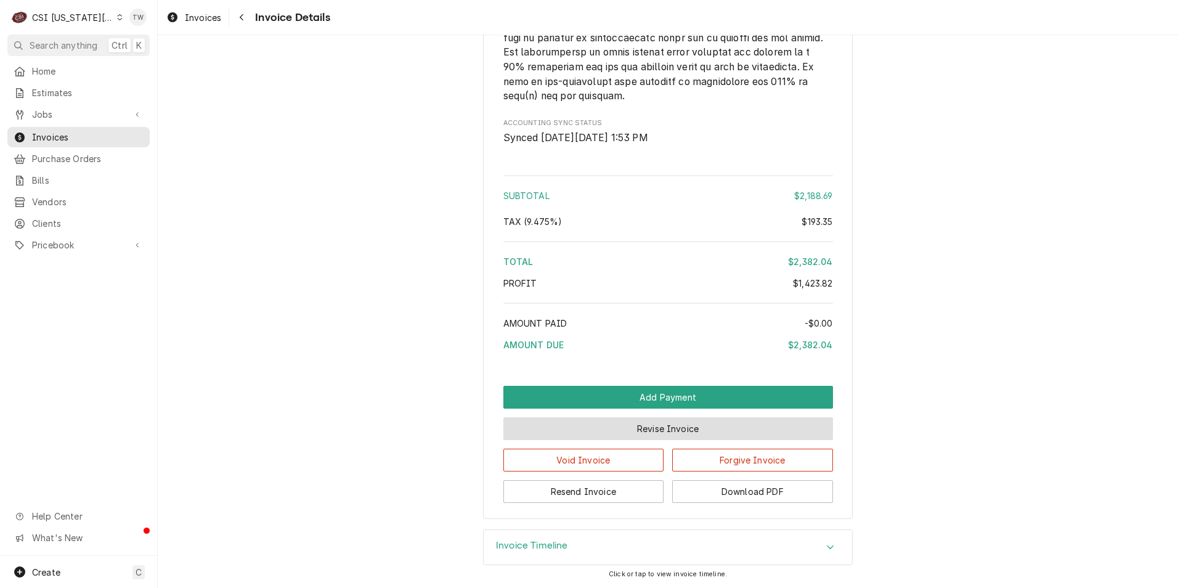
click at [636, 434] on button "Revise Invoice" at bounding box center [668, 428] width 330 height 23
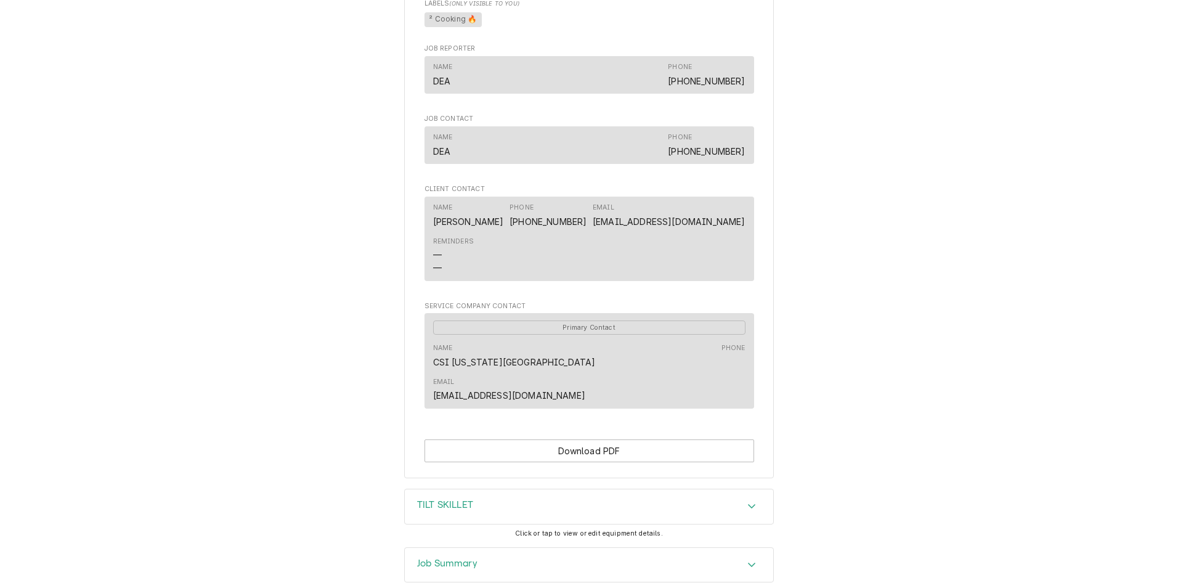
scroll to position [832, 0]
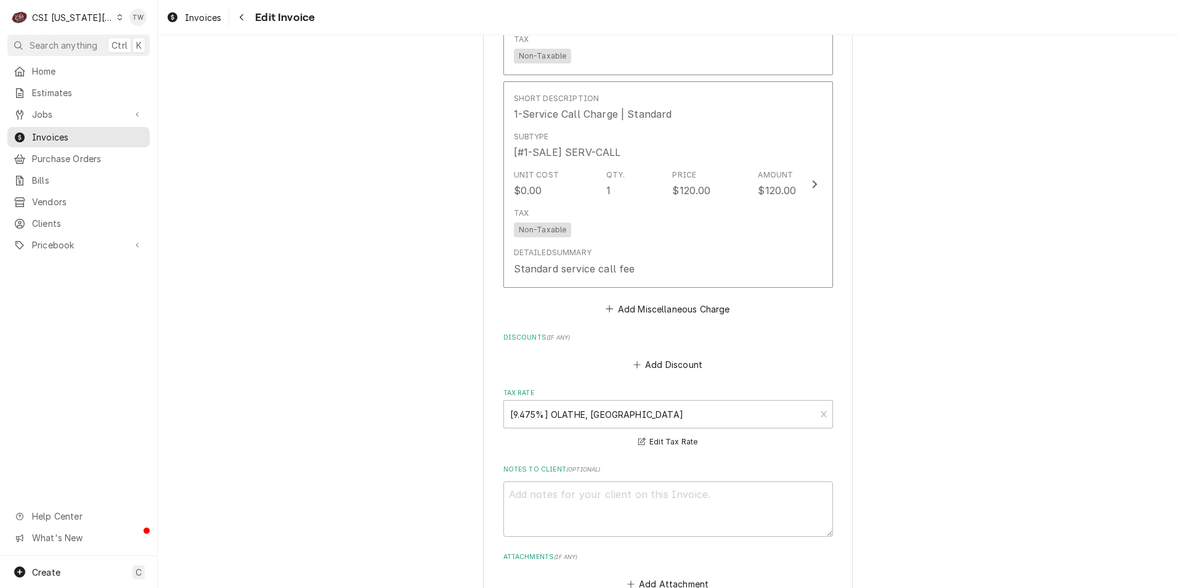
scroll to position [3018, 0]
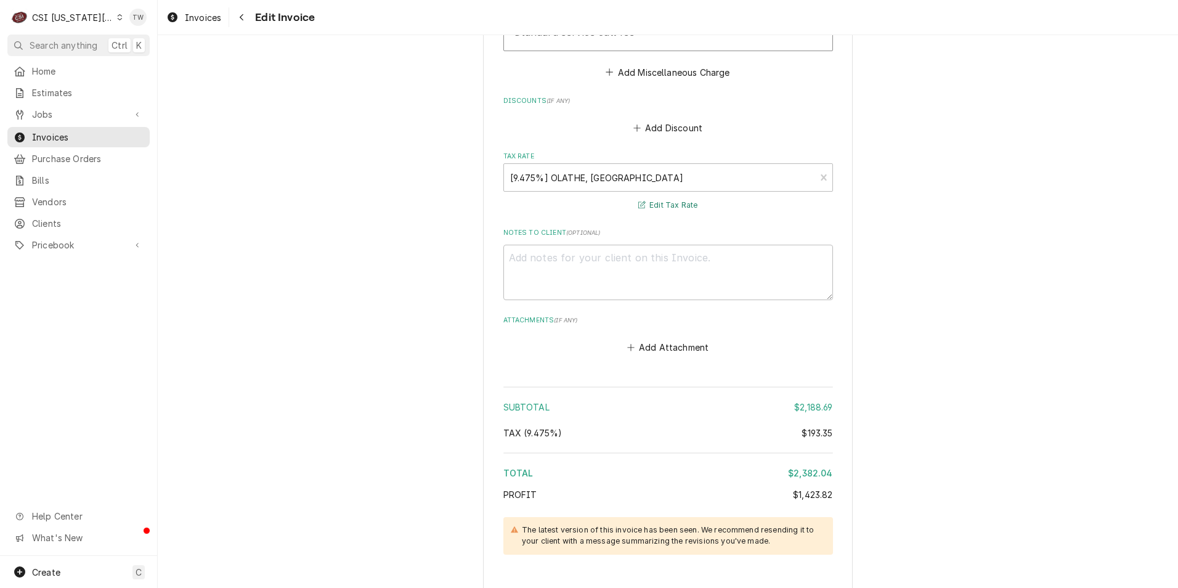
click at [674, 213] on button "Edit Tax Rate" at bounding box center [667, 205] width 63 height 15
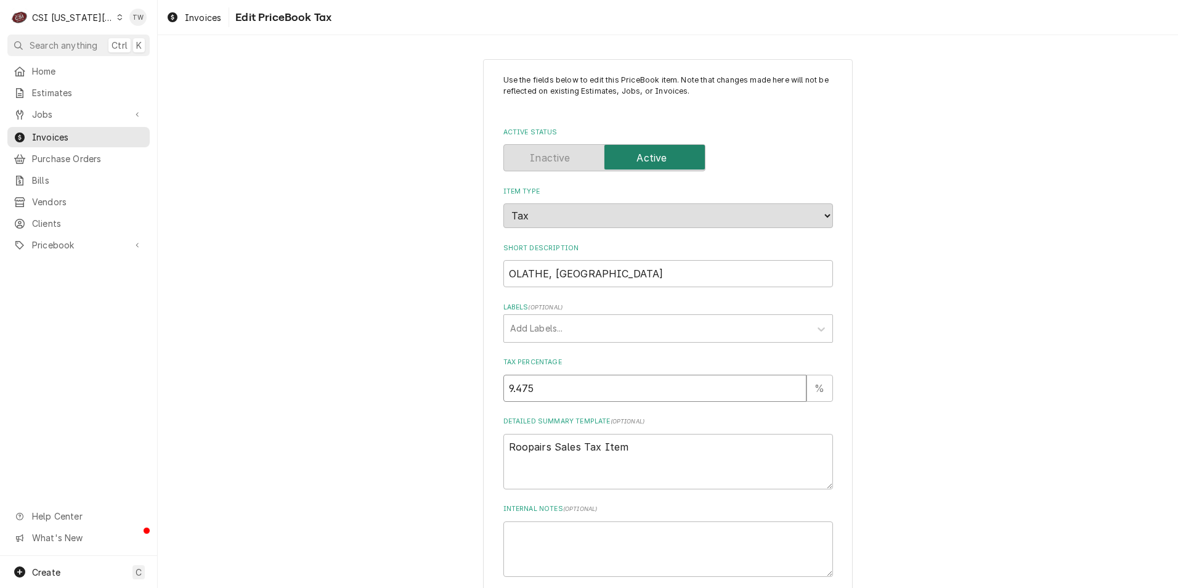
type textarea "x"
type input "9.5"
click at [795, 387] on input "9.5" at bounding box center [655, 388] width 304 height 27
type textarea "x"
type input "9.75"
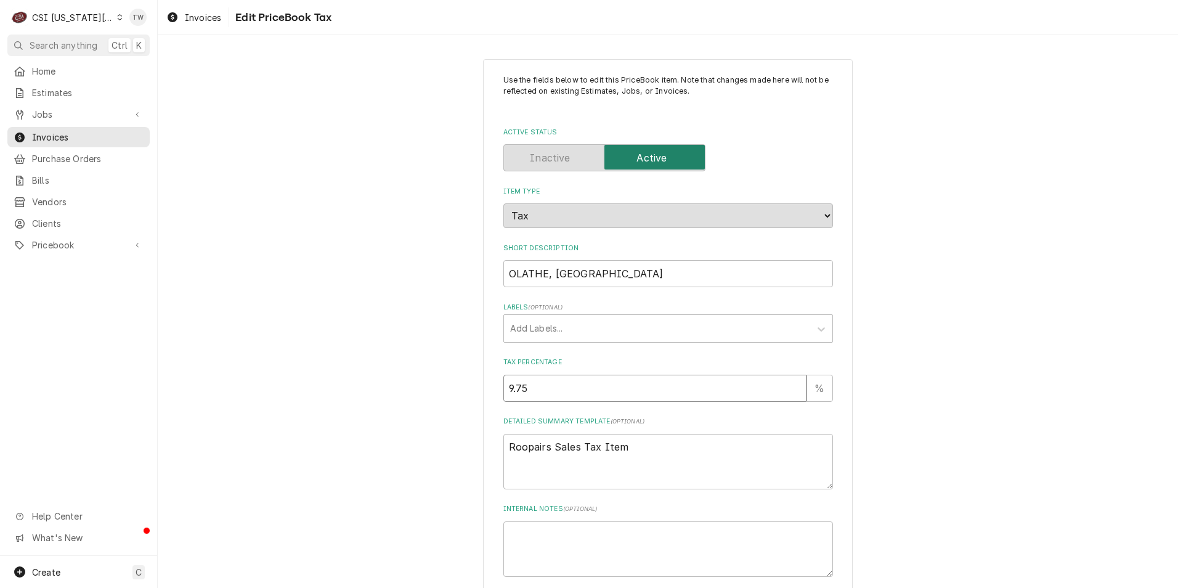
click at [790, 387] on input "9.75" at bounding box center [655, 388] width 304 height 27
type textarea "x"
type input "10"
click at [788, 381] on input "10" at bounding box center [655, 388] width 304 height 27
type textarea "x"
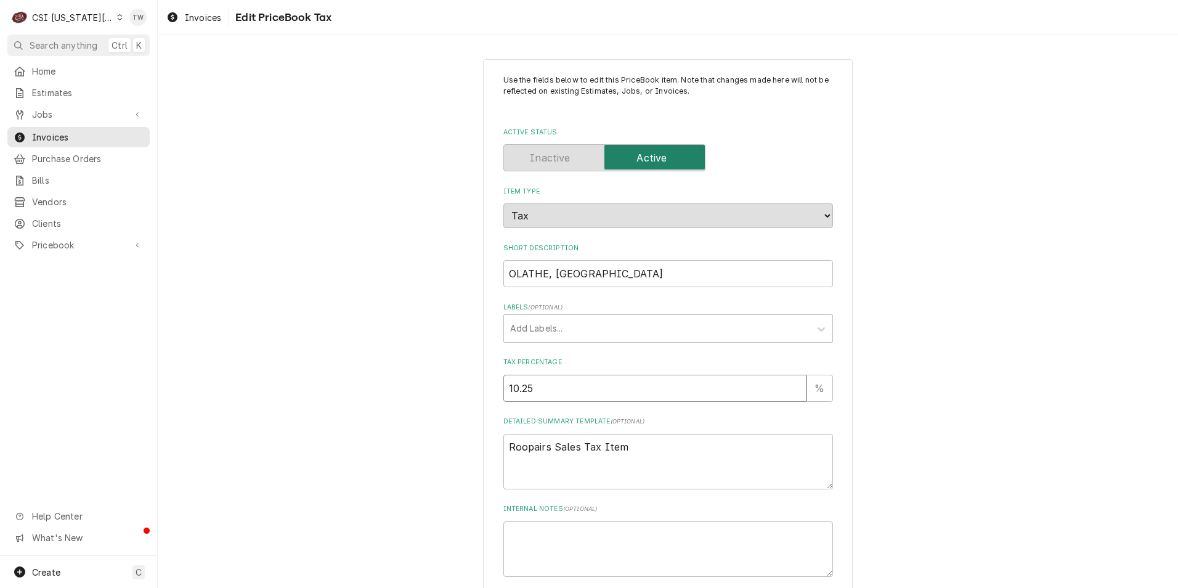
type input "10.25"
click at [788, 381] on input "10.25" at bounding box center [655, 388] width 304 height 27
type textarea "x"
type input "10.5"
click at [788, 381] on input "10.5" at bounding box center [655, 388] width 304 height 27
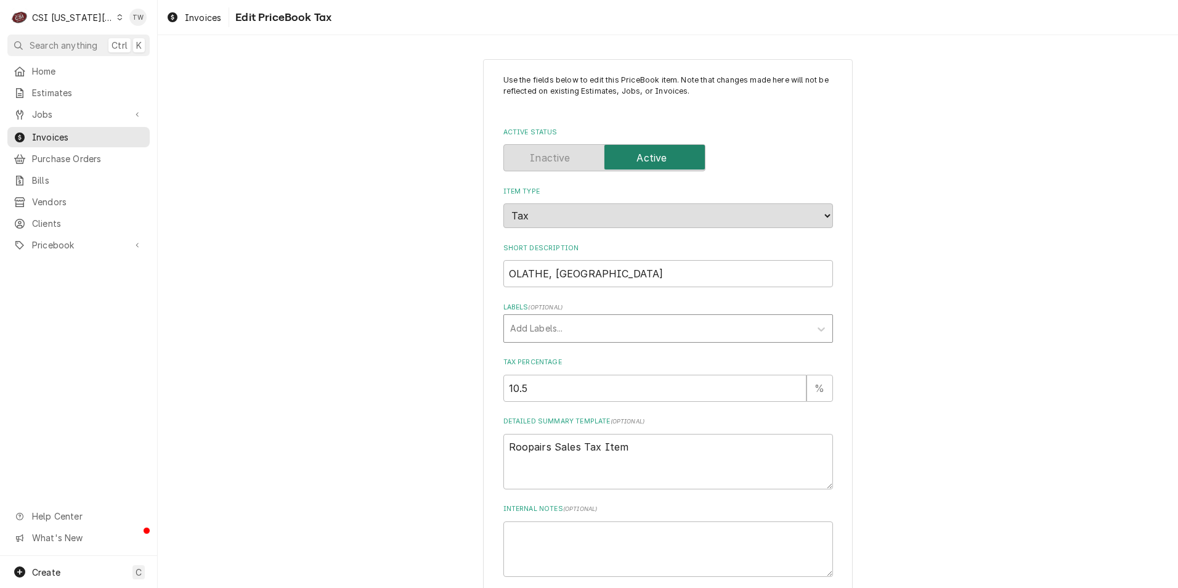
click at [597, 331] on div "Labels" at bounding box center [657, 328] width 294 height 22
click at [580, 380] on input "10.5" at bounding box center [655, 388] width 304 height 27
click at [830, 218] on div "Use the fields below to edit this PriceBook item. Note that changes made here w…" at bounding box center [668, 399] width 370 height 680
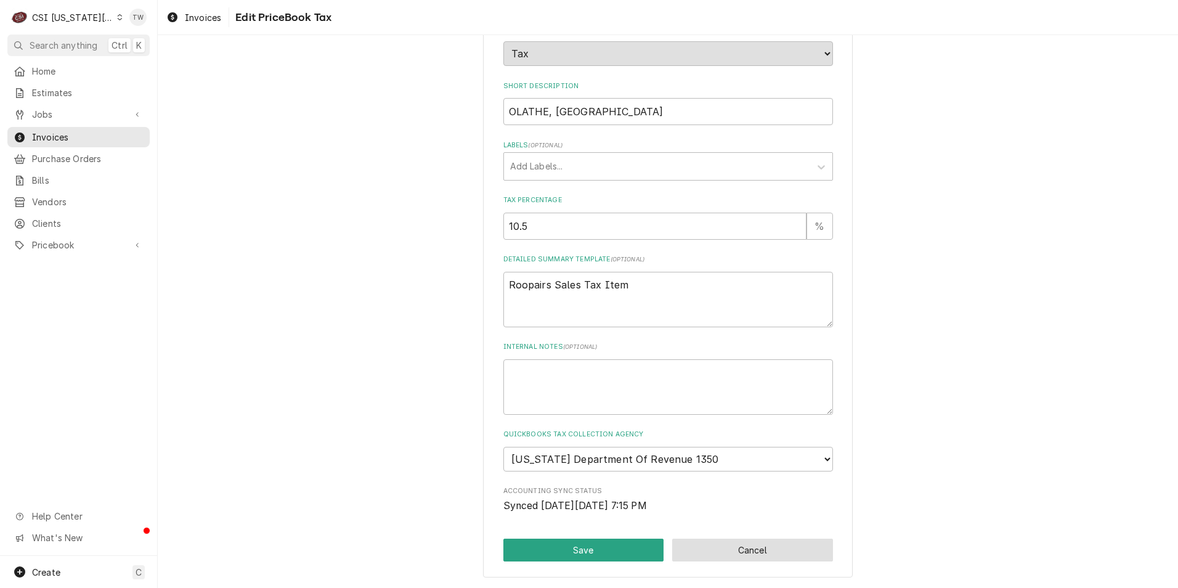
click at [737, 549] on button "Cancel" at bounding box center [752, 549] width 161 height 23
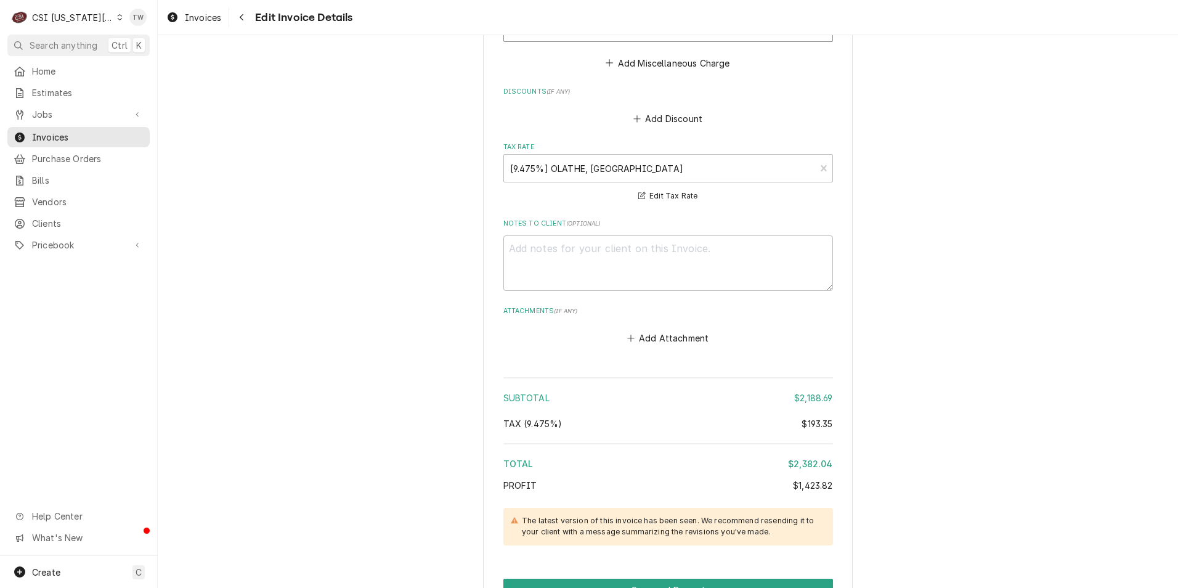
scroll to position [2984, 0]
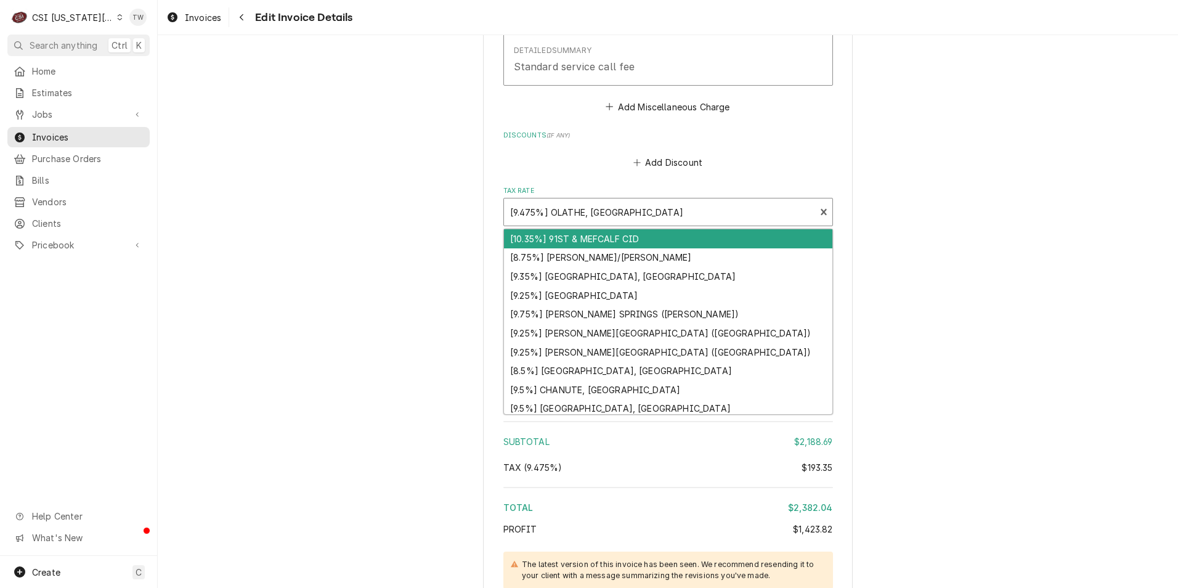
click at [734, 223] on div "Tax Rate" at bounding box center [659, 212] width 299 height 22
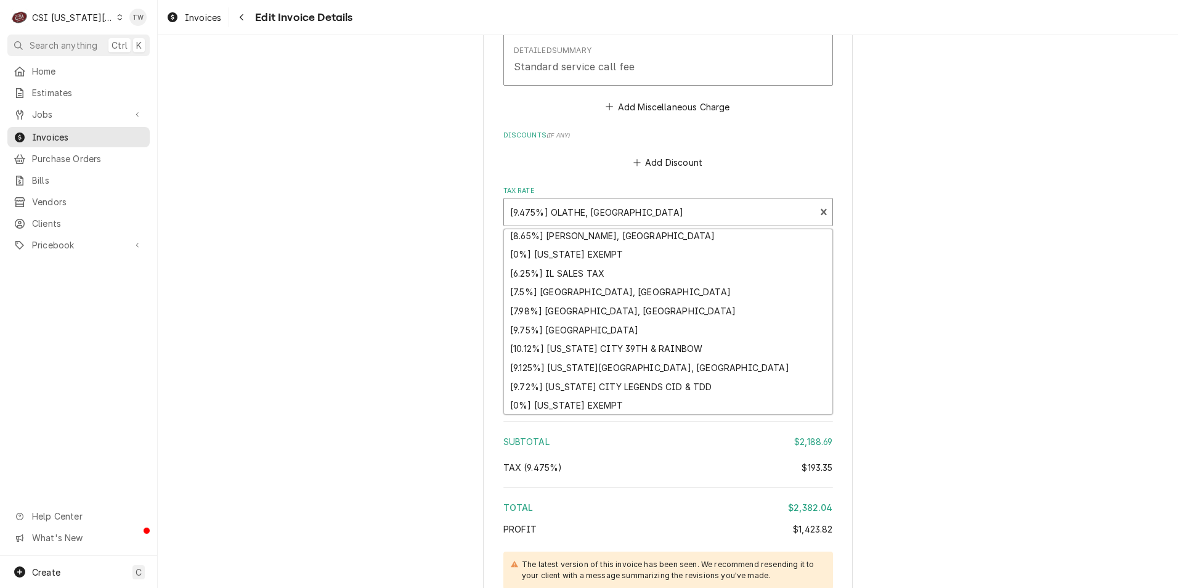
scroll to position [570, 0]
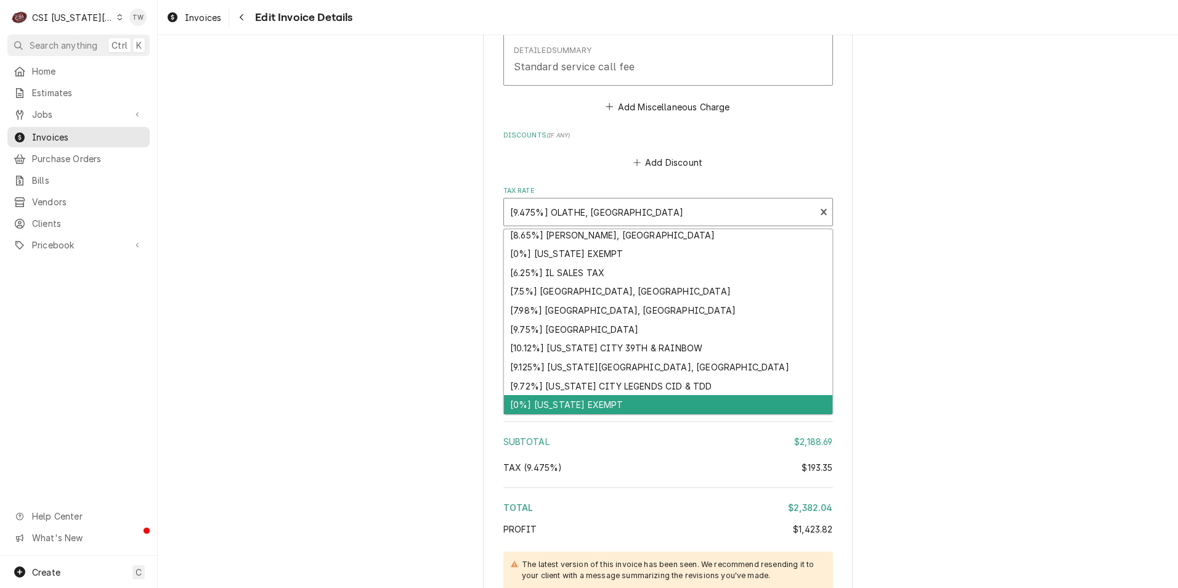
click at [632, 414] on div "[0%] KANSAS EXEMPT" at bounding box center [668, 404] width 328 height 19
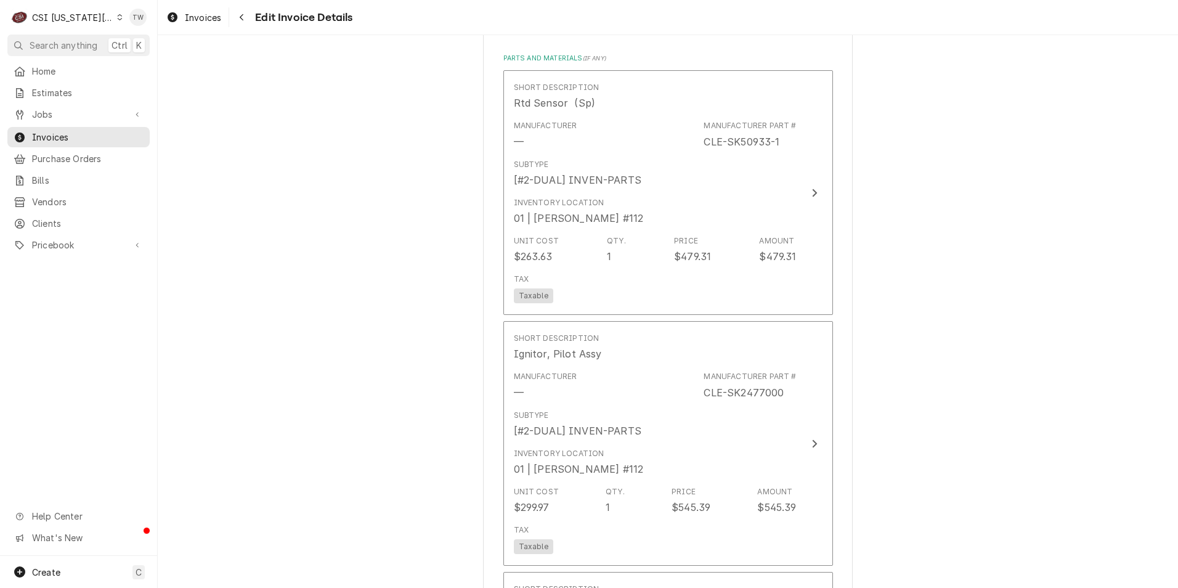
scroll to position [1752, 0]
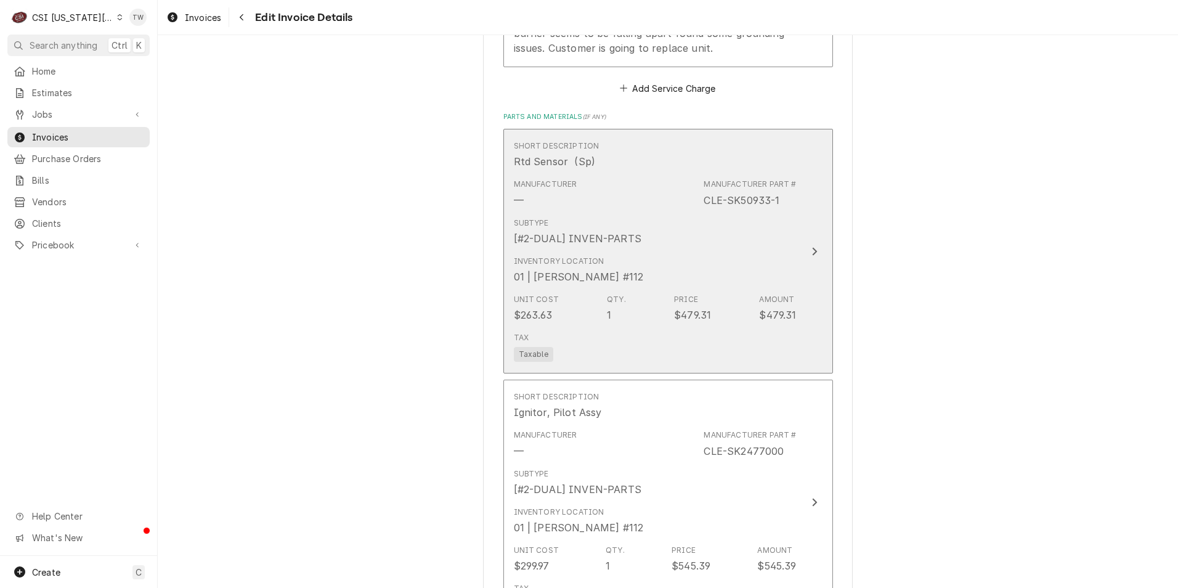
click at [729, 276] on div "Inventory Location 01 | ROBERT MENDON #112" at bounding box center [655, 270] width 283 height 38
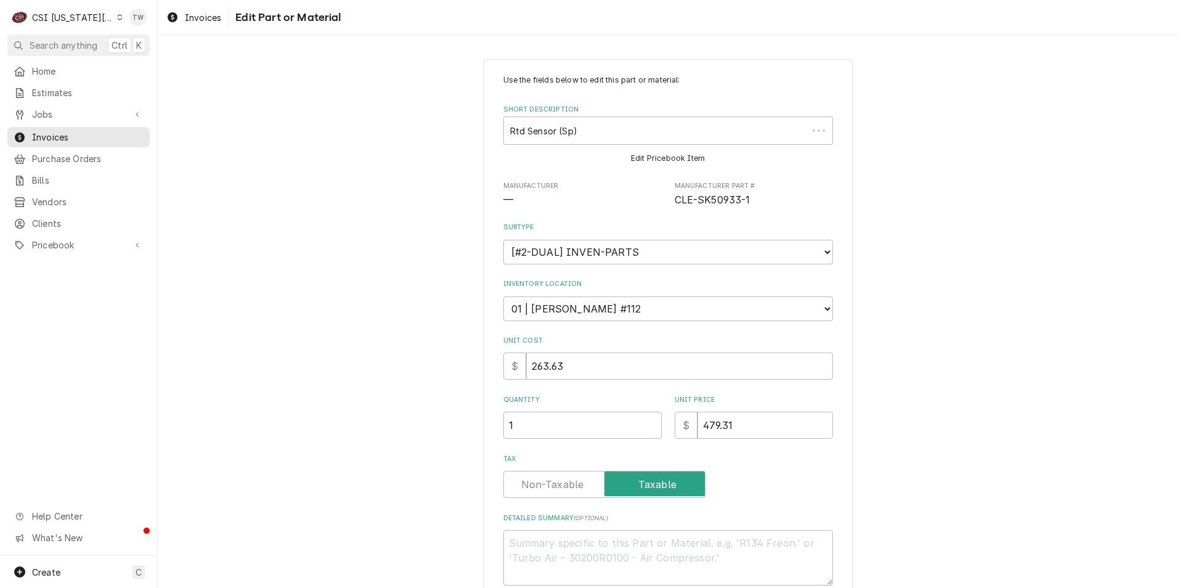
type textarea "x"
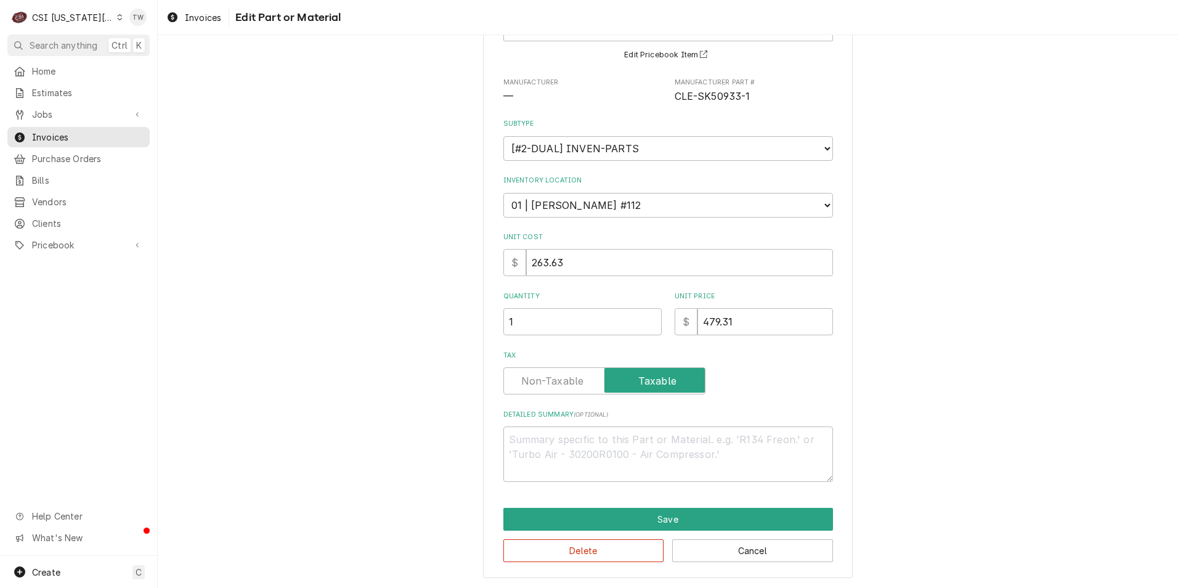
scroll to position [104, 0]
click at [566, 375] on label "Tax" at bounding box center [604, 380] width 202 height 27
click at [566, 375] on input "Tax" at bounding box center [604, 380] width 191 height 27
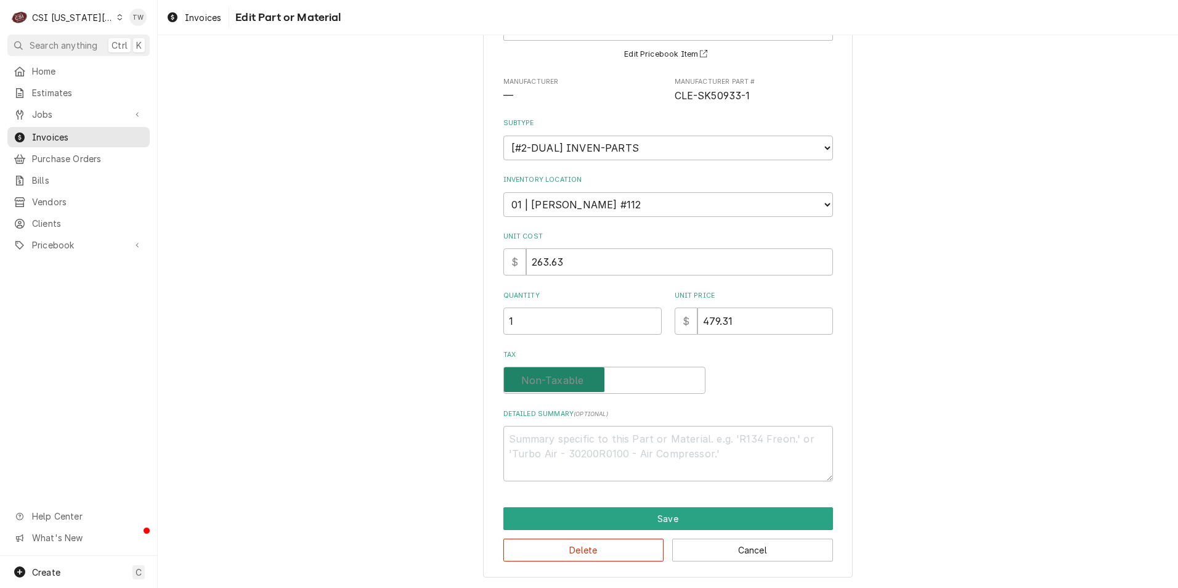
checkbox input "false"
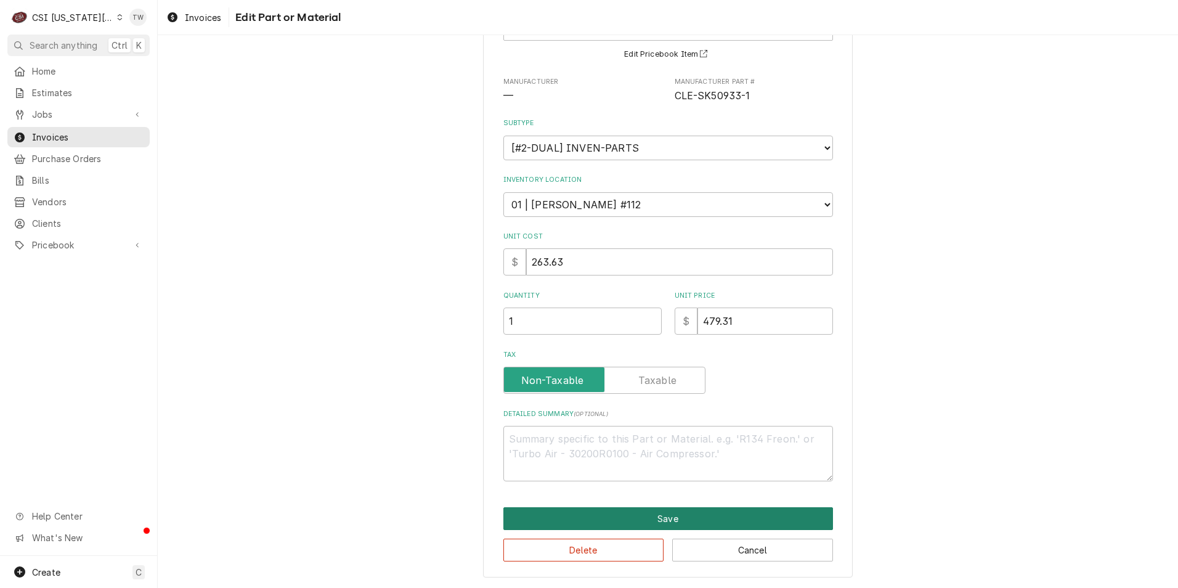
click at [687, 521] on button "Save" at bounding box center [668, 518] width 330 height 23
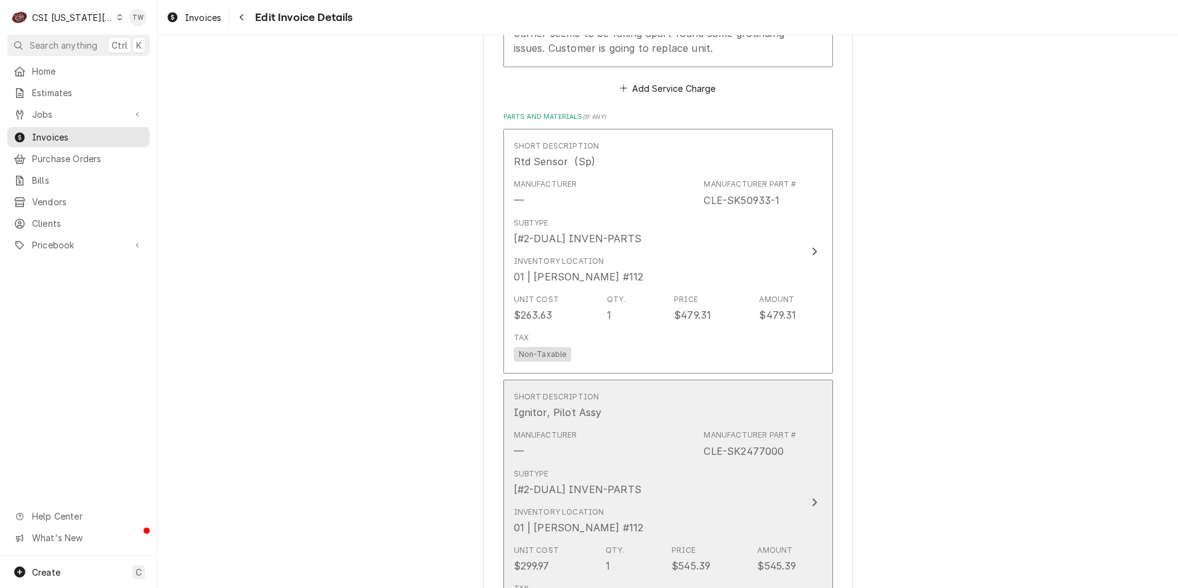
scroll to position [1776, 0]
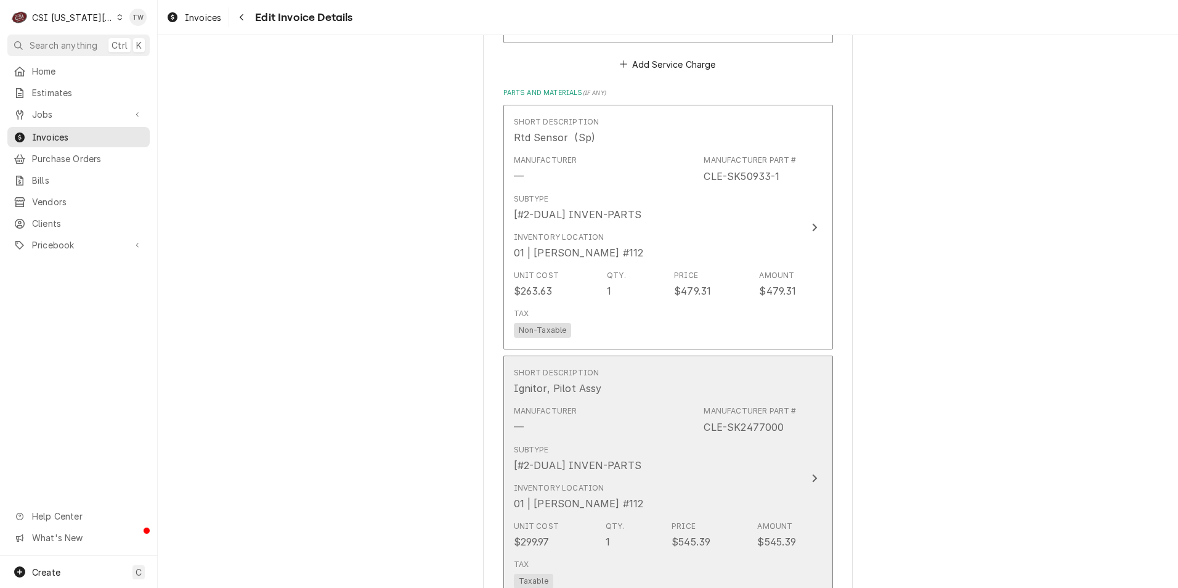
click at [667, 439] on div "Manufacturer — Manufacturer Part # CLE-SK2477000" at bounding box center [655, 419] width 283 height 38
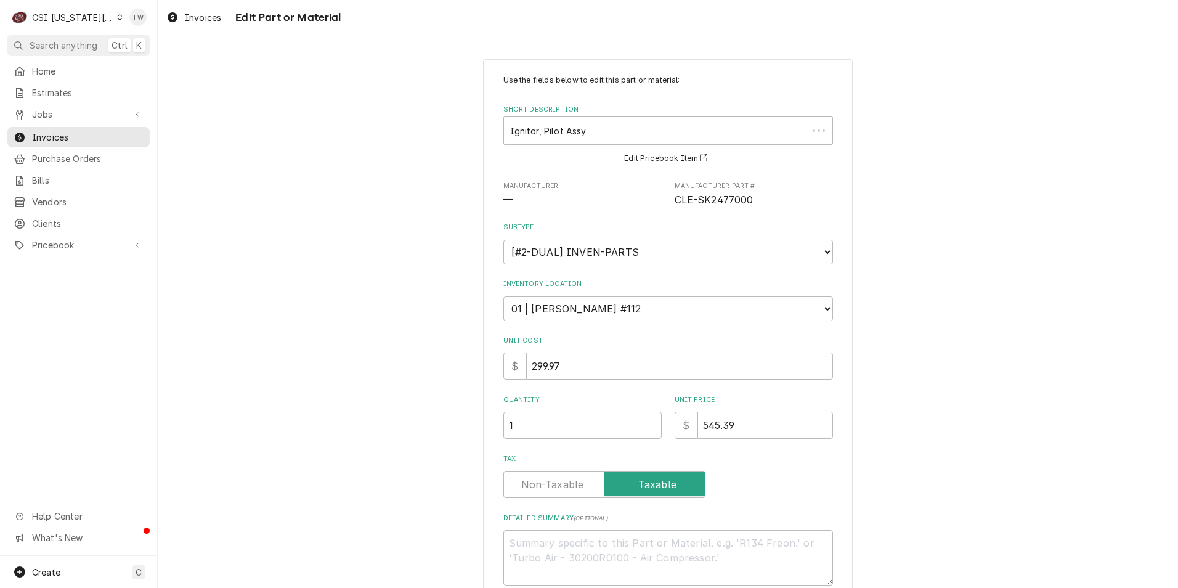
click at [569, 399] on label "Quantity" at bounding box center [582, 400] width 158 height 10
click at [569, 411] on input "1" at bounding box center [582, 424] width 158 height 27
type textarea "x"
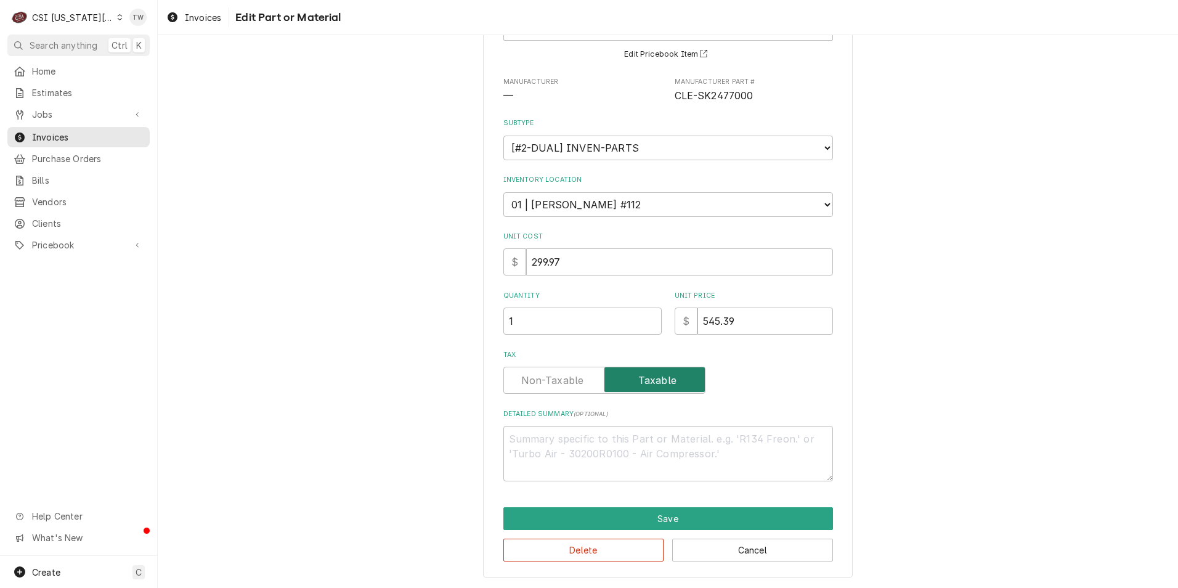
click at [557, 388] on input "Tax" at bounding box center [604, 380] width 191 height 27
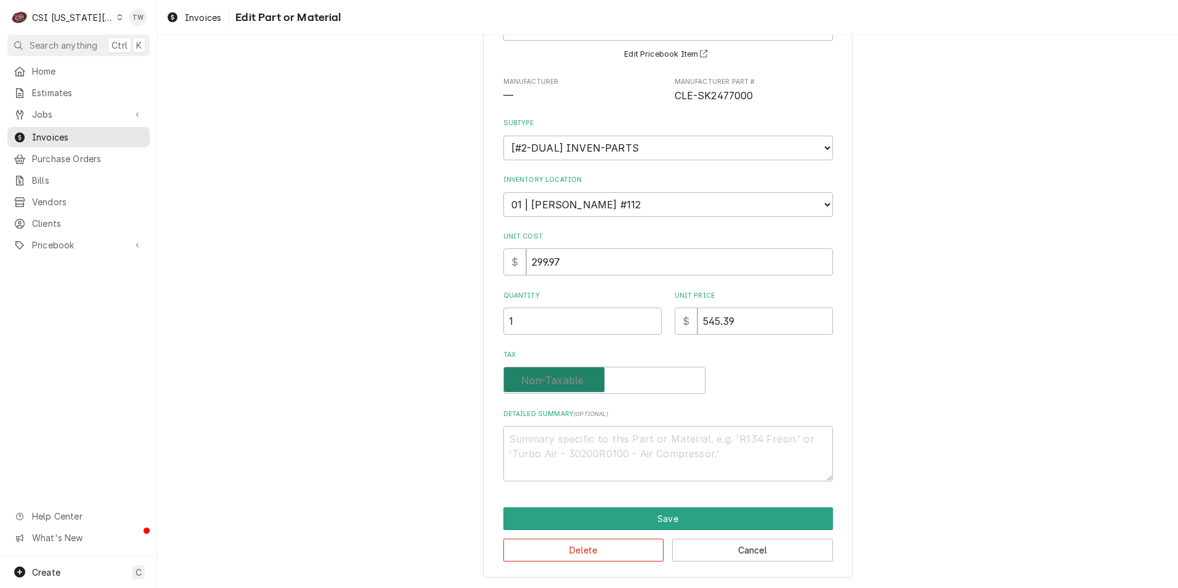
checkbox input "false"
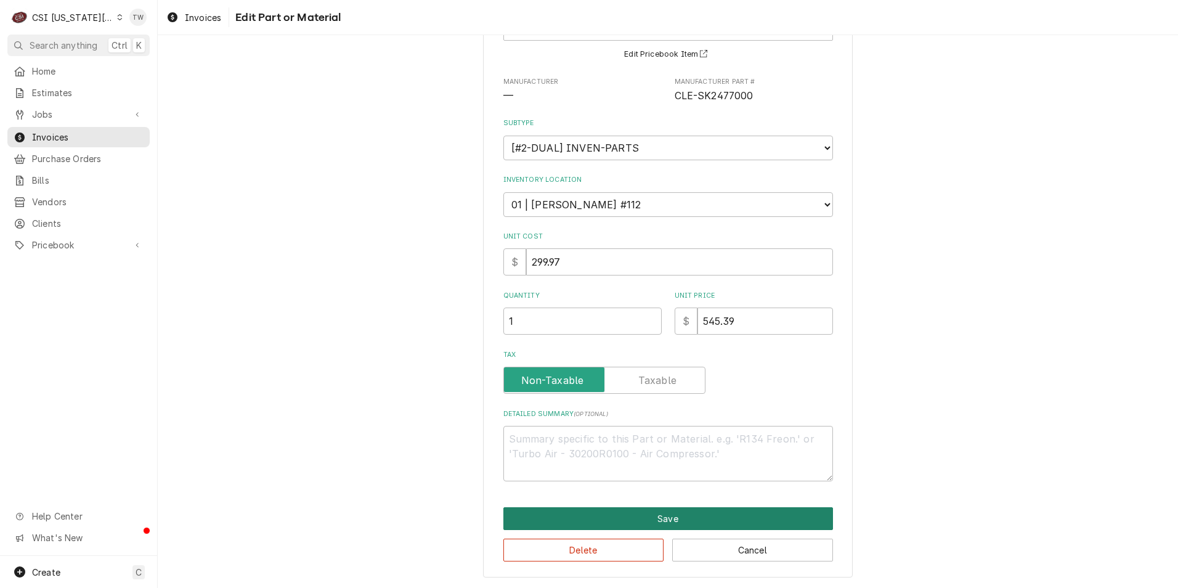
click at [652, 516] on button "Save" at bounding box center [668, 518] width 330 height 23
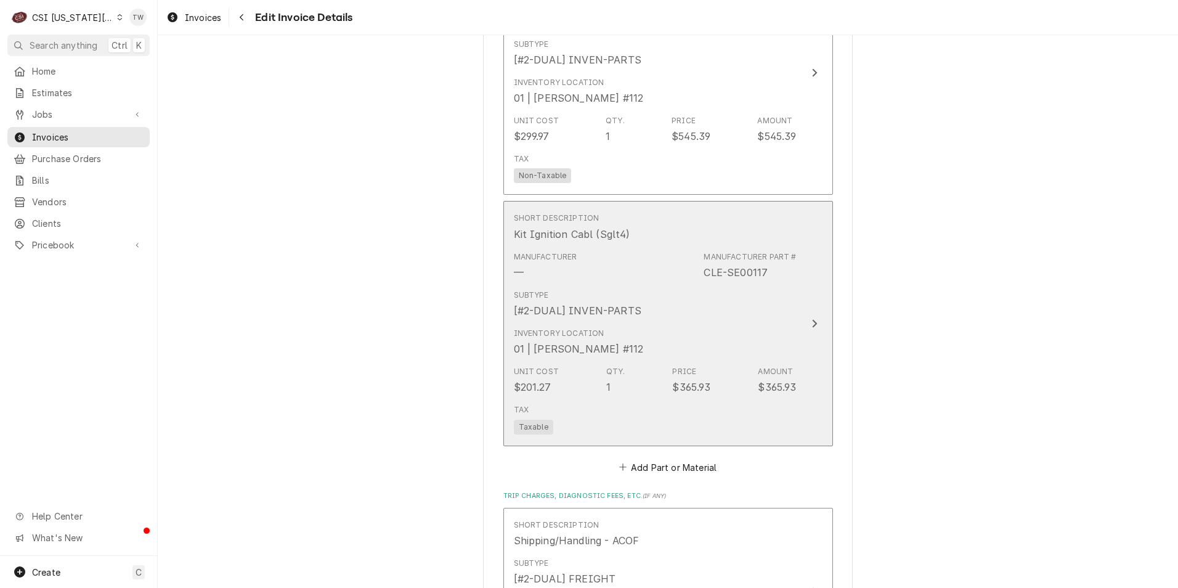
scroll to position [2184, 0]
click at [708, 335] on div "Inventory Location 01 | ROBERT MENDON #112" at bounding box center [655, 339] width 283 height 38
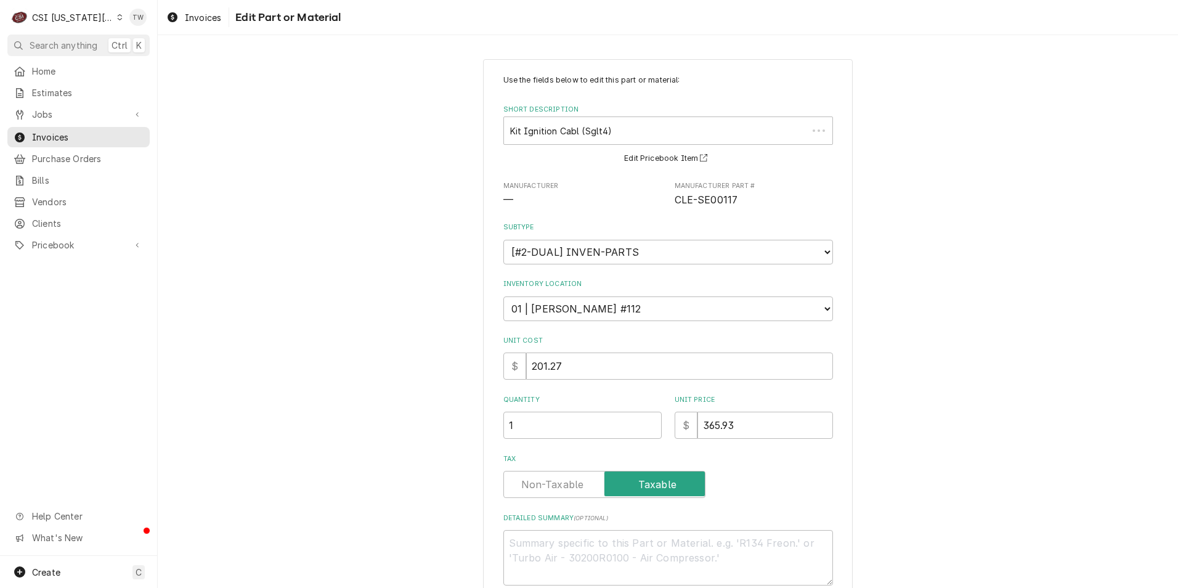
type textarea "x"
click at [564, 485] on label "Tax" at bounding box center [604, 484] width 202 height 27
click at [564, 485] on input "Tax" at bounding box center [604, 484] width 191 height 27
checkbox input "false"
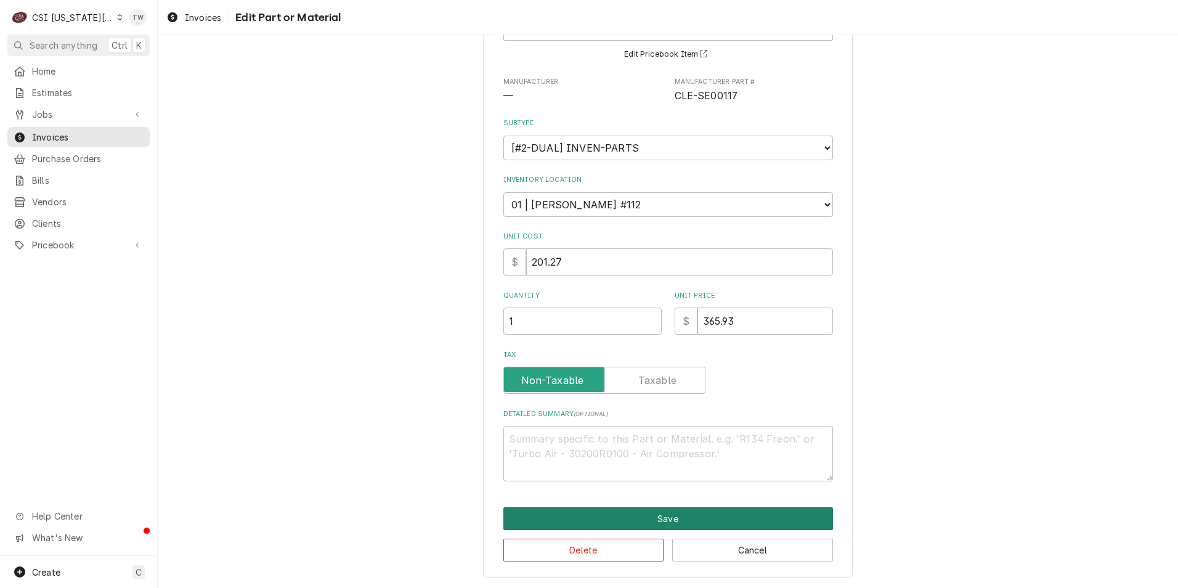
click at [666, 513] on button "Save" at bounding box center [668, 518] width 330 height 23
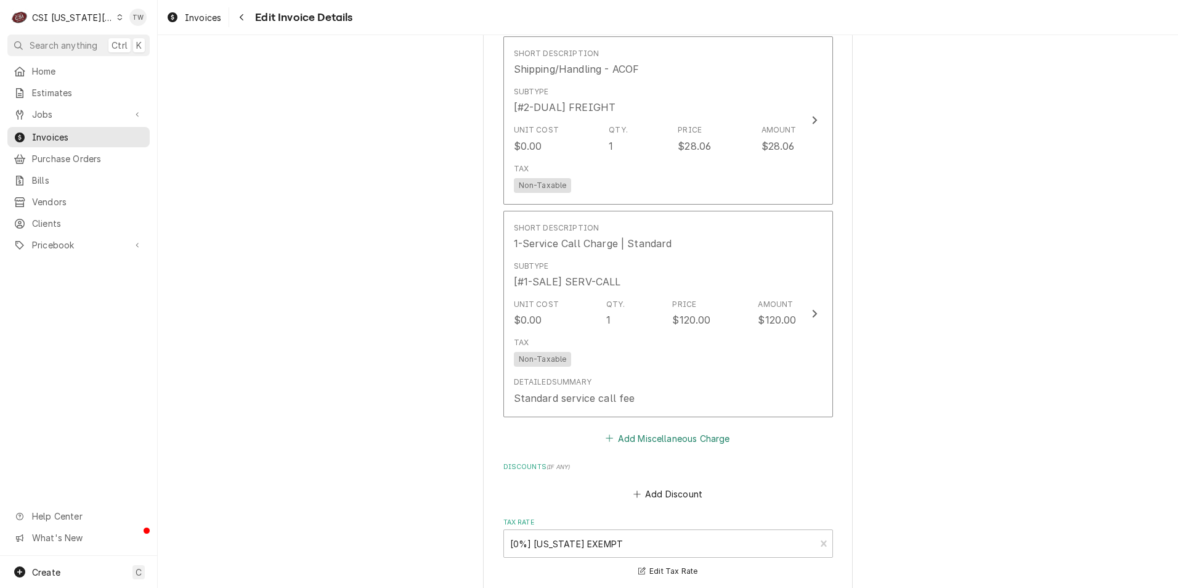
scroll to position [2668, 0]
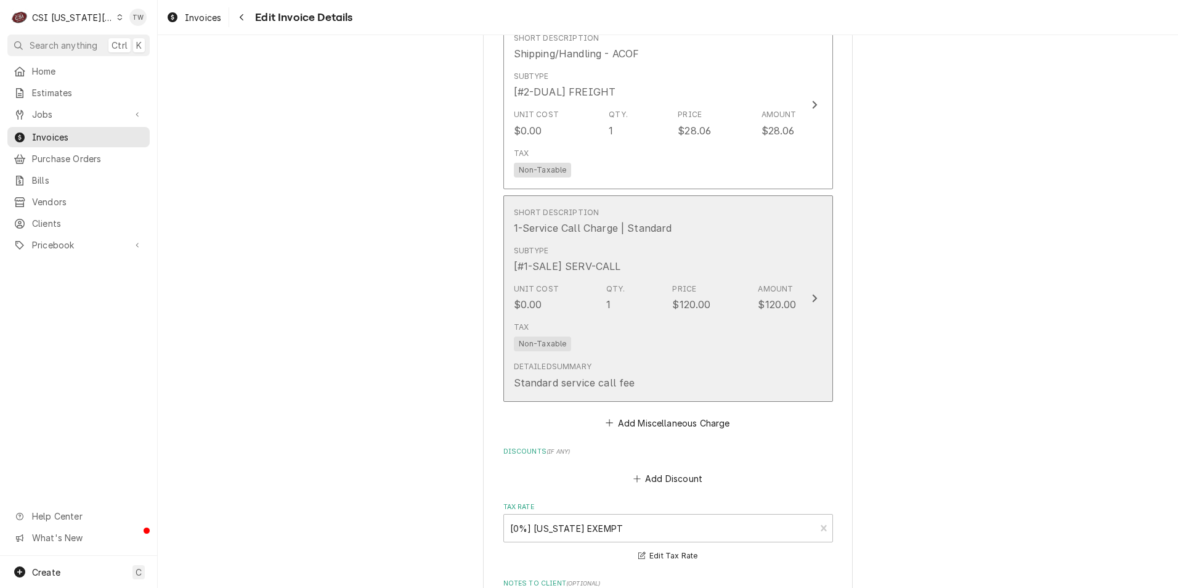
click at [663, 356] on div "Tax Non-Taxable" at bounding box center [655, 336] width 283 height 39
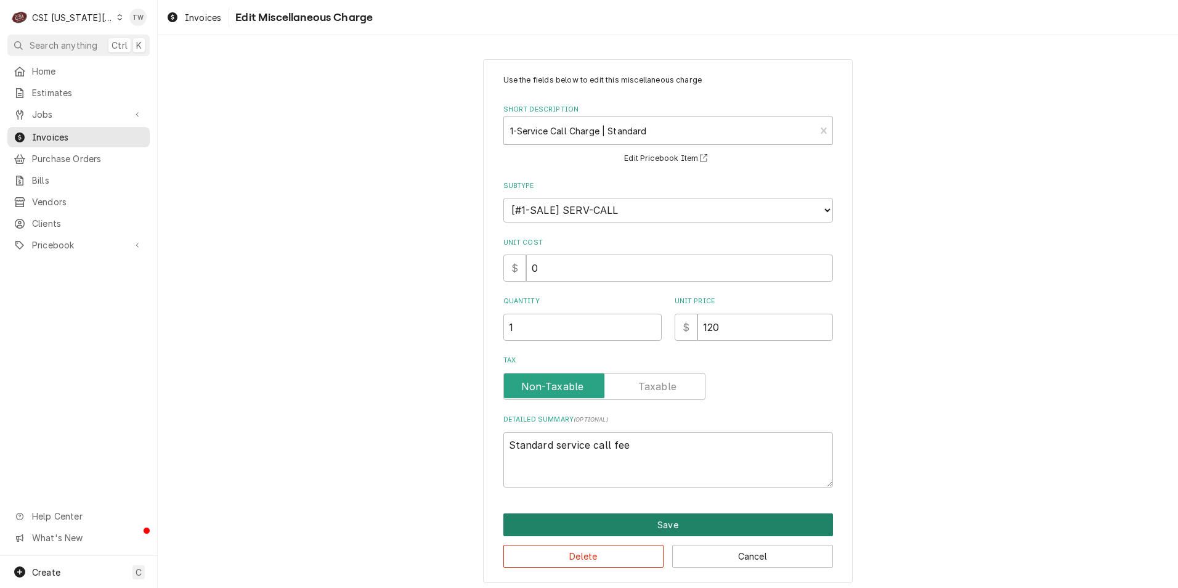
click at [723, 521] on button "Save" at bounding box center [668, 524] width 330 height 23
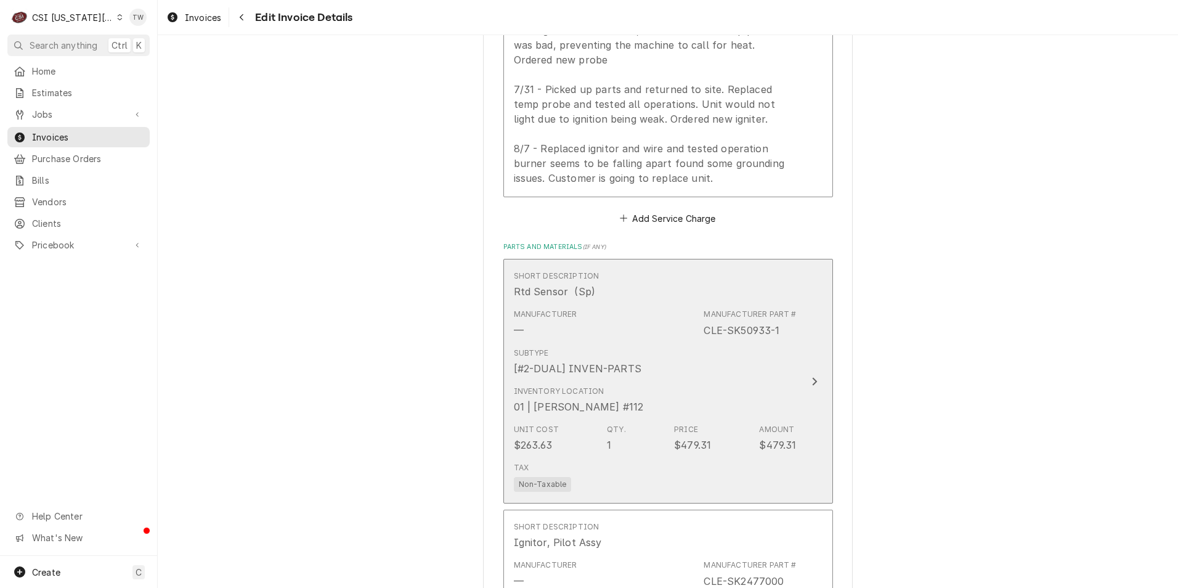
scroll to position [1627, 0]
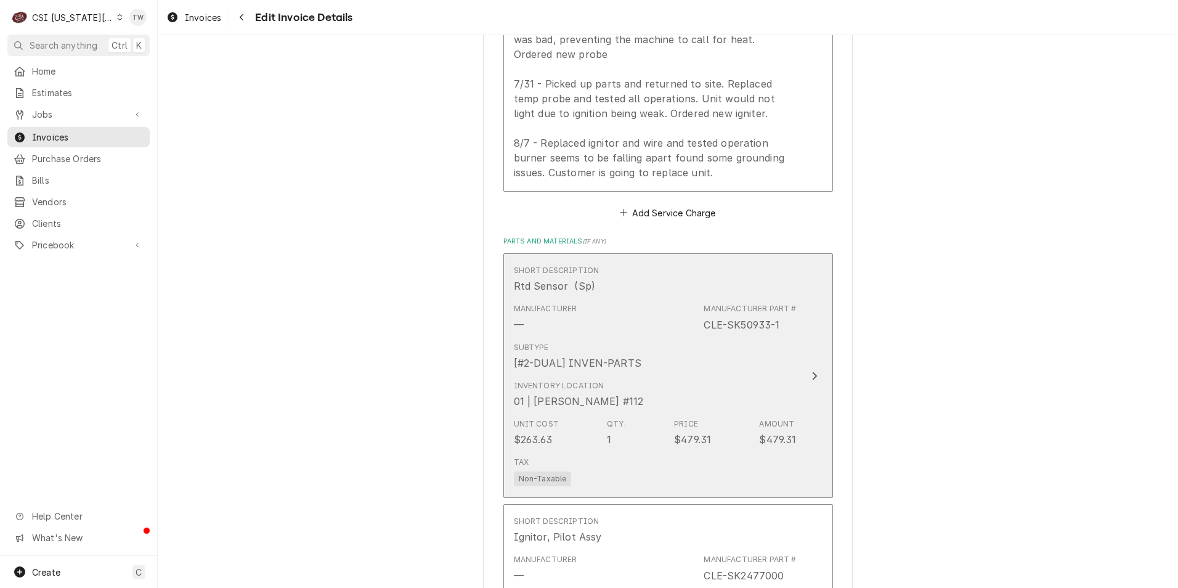
click at [681, 375] on div "Subtype [#2-DUAL] INVEN-PARTS" at bounding box center [655, 356] width 283 height 38
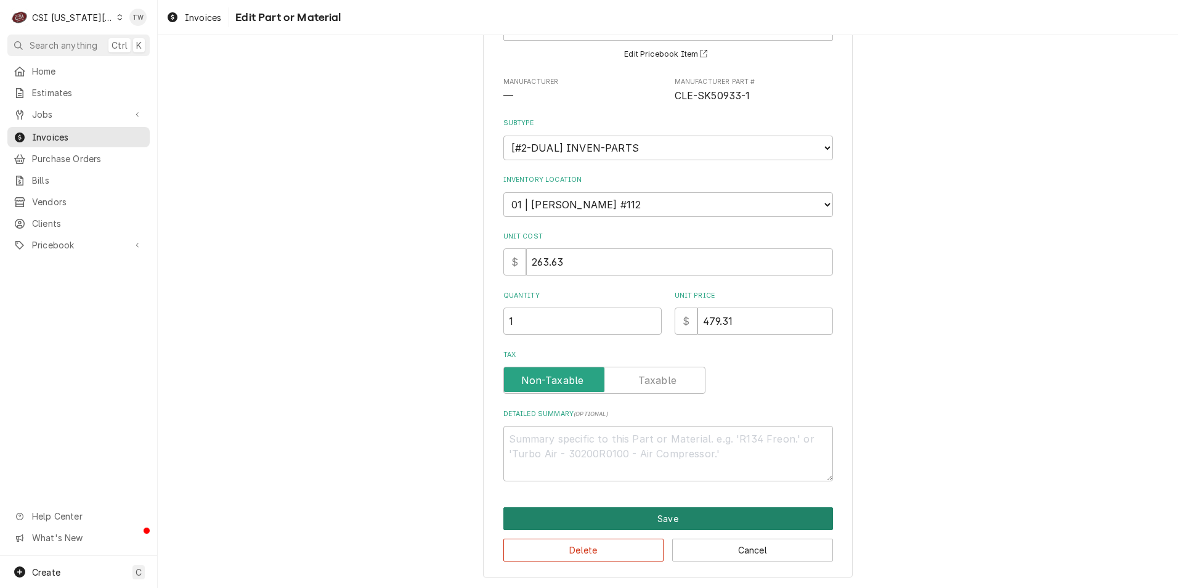
click at [666, 518] on button "Save" at bounding box center [668, 518] width 330 height 23
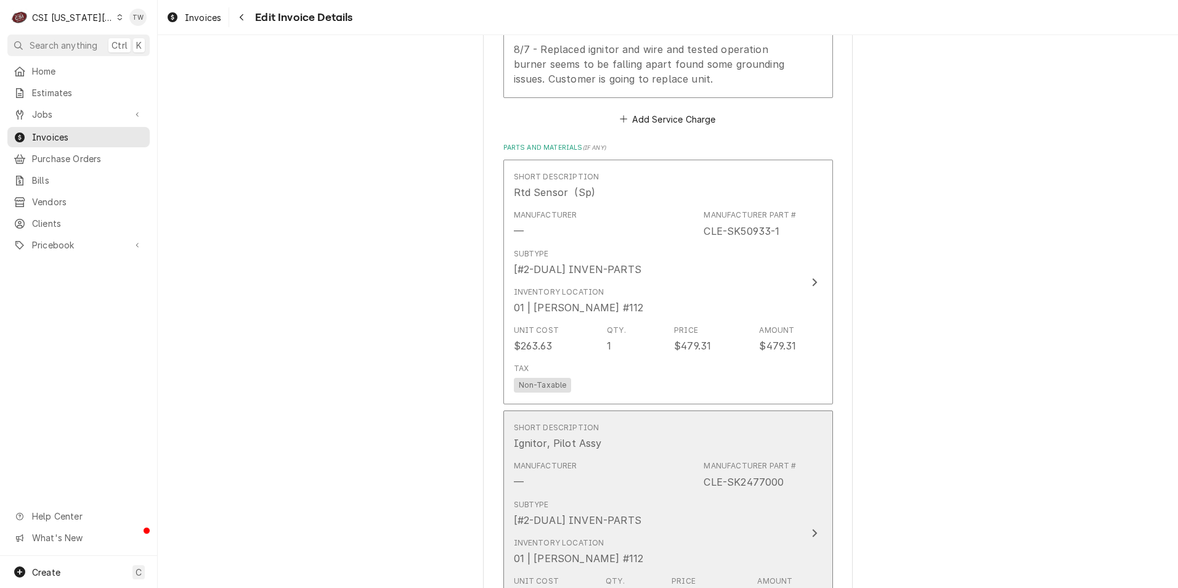
scroll to position [1897, 0]
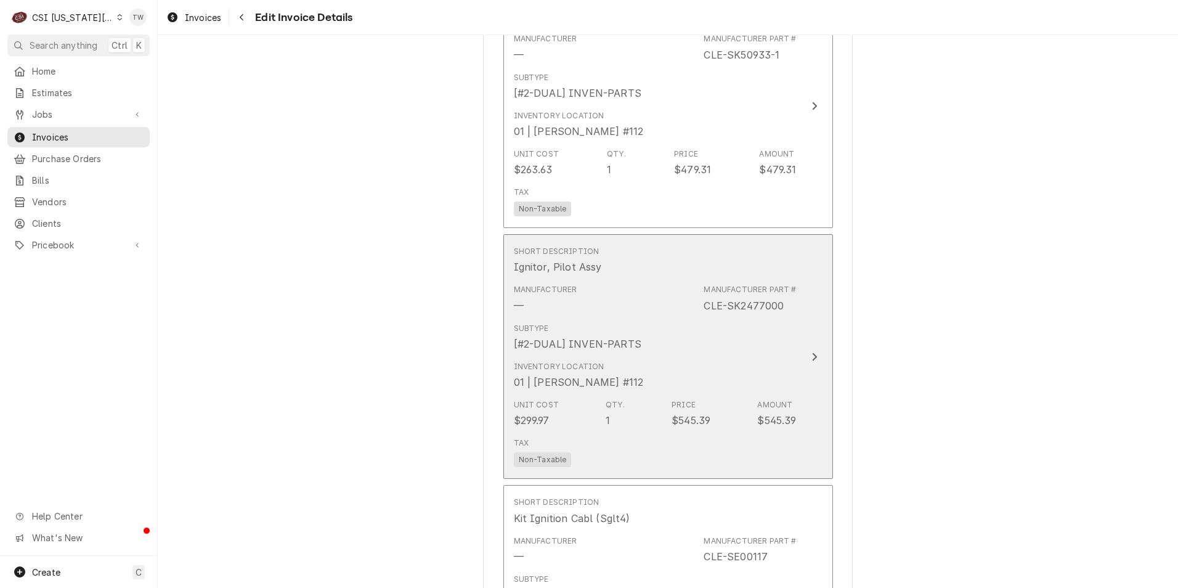
click at [693, 387] on div "Inventory Location 01 | ROBERT MENDON #112" at bounding box center [655, 375] width 283 height 38
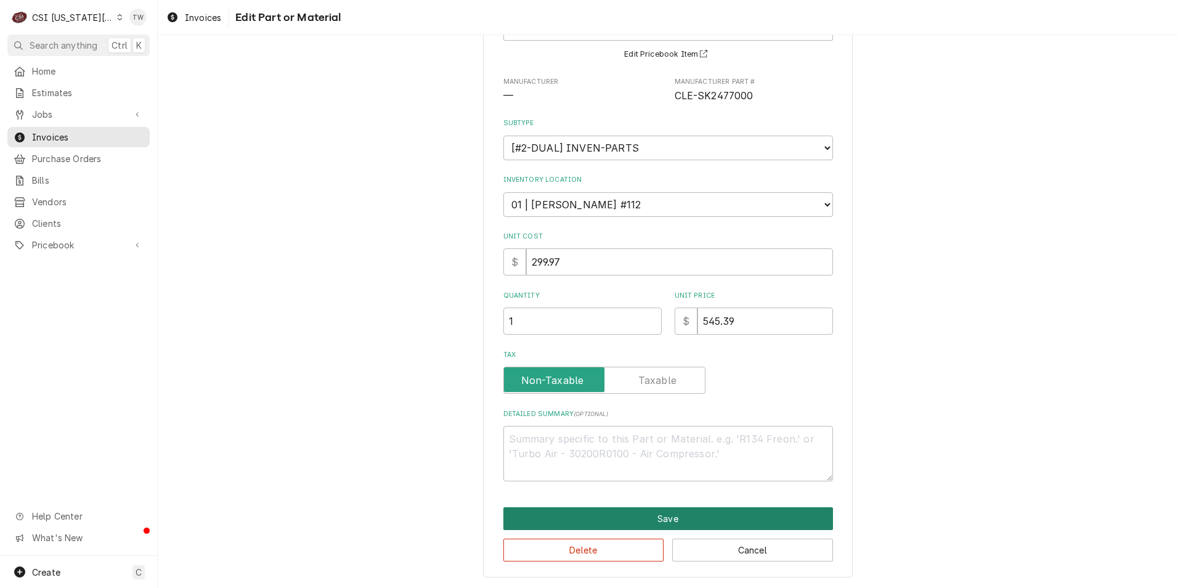
click at [672, 513] on button "Save" at bounding box center [668, 518] width 330 height 23
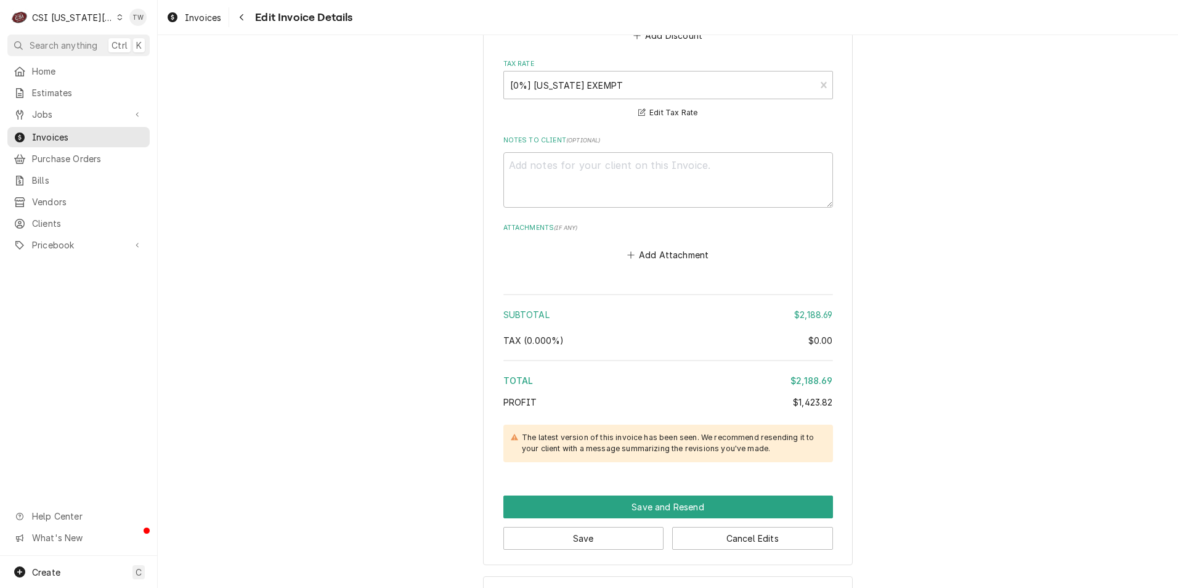
scroll to position [3172, 0]
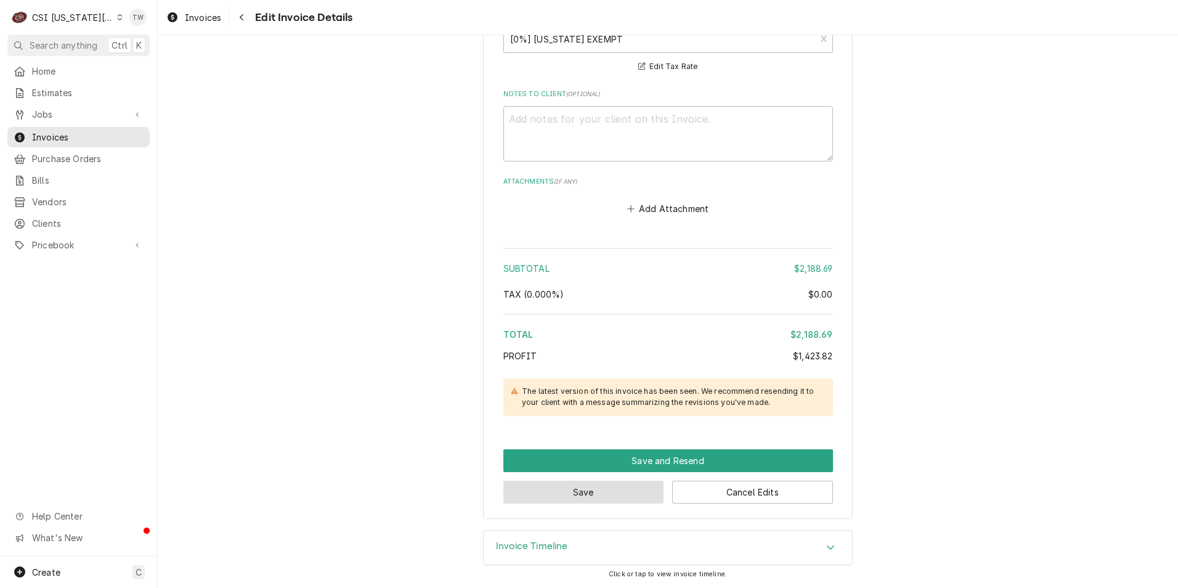
click at [604, 492] on button "Save" at bounding box center [583, 491] width 161 height 23
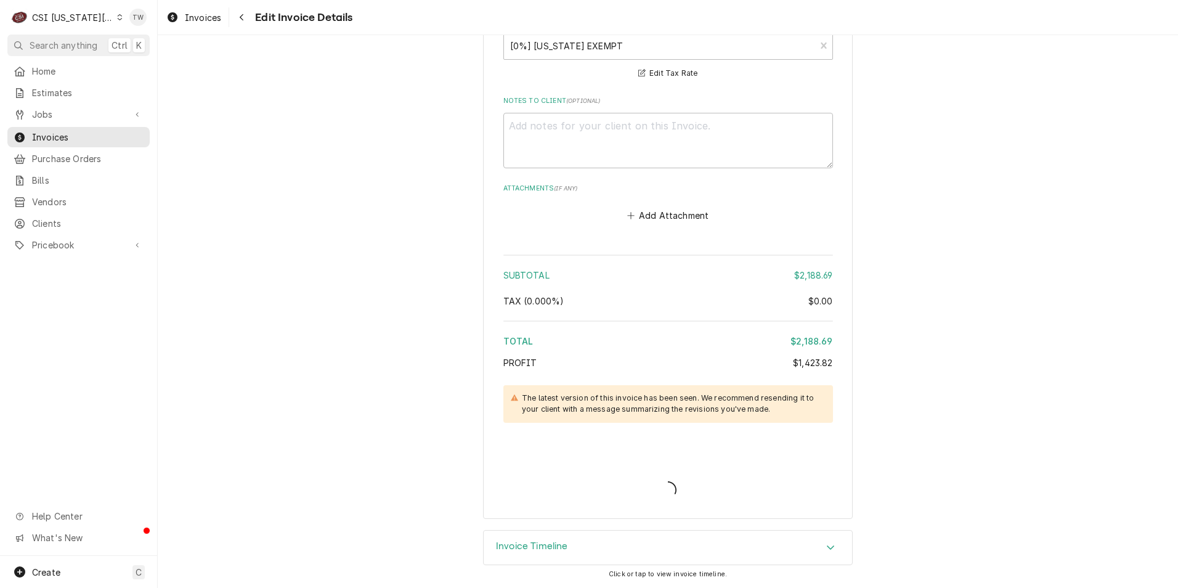
scroll to position [3165, 0]
type textarea "x"
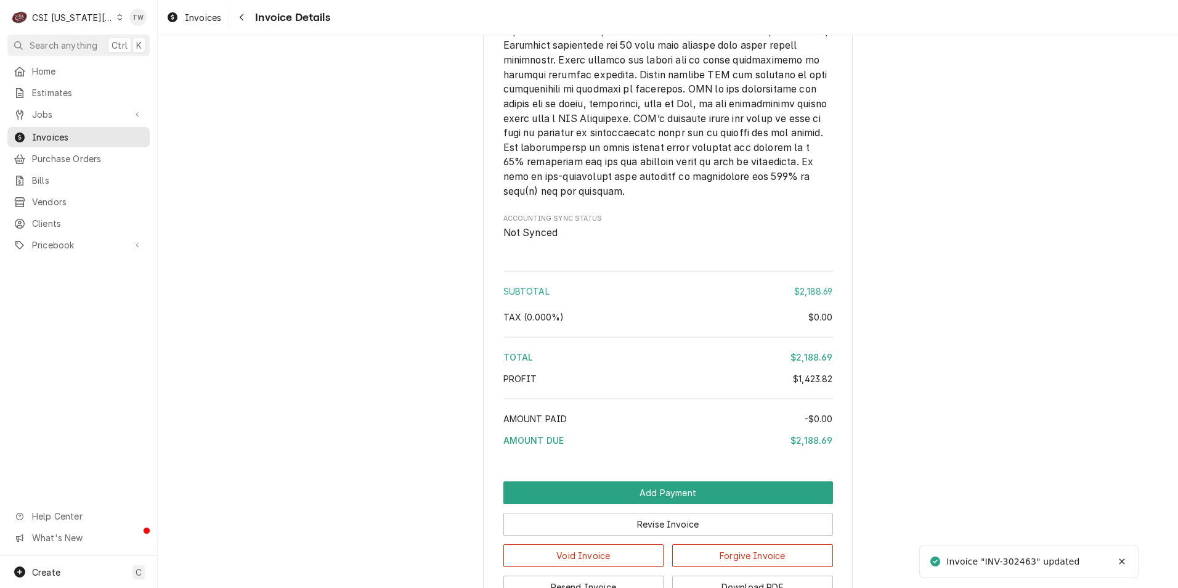
scroll to position [2829, 0]
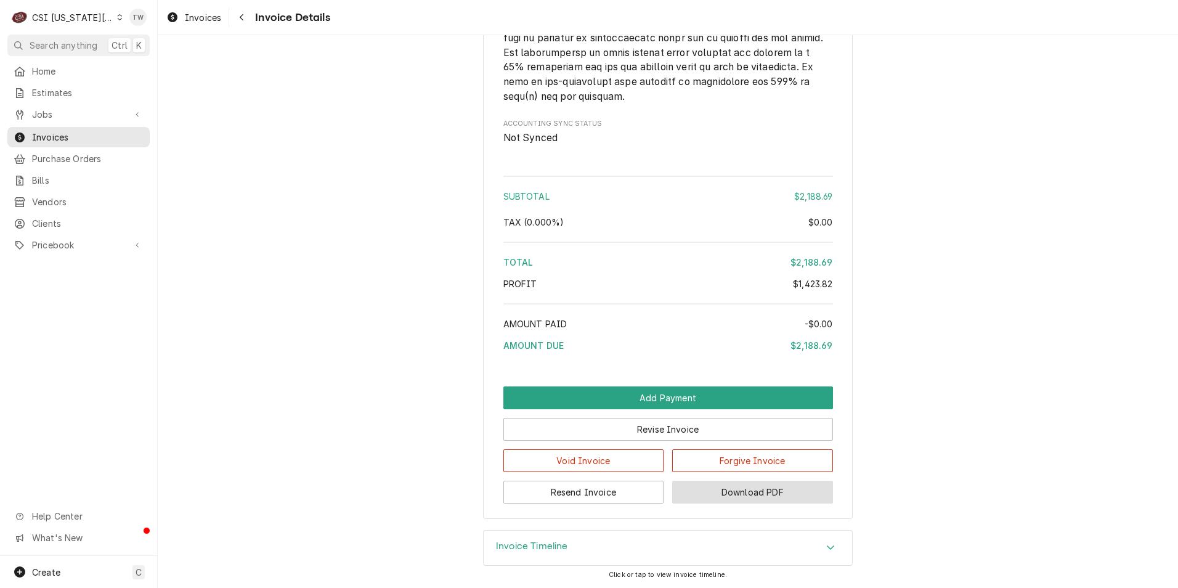
click at [771, 490] on button "Download PDF" at bounding box center [752, 491] width 161 height 23
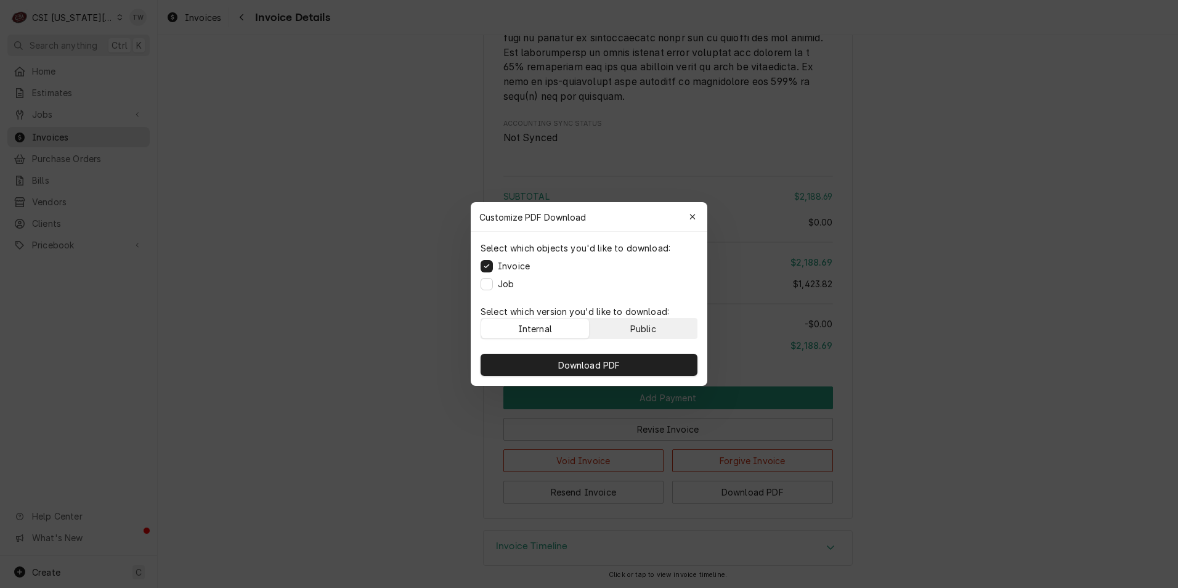
click at [658, 325] on button "Public" at bounding box center [643, 328] width 108 height 20
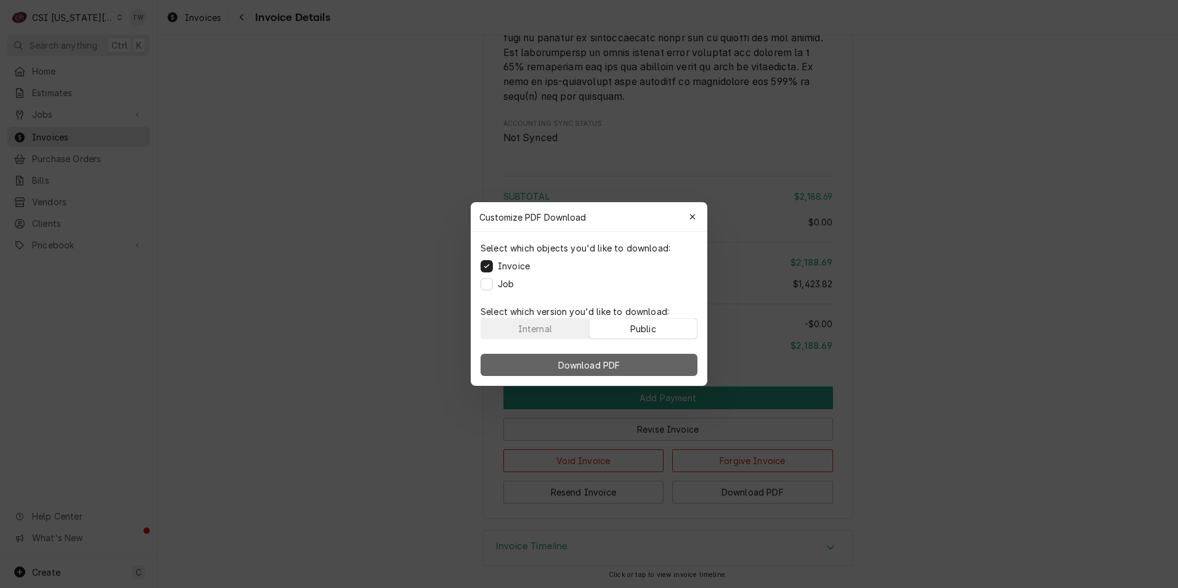
click at [631, 362] on button "Download PDF" at bounding box center [588, 365] width 217 height 22
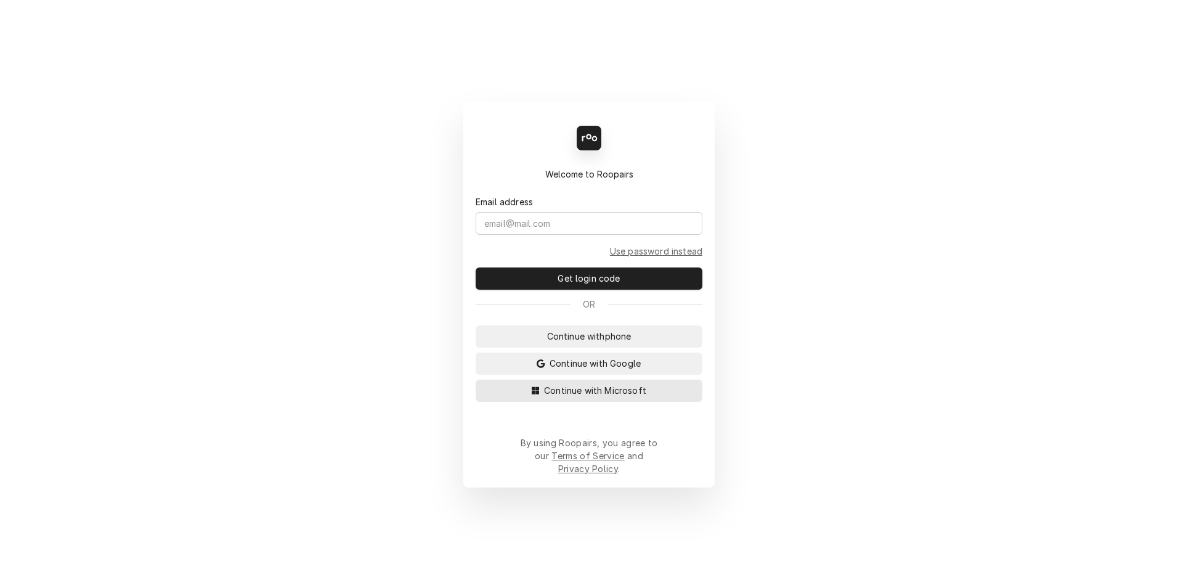
click at [631, 397] on span "Continue with Microsoft" at bounding box center [594, 390] width 107 height 13
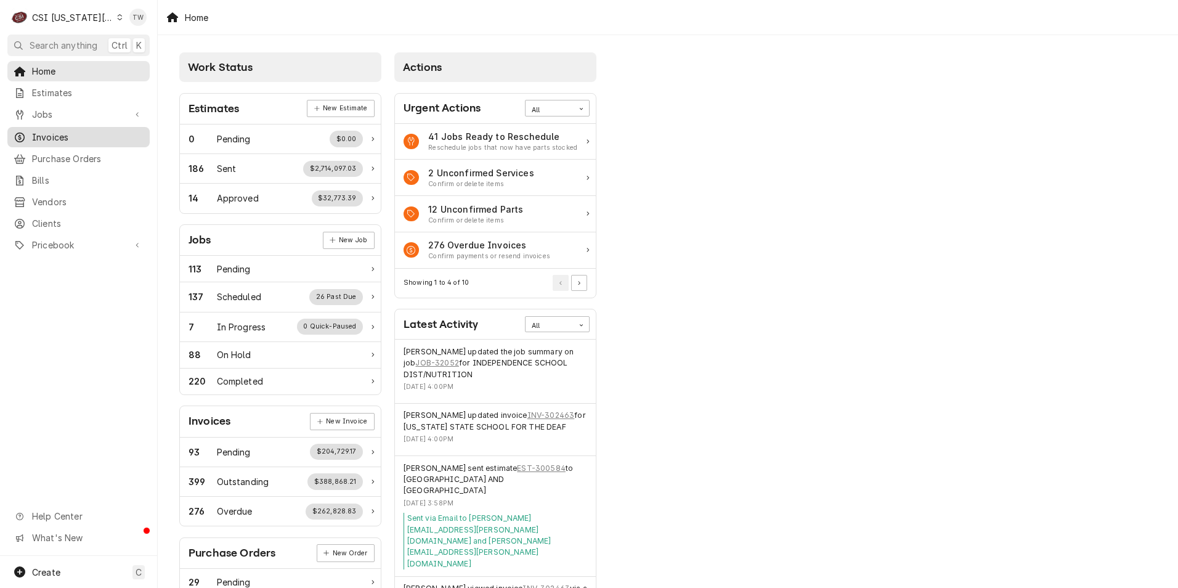
click at [58, 132] on span "Invoices" at bounding box center [87, 137] width 111 height 13
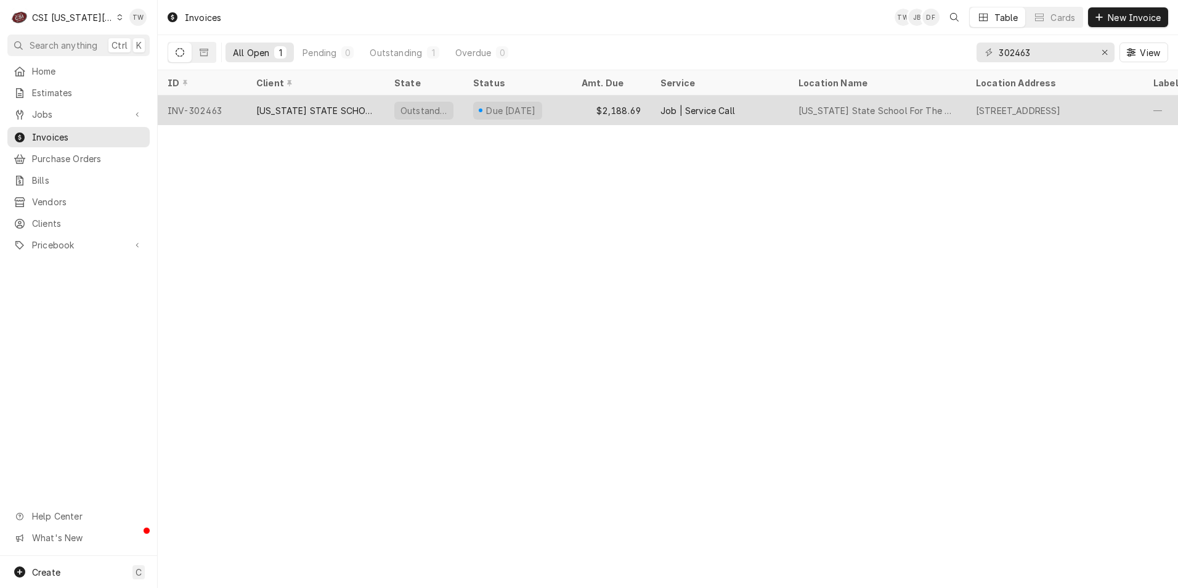
click at [574, 112] on div "$2,188.69" at bounding box center [611, 110] width 79 height 30
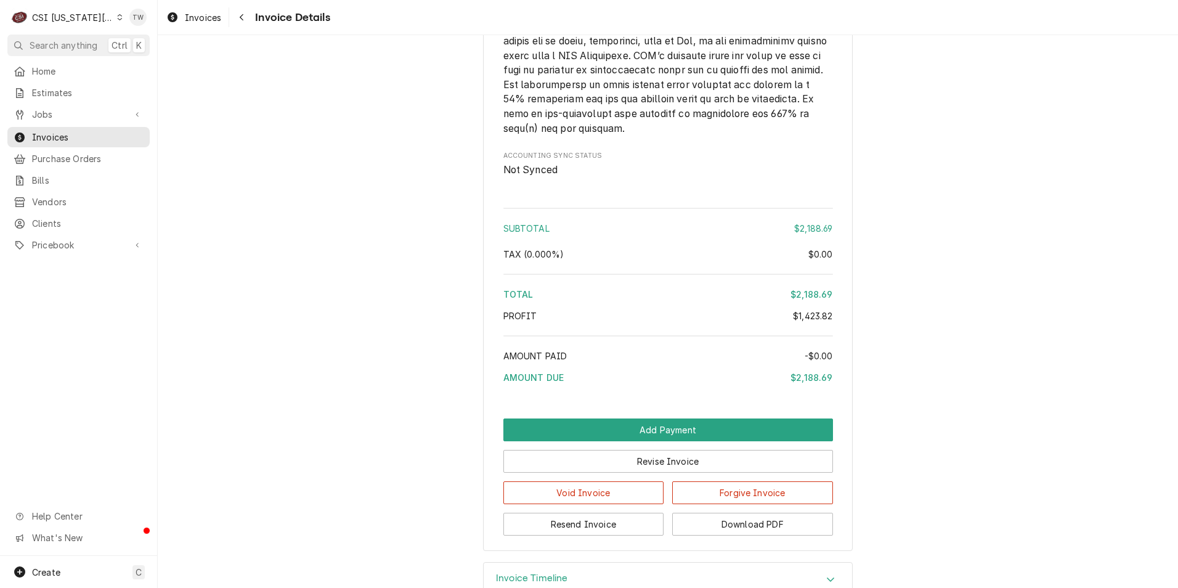
scroll to position [2829, 0]
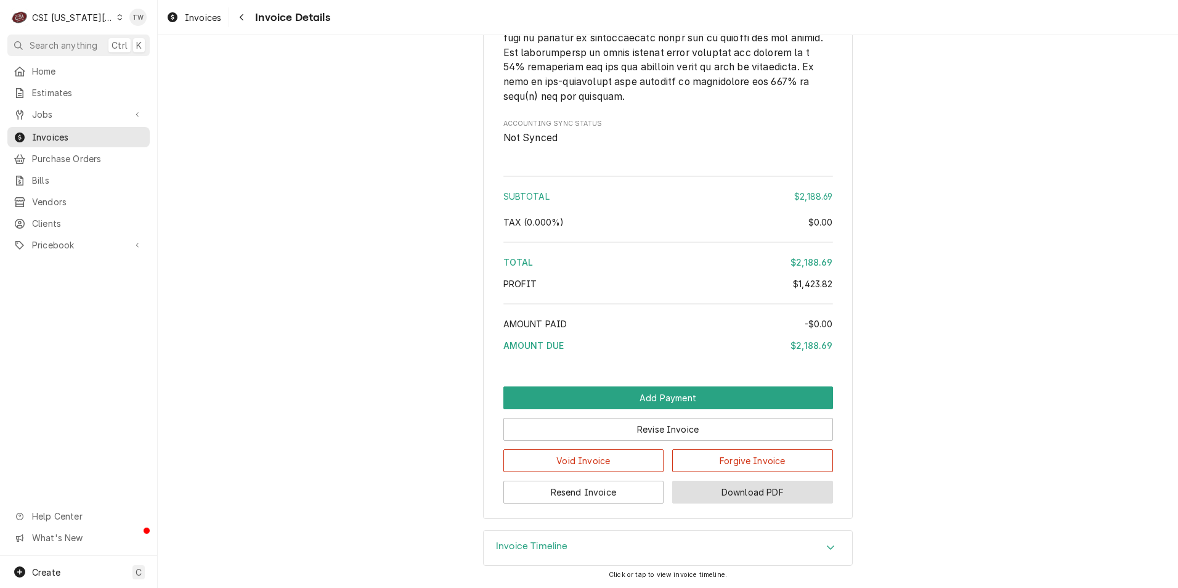
click at [716, 488] on button "Download PDF" at bounding box center [752, 491] width 161 height 23
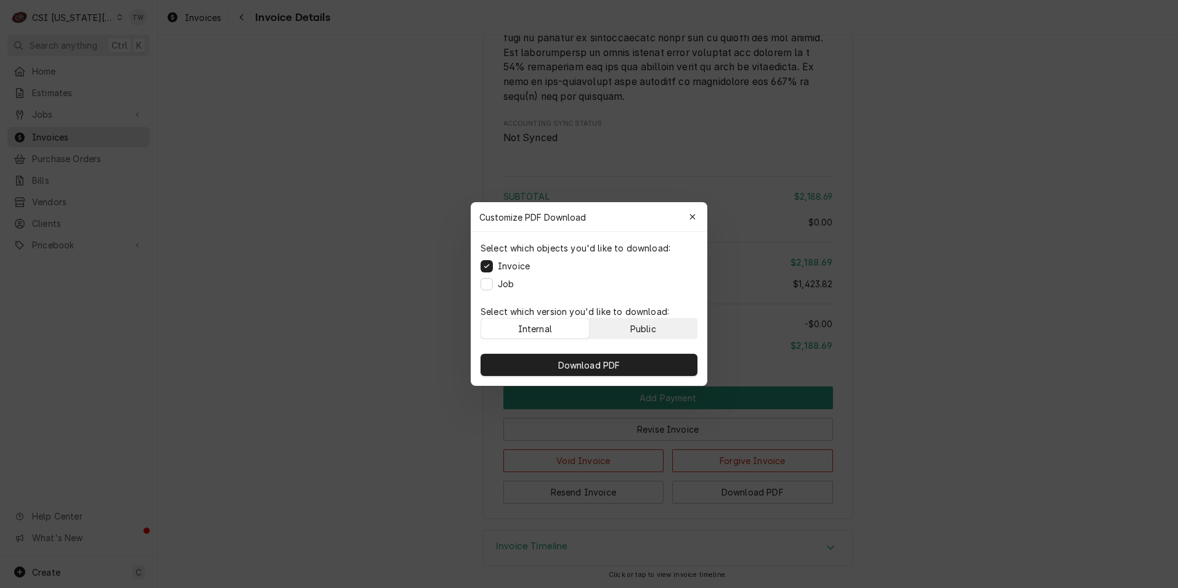
click at [637, 329] on div "Public" at bounding box center [643, 328] width 26 height 13
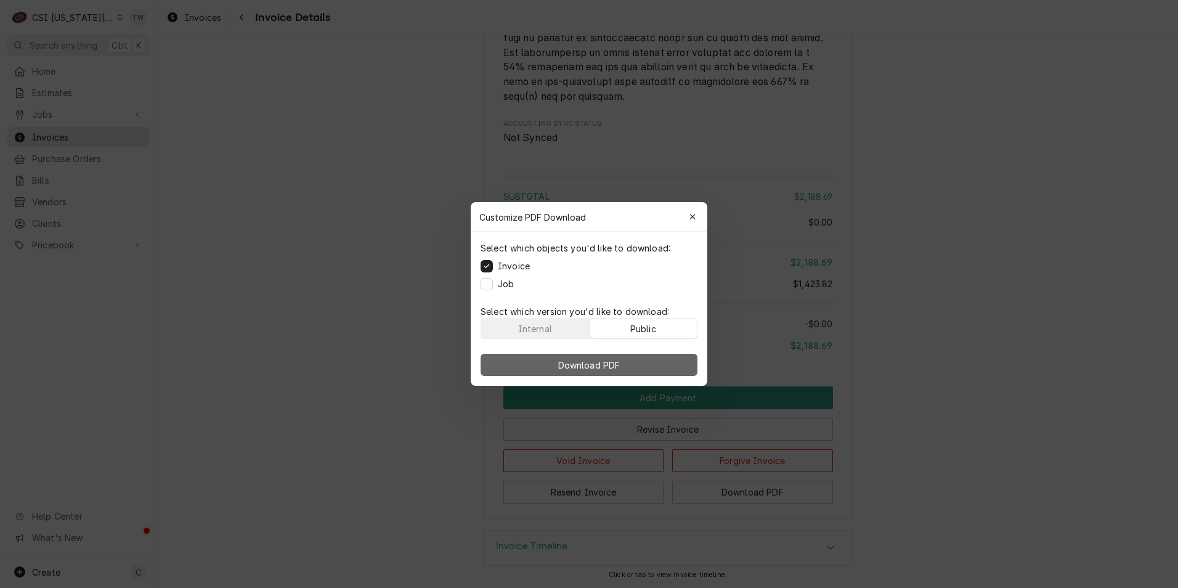
click at [630, 359] on button "Download PDF" at bounding box center [588, 365] width 217 height 22
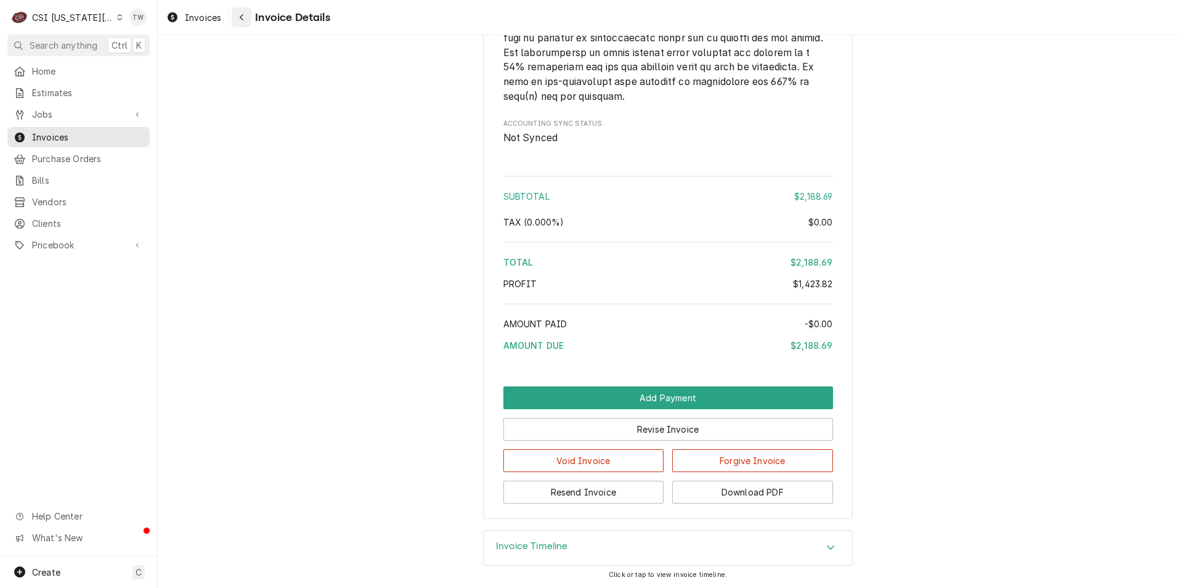
click at [245, 16] on div "Navigate back" at bounding box center [241, 17] width 12 height 12
